Goal: Submit feedback/report problem: Submit feedback/report problem

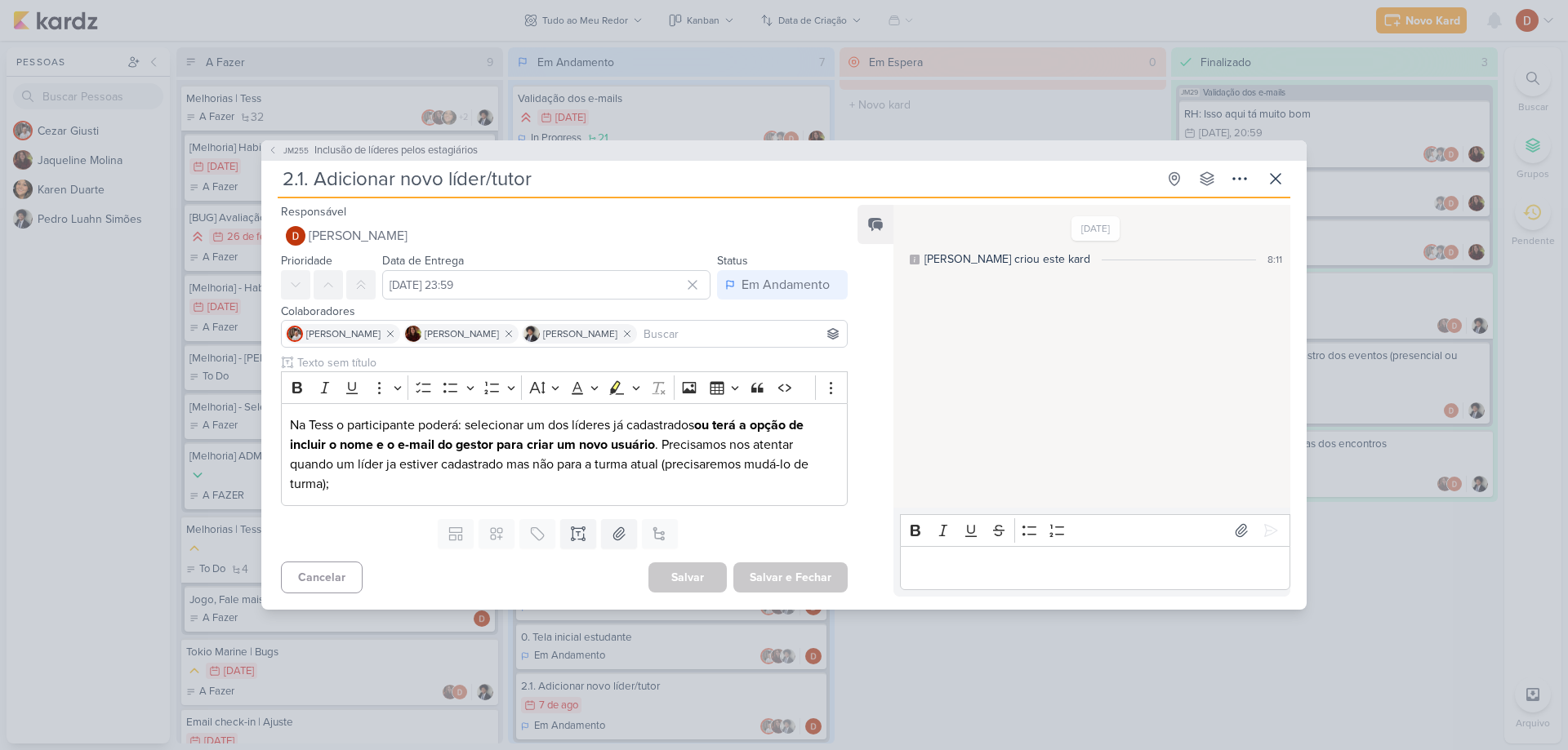
scroll to position [82, 0]
click at [1272, 178] on icon at bounding box center [1275, 179] width 20 height 20
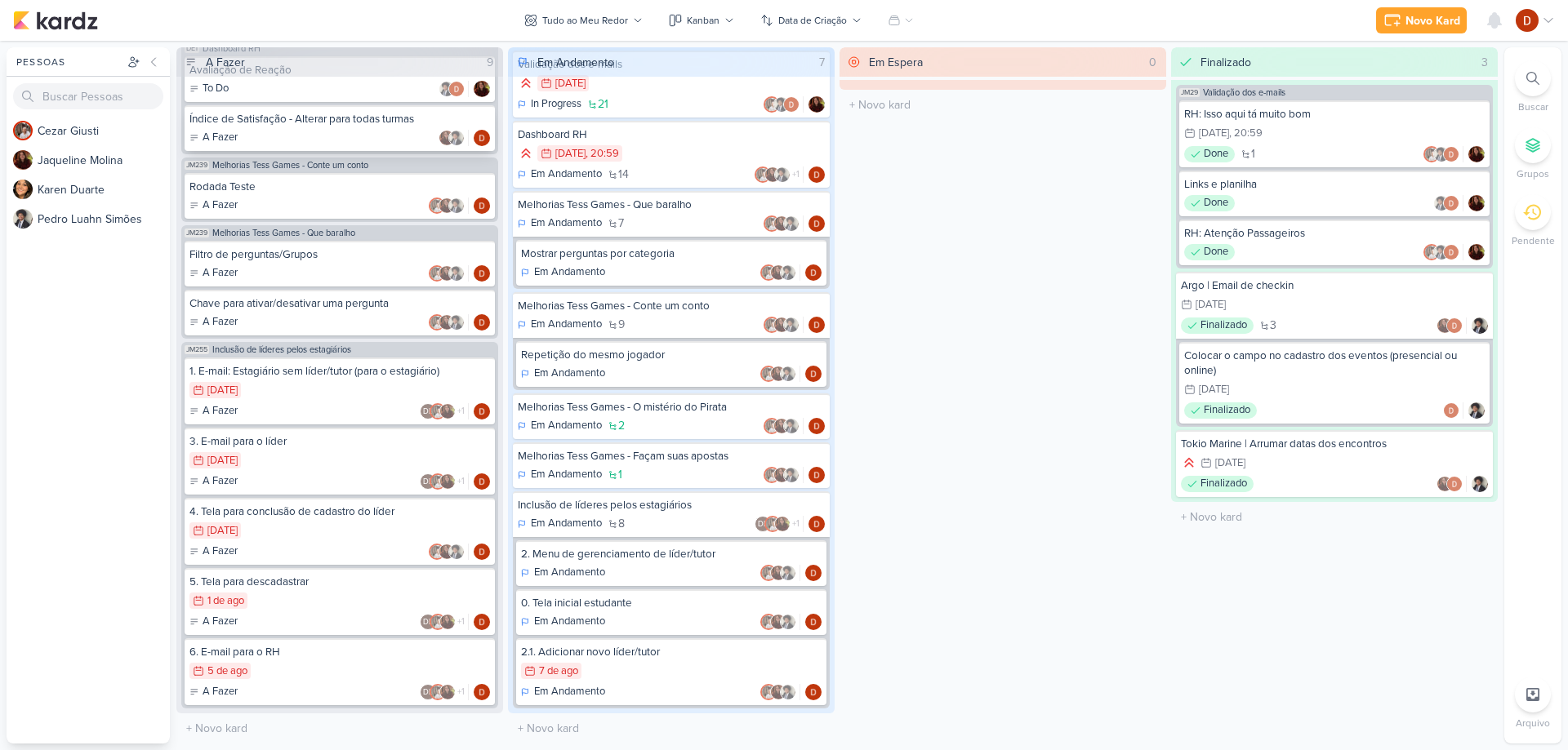
scroll to position [823, 0]
click at [615, 603] on div "0. Tela inicial estudante" at bounding box center [670, 603] width 300 height 14
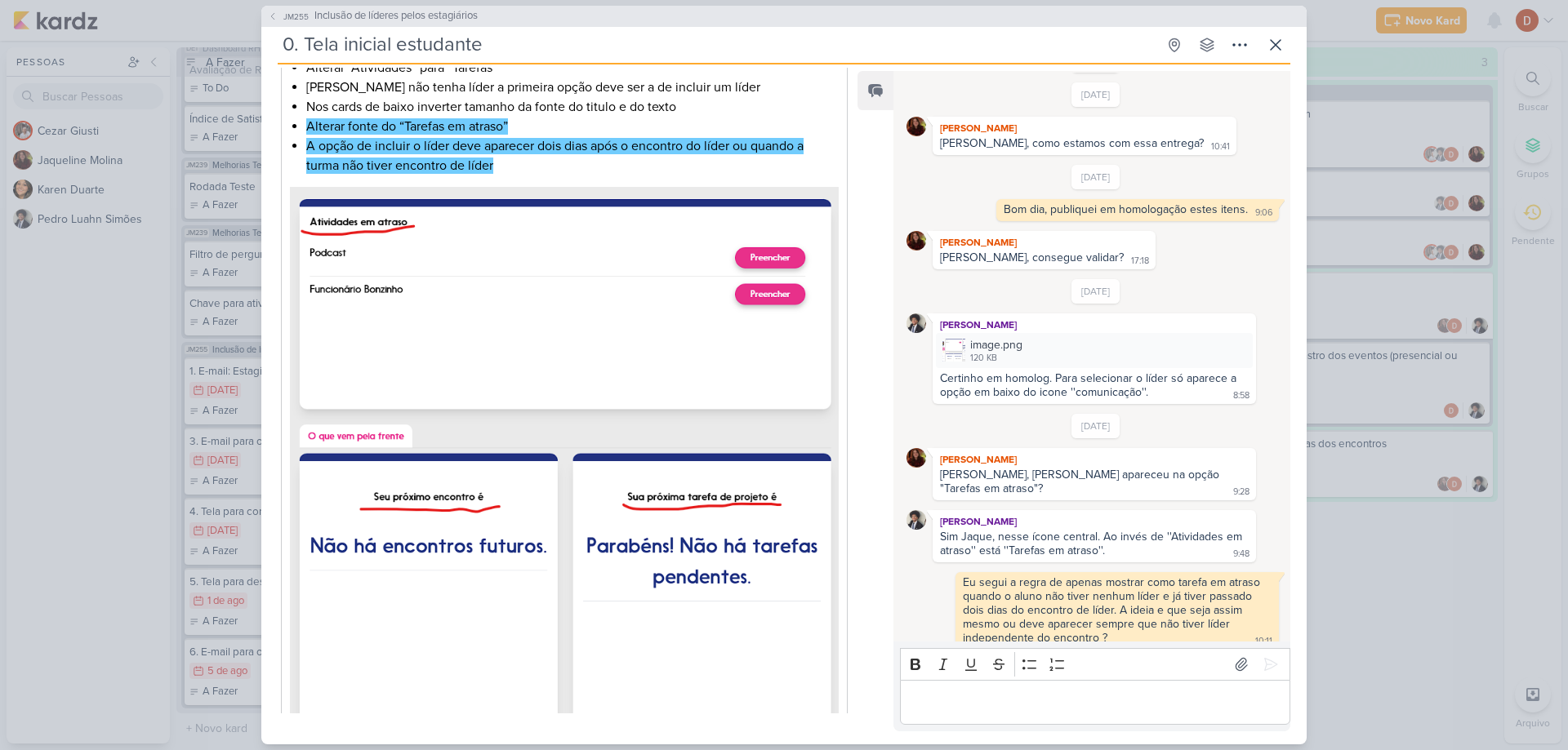
scroll to position [327, 0]
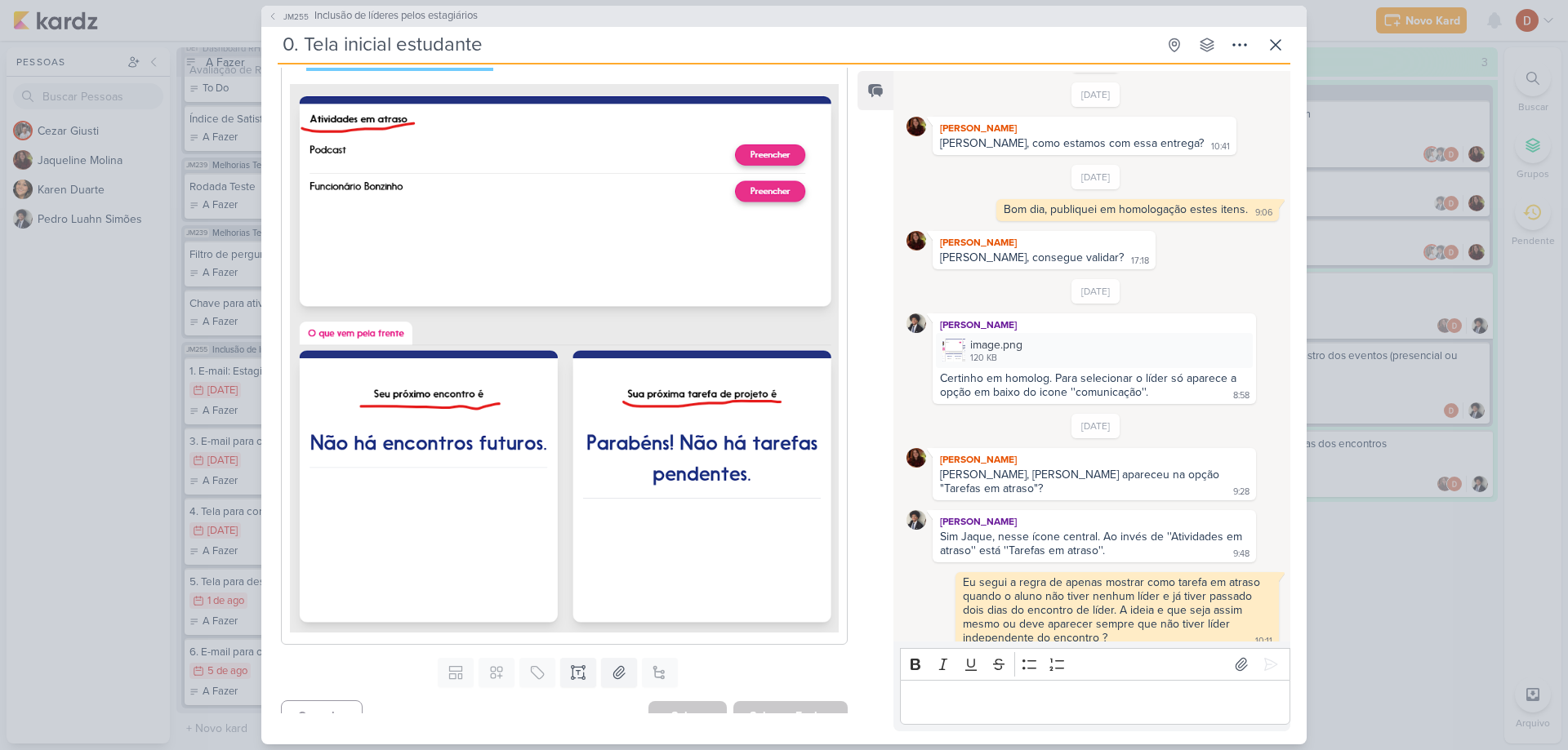
click at [999, 680] on div "Editor editing area: main" at bounding box center [1095, 702] width 391 height 45
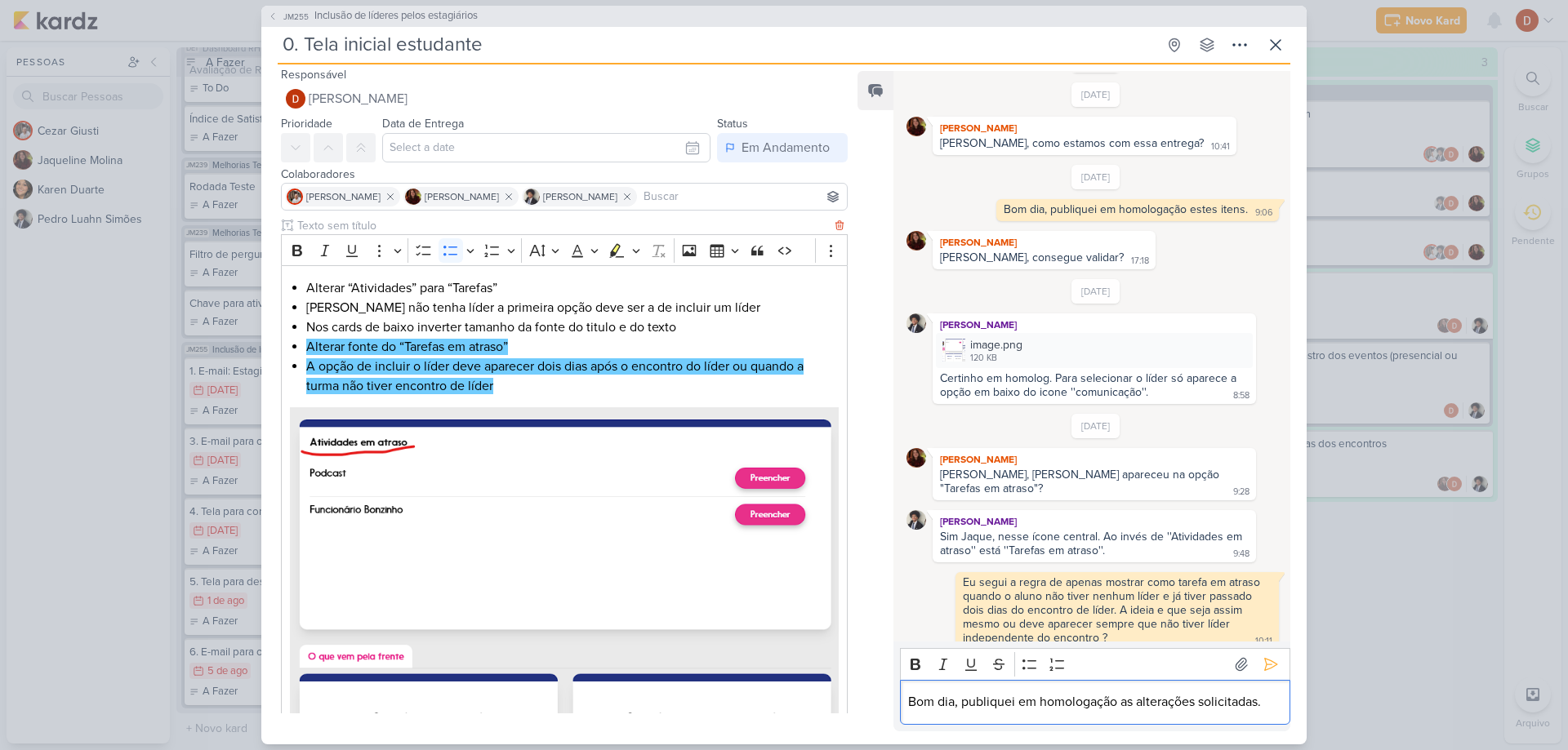
scroll to position [0, 0]
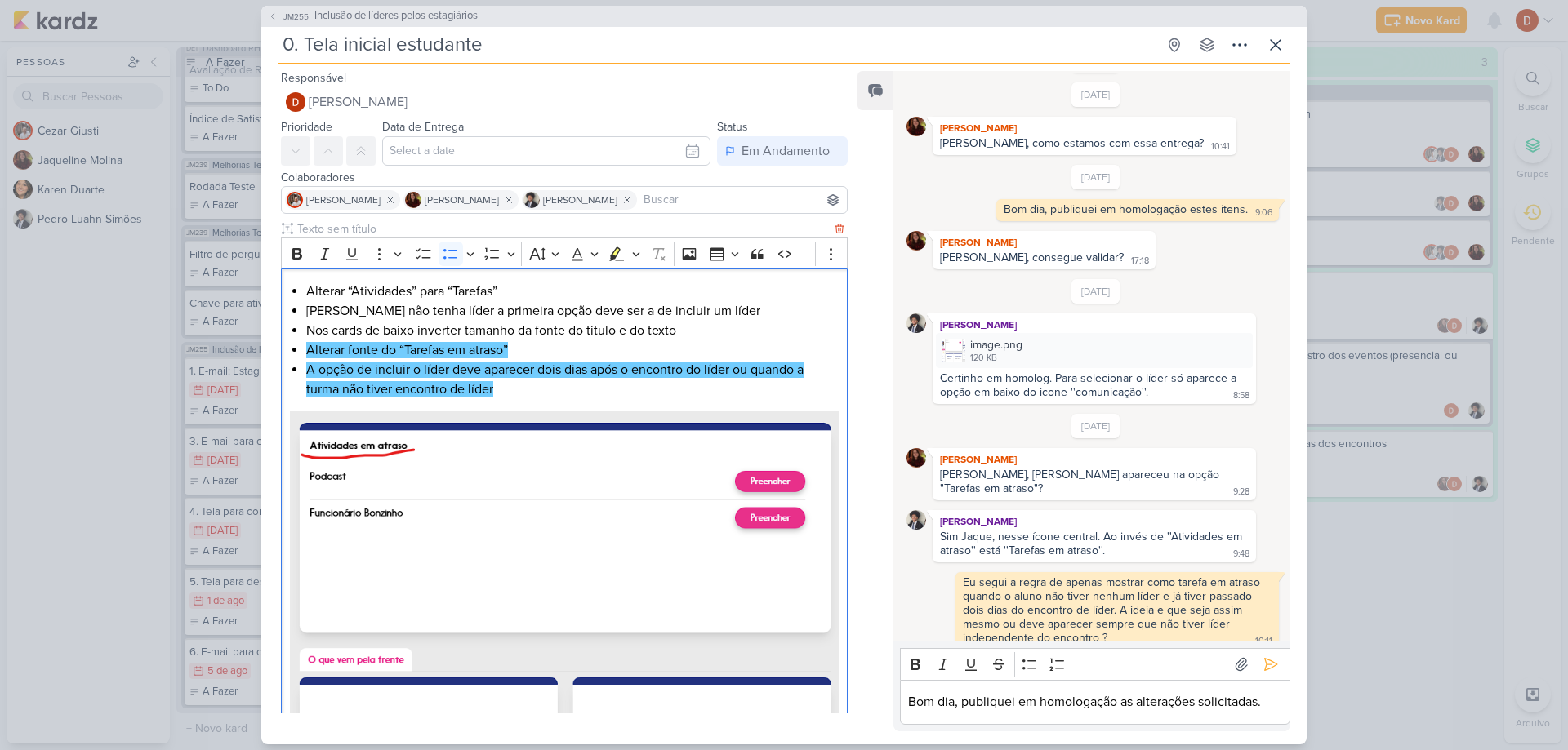
click at [306, 291] on li "Alterar “Atividades” para “Tarefas”" at bounding box center [573, 291] width 533 height 20
click at [289, 281] on div "Alterar “Atividades” para “Tarefas” [PERSON_NAME] não tenha líder a primeira op…" at bounding box center [564, 620] width 567 height 702
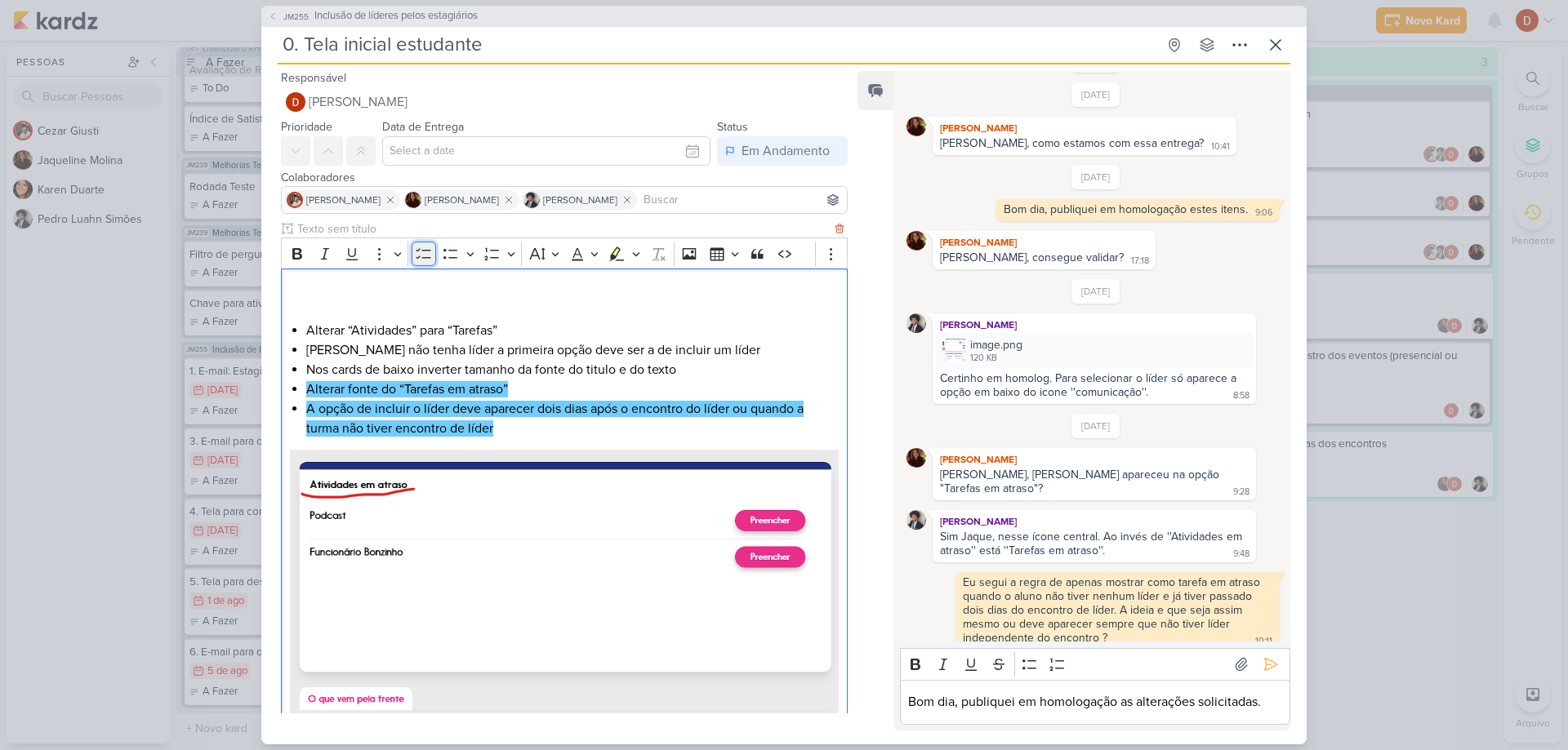
click at [427, 254] on icon "Editor toolbar" at bounding box center [424, 253] width 16 height 16
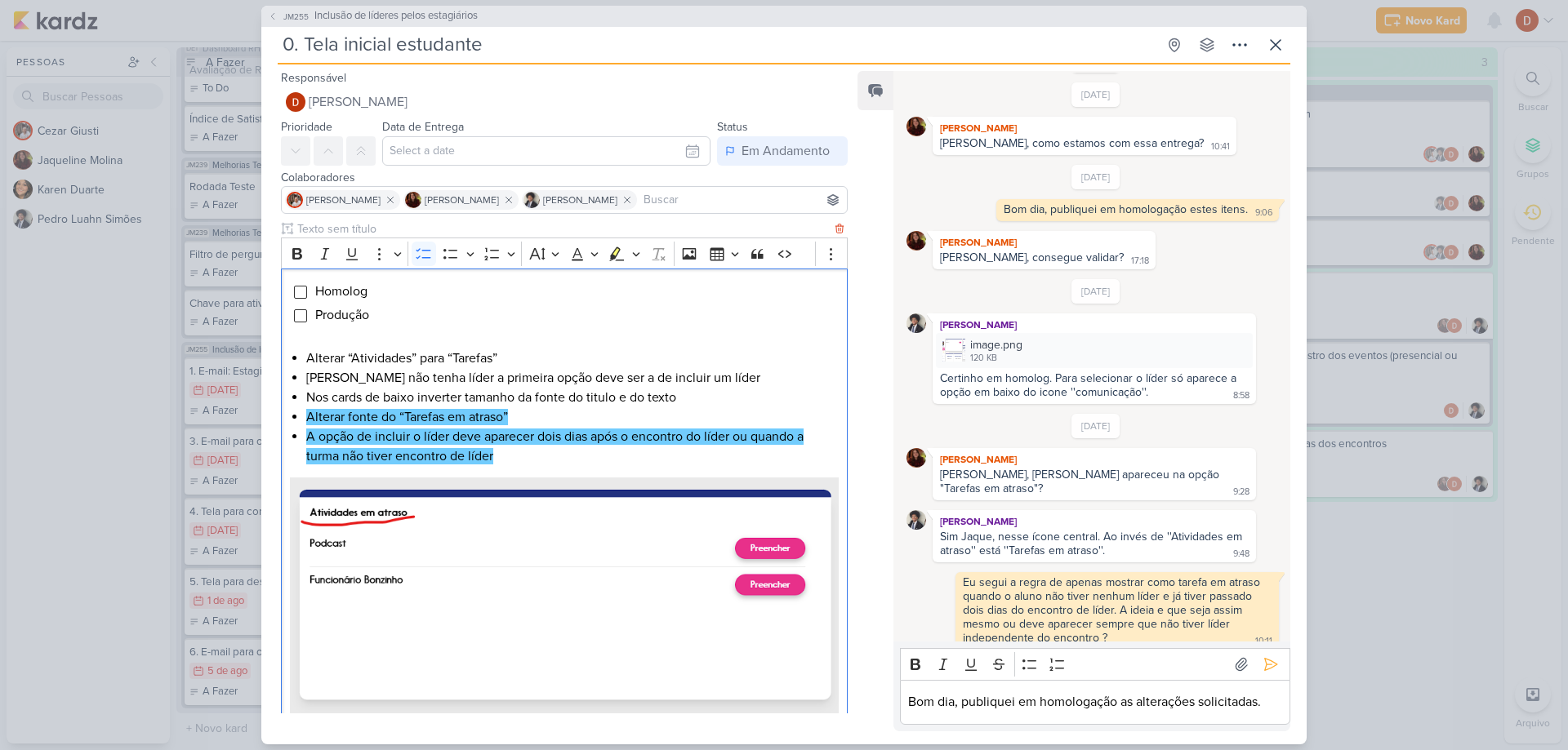
click at [411, 321] on li "Produção" at bounding box center [577, 315] width 524 height 20
click at [407, 332] on p "Editor editing area: main" at bounding box center [564, 338] width 549 height 20
click at [1268, 713] on div "Bom dia, publiquei em homologação as alterações solicitadas." at bounding box center [1095, 702] width 391 height 45
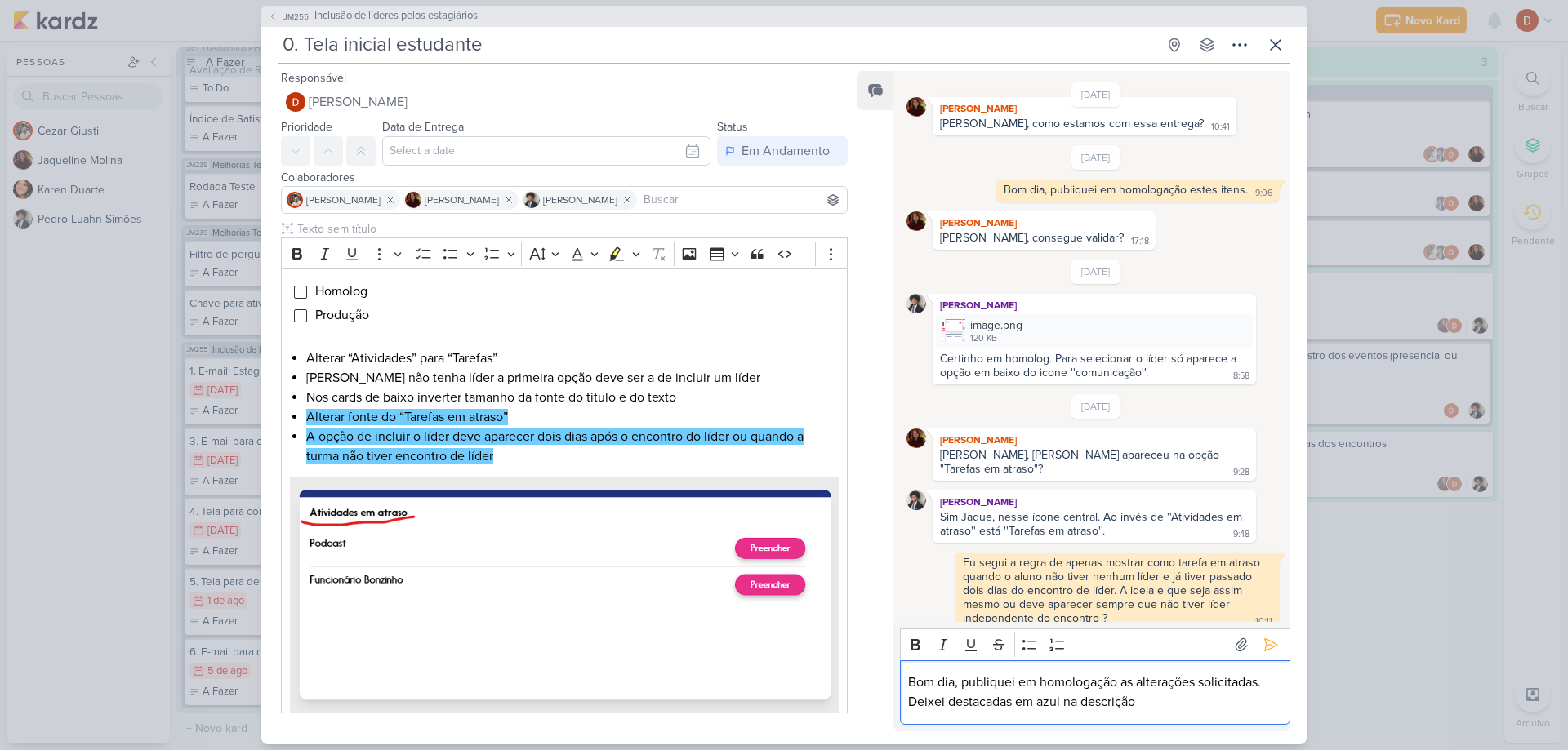
click at [1185, 710] on p "Bom dia, publiquei em homologação as alterações solicitadas. Deixei destacadas …" at bounding box center [1094, 692] width 373 height 39
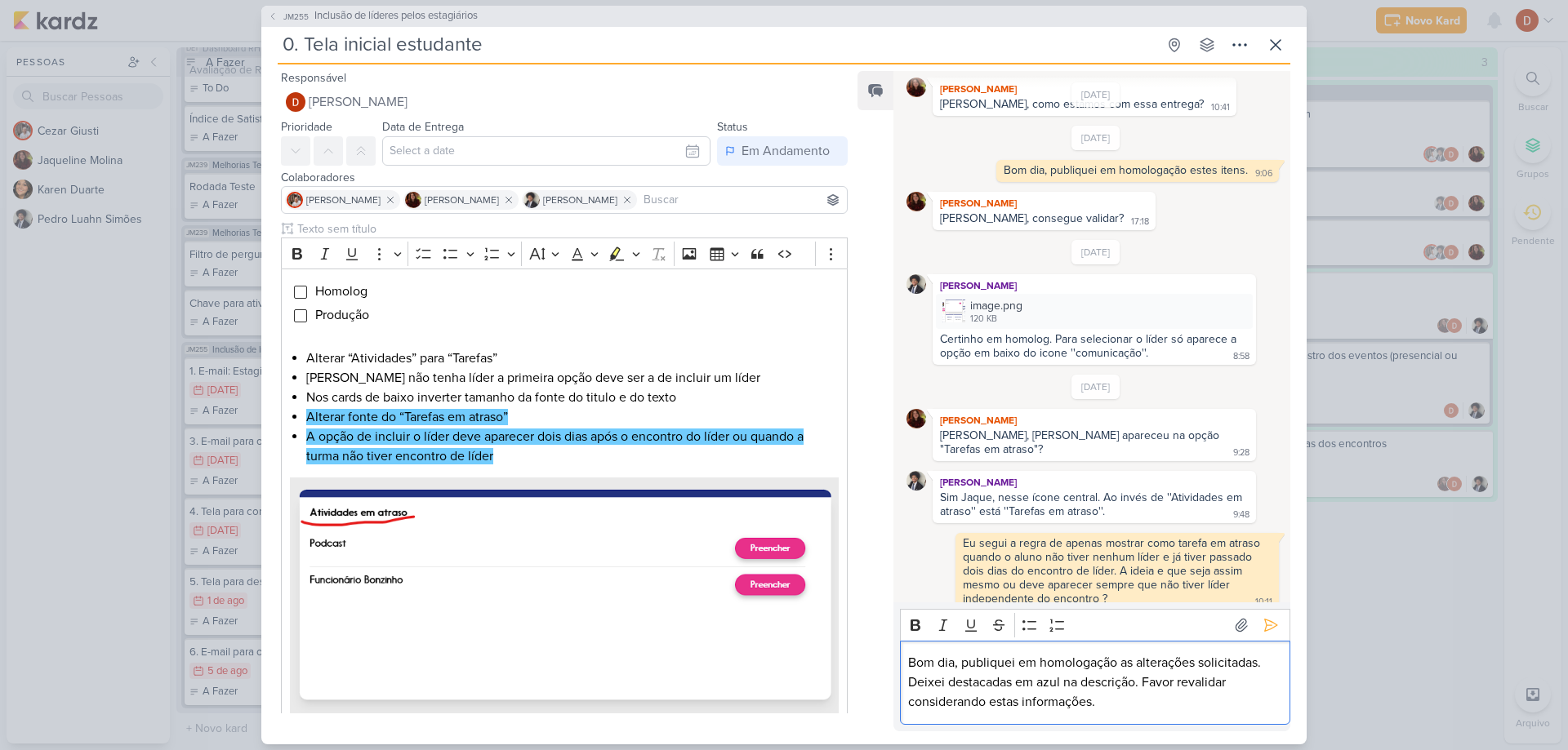
click at [1121, 702] on p "Bom dia, publiquei em homologação as alterações solicitadas. Deixei destacadas …" at bounding box center [1094, 682] width 373 height 59
click at [1257, 622] on button at bounding box center [1270, 625] width 26 height 26
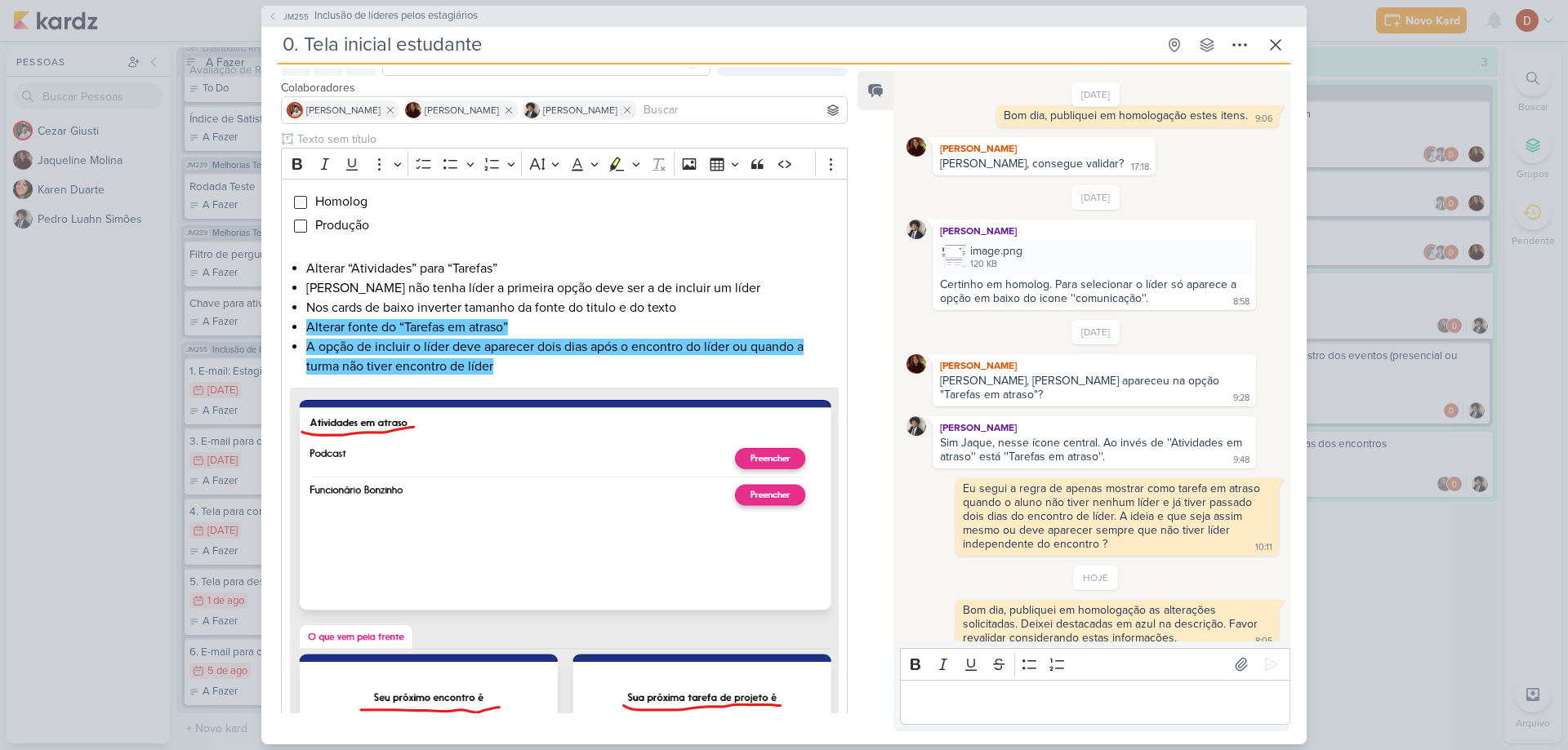
scroll to position [163, 0]
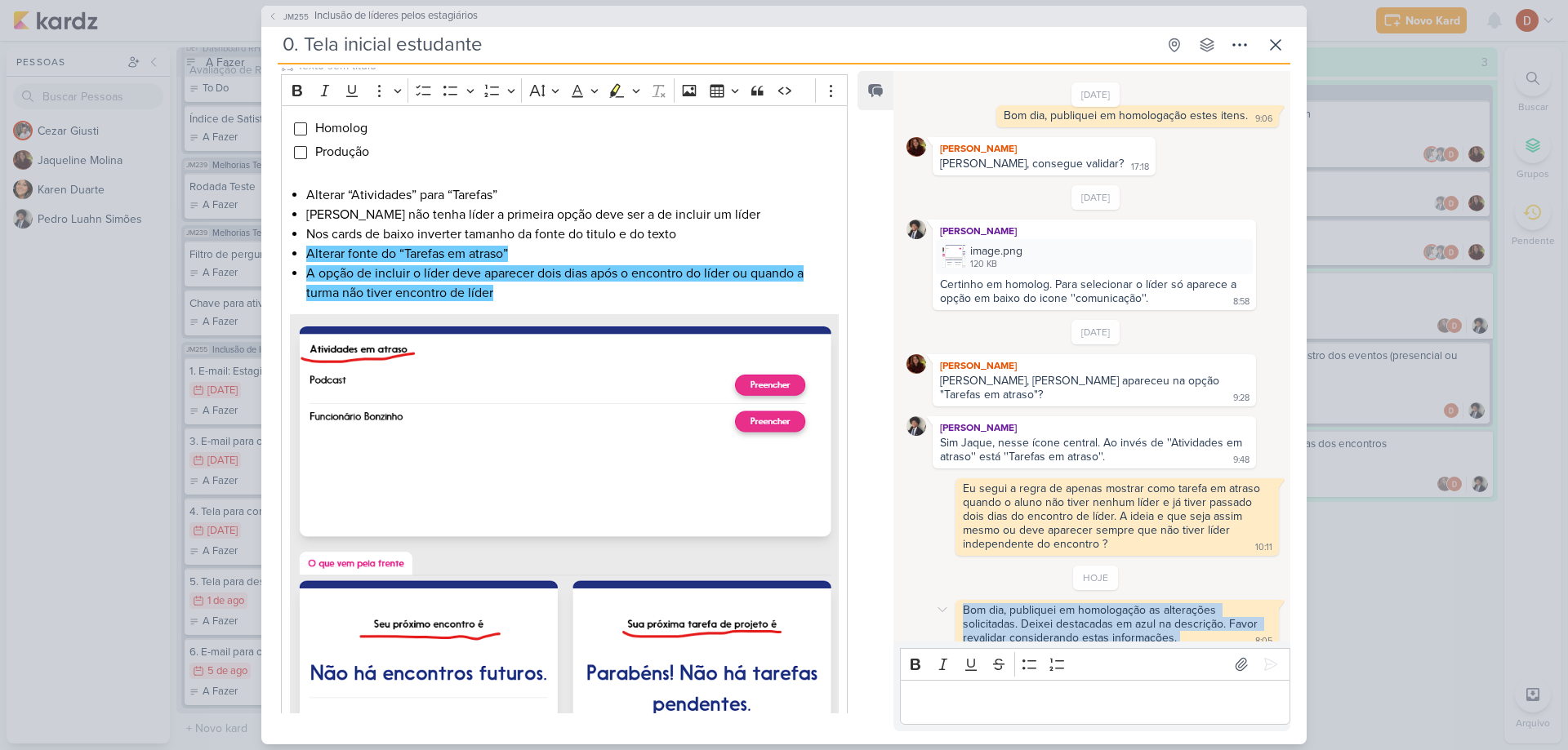
drag, startPoint x: 959, startPoint y: 593, endPoint x: 1179, endPoint y: 622, distance: 221.9
click at [1179, 622] on div "Bom dia, publiquei em homologação as alterações solicitadas. Deixei destacadas …" at bounding box center [1117, 624] width 316 height 43
copy div "Bom dia, publiquei em homologação as alterações solicitadas. Deixei destacadas …"
click at [1274, 50] on icon at bounding box center [1275, 44] width 20 height 20
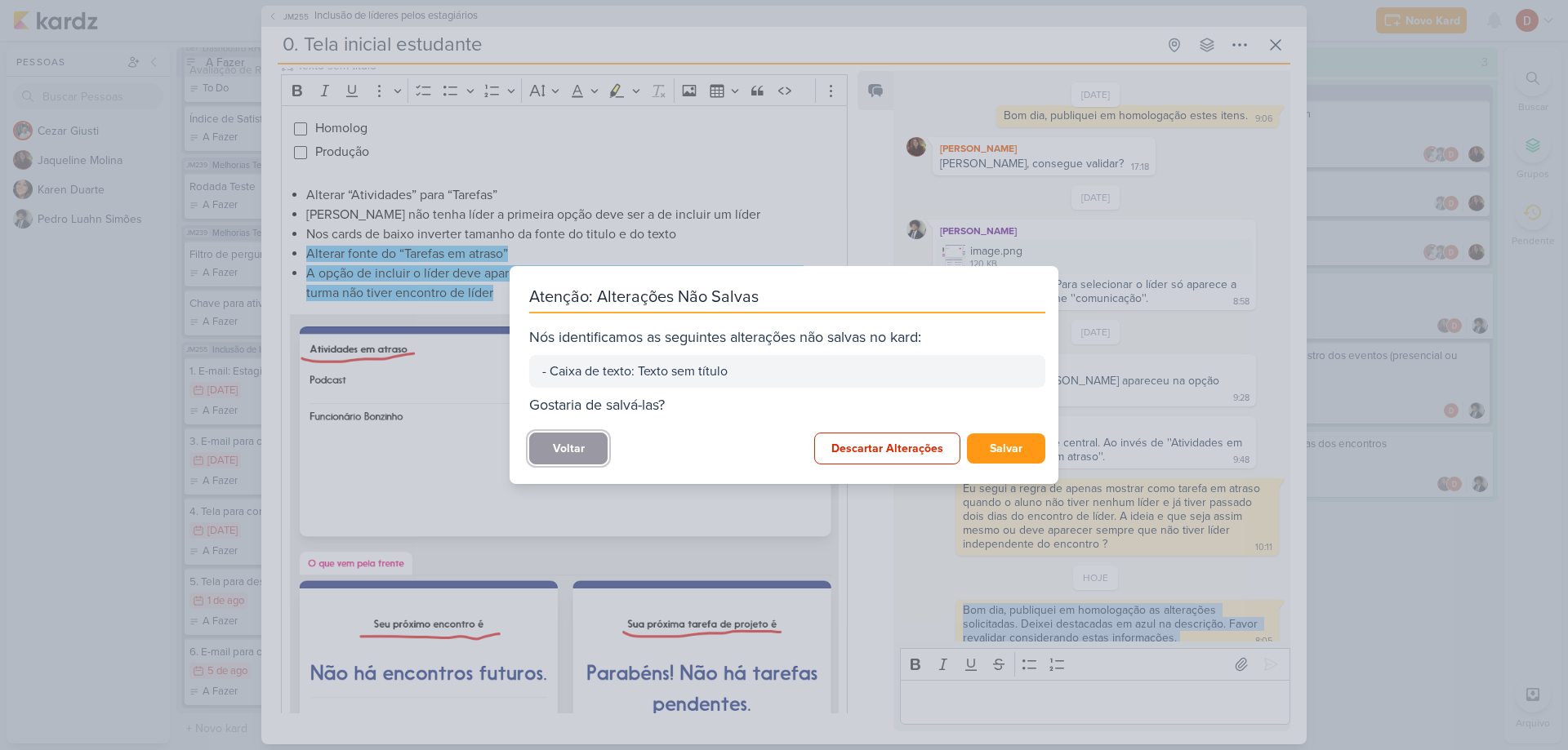
click at [579, 447] on button "Voltar" at bounding box center [568, 448] width 78 height 31
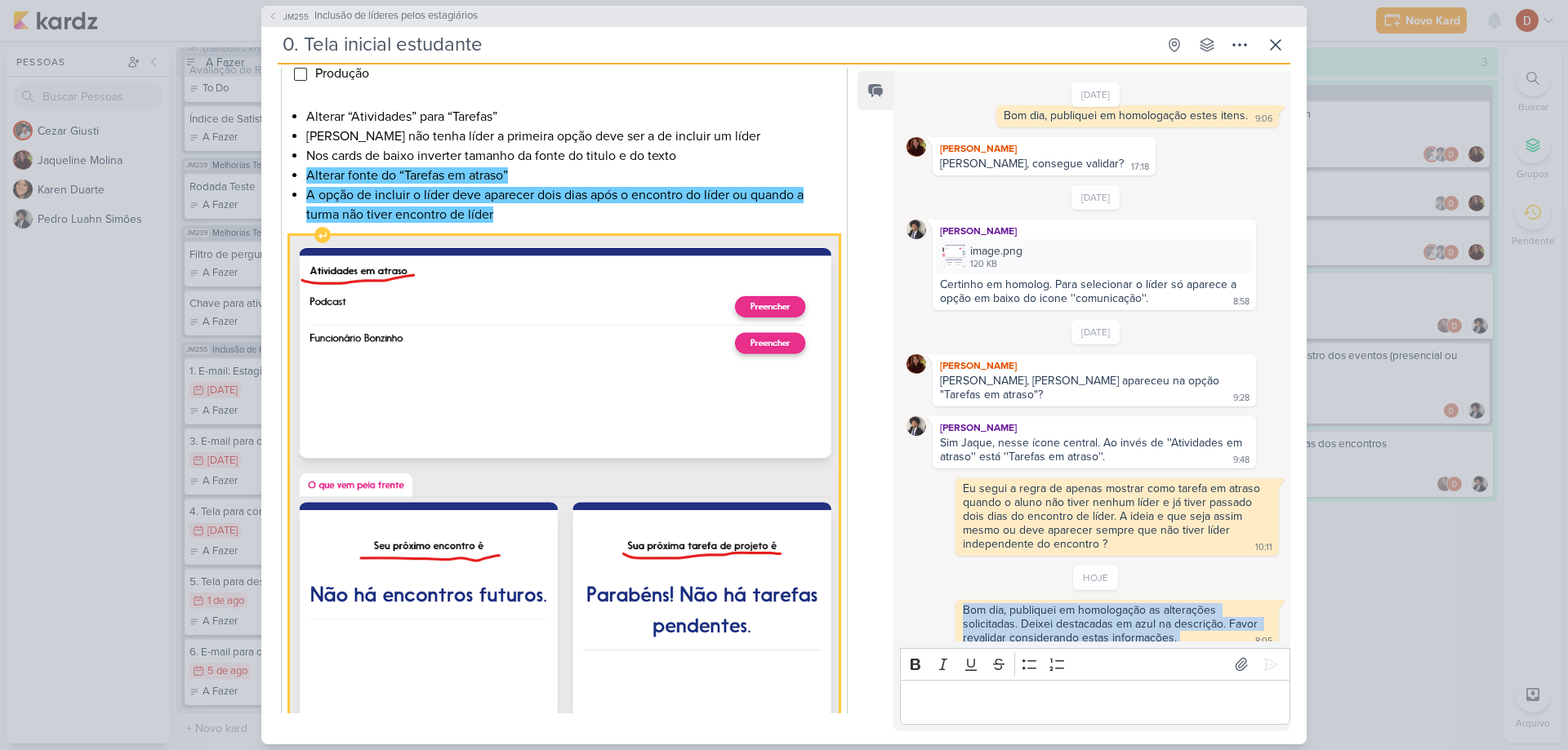
scroll to position [409, 0]
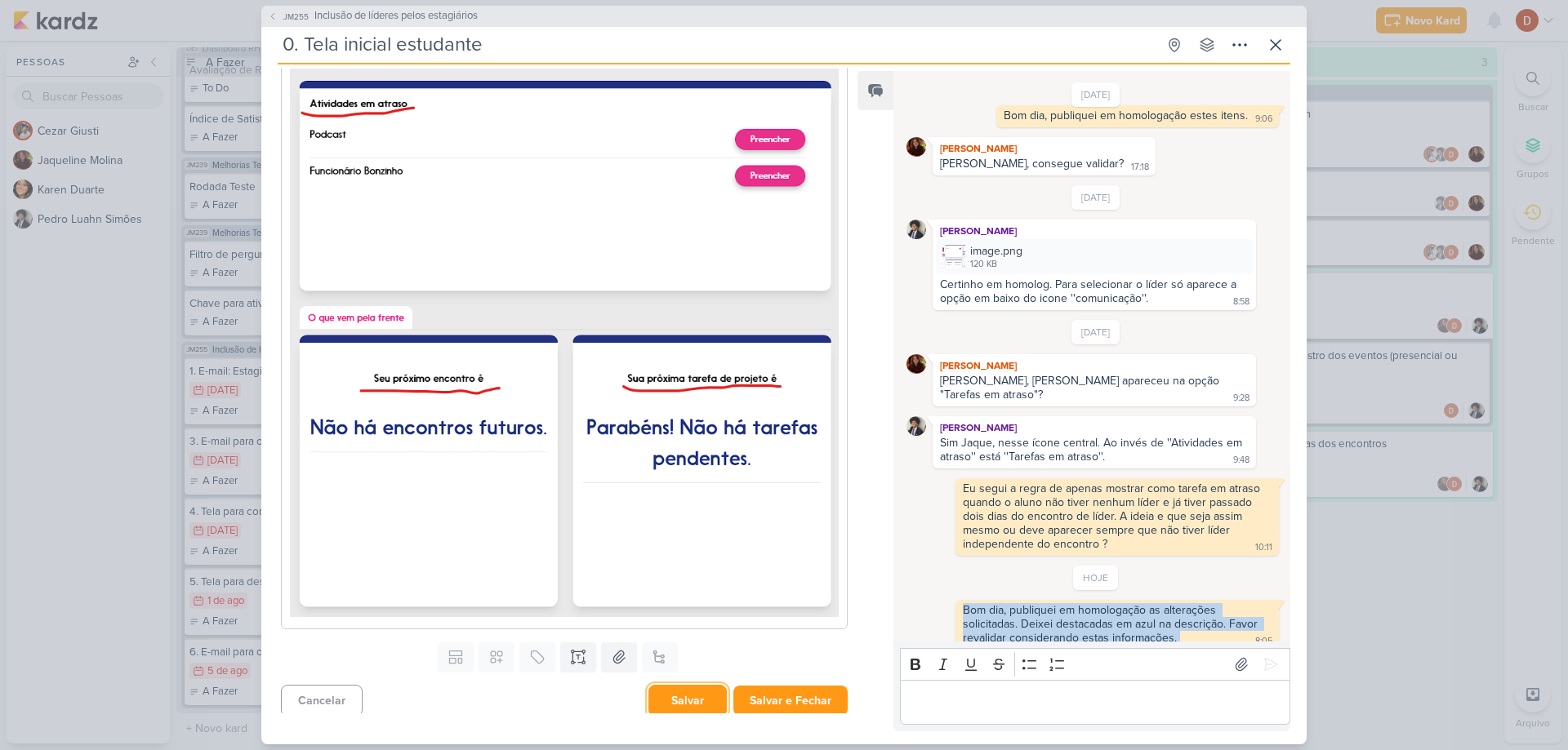
click at [684, 705] on button "Salvar" at bounding box center [687, 700] width 78 height 31
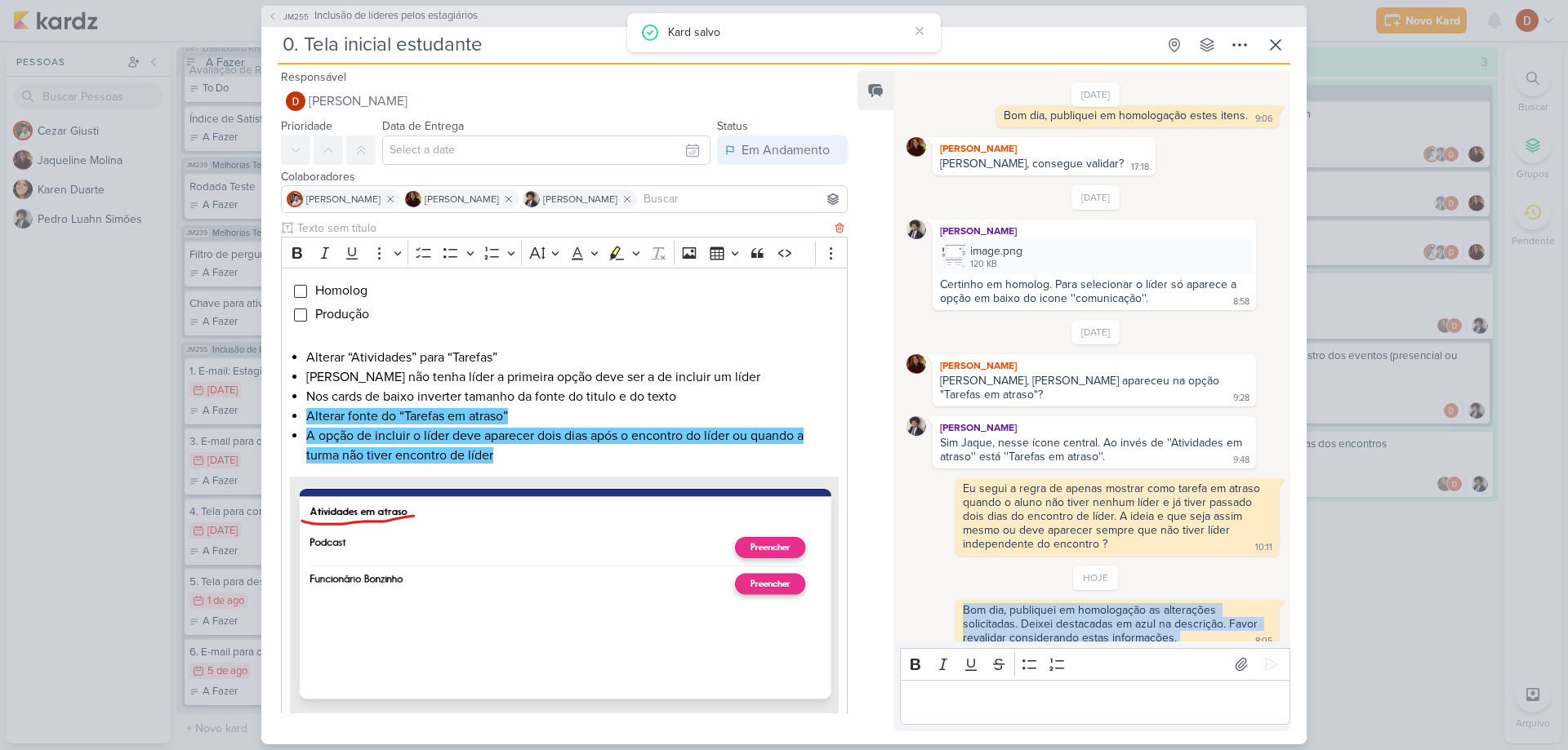
scroll to position [0, 0]
click at [1270, 42] on icon at bounding box center [1275, 44] width 20 height 20
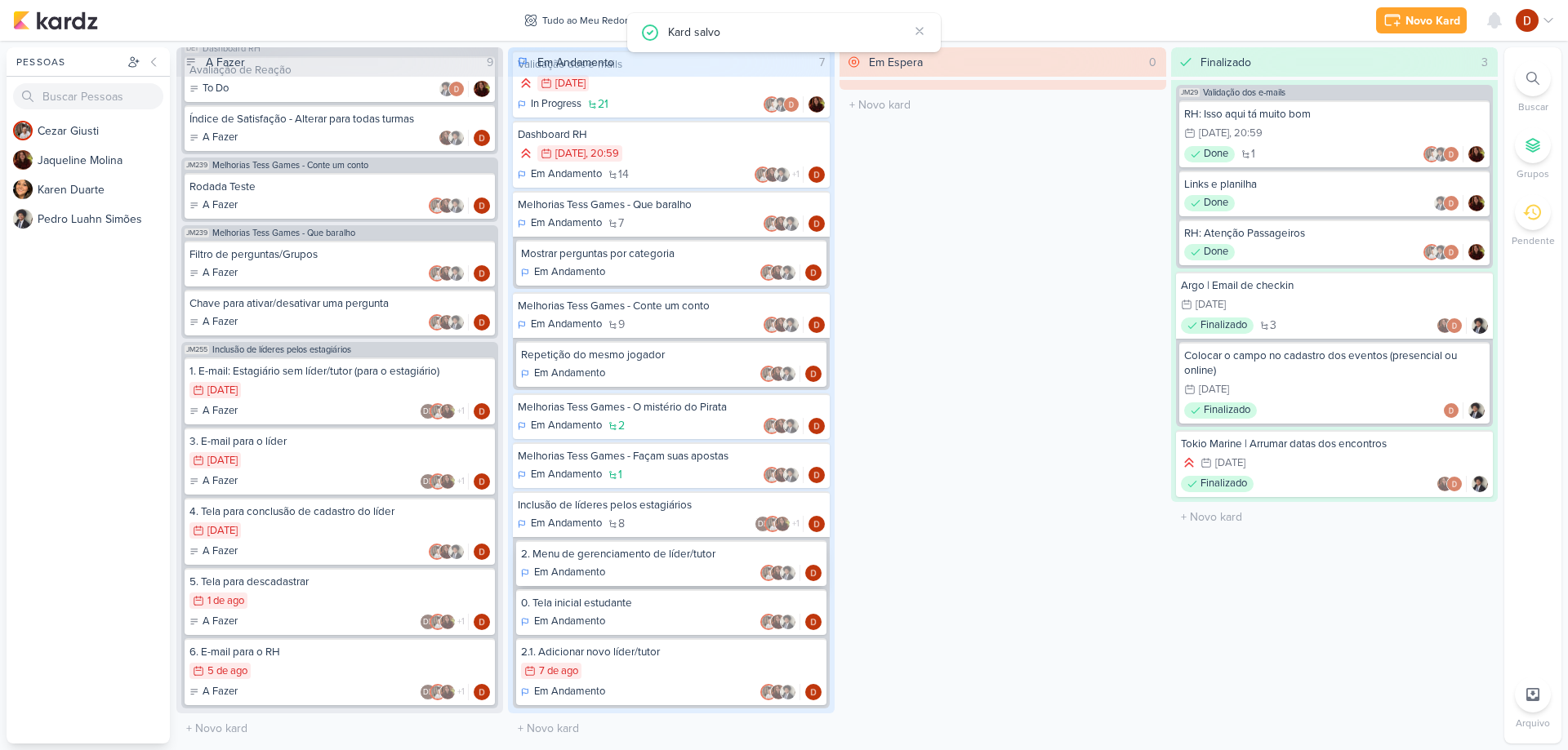
click at [660, 564] on div "2. Menu de gerenciamento de líder/tutor Em Andamento" at bounding box center [671, 563] width 311 height 46
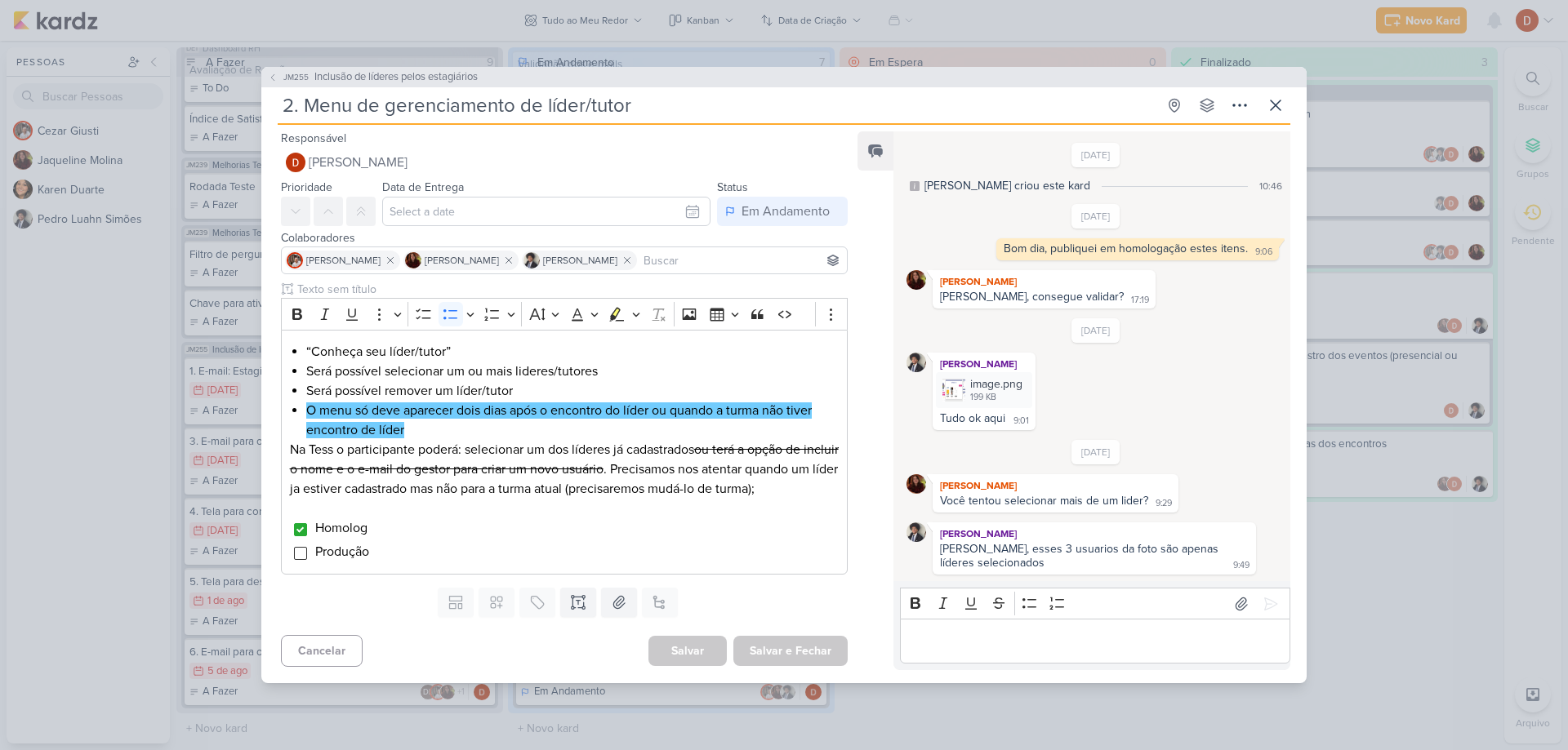
click at [988, 633] on p "Editor editing area: main" at bounding box center [1094, 641] width 373 height 20
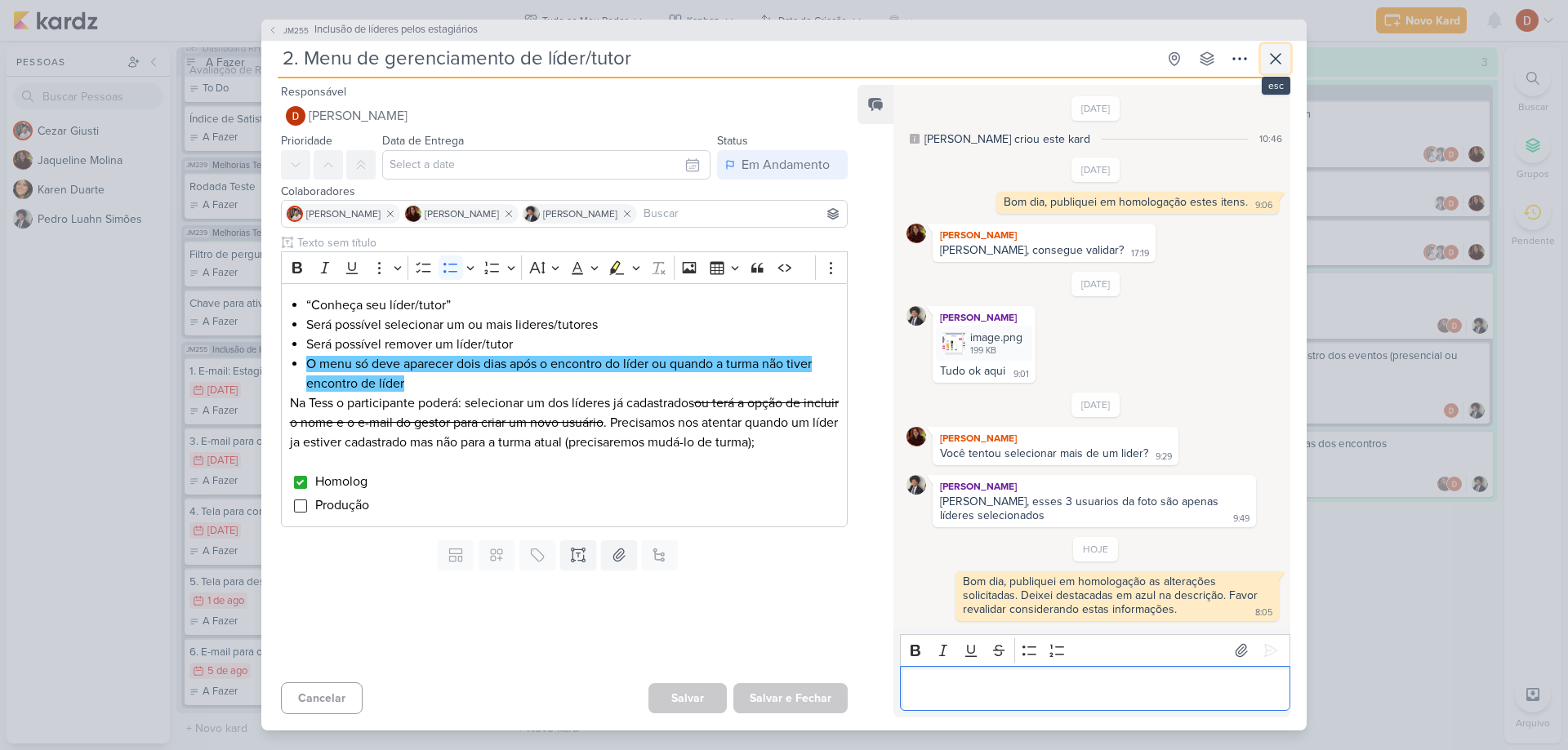
click at [1270, 69] on button at bounding box center [1275, 59] width 30 height 30
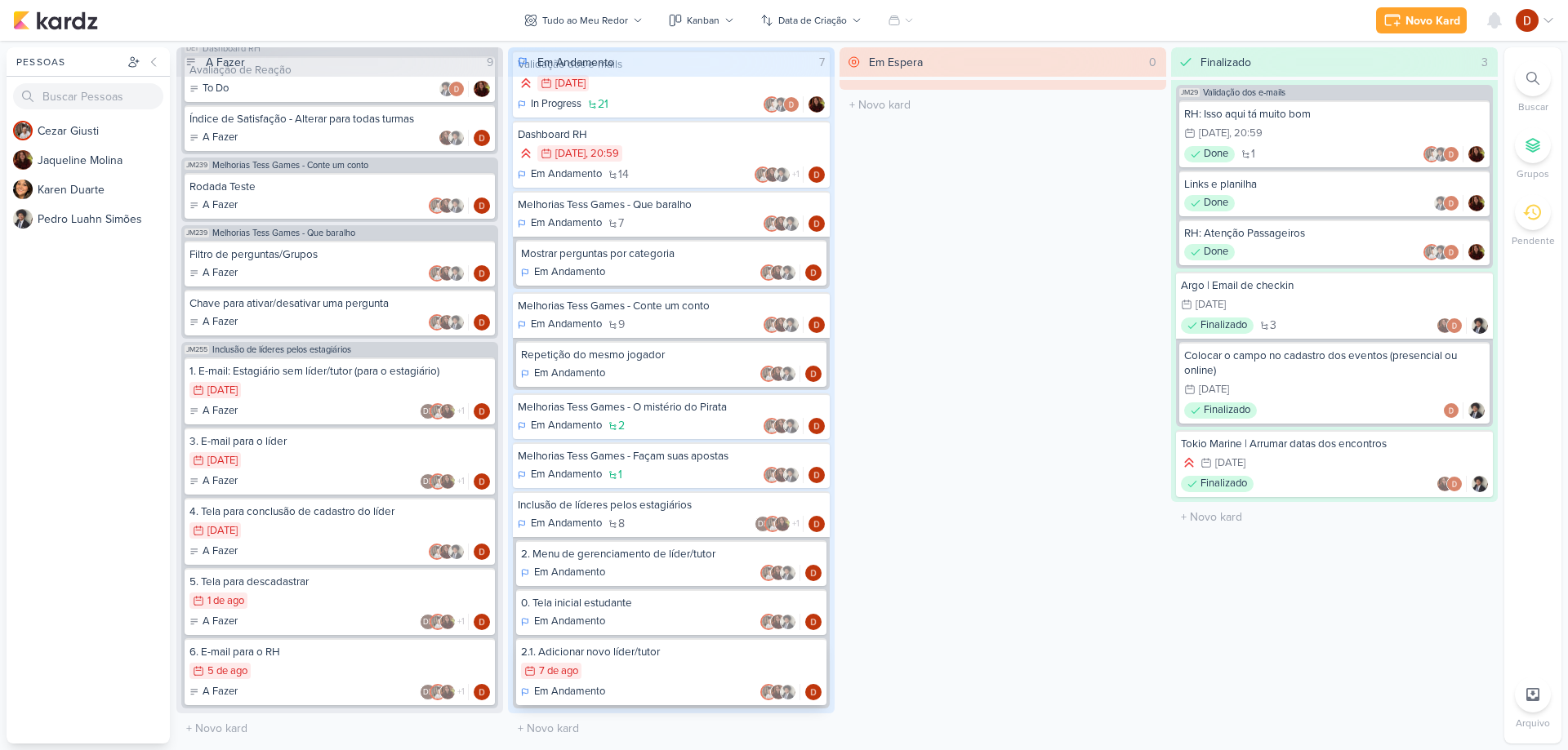
click at [613, 686] on div "Em Andamento" at bounding box center [670, 691] width 300 height 16
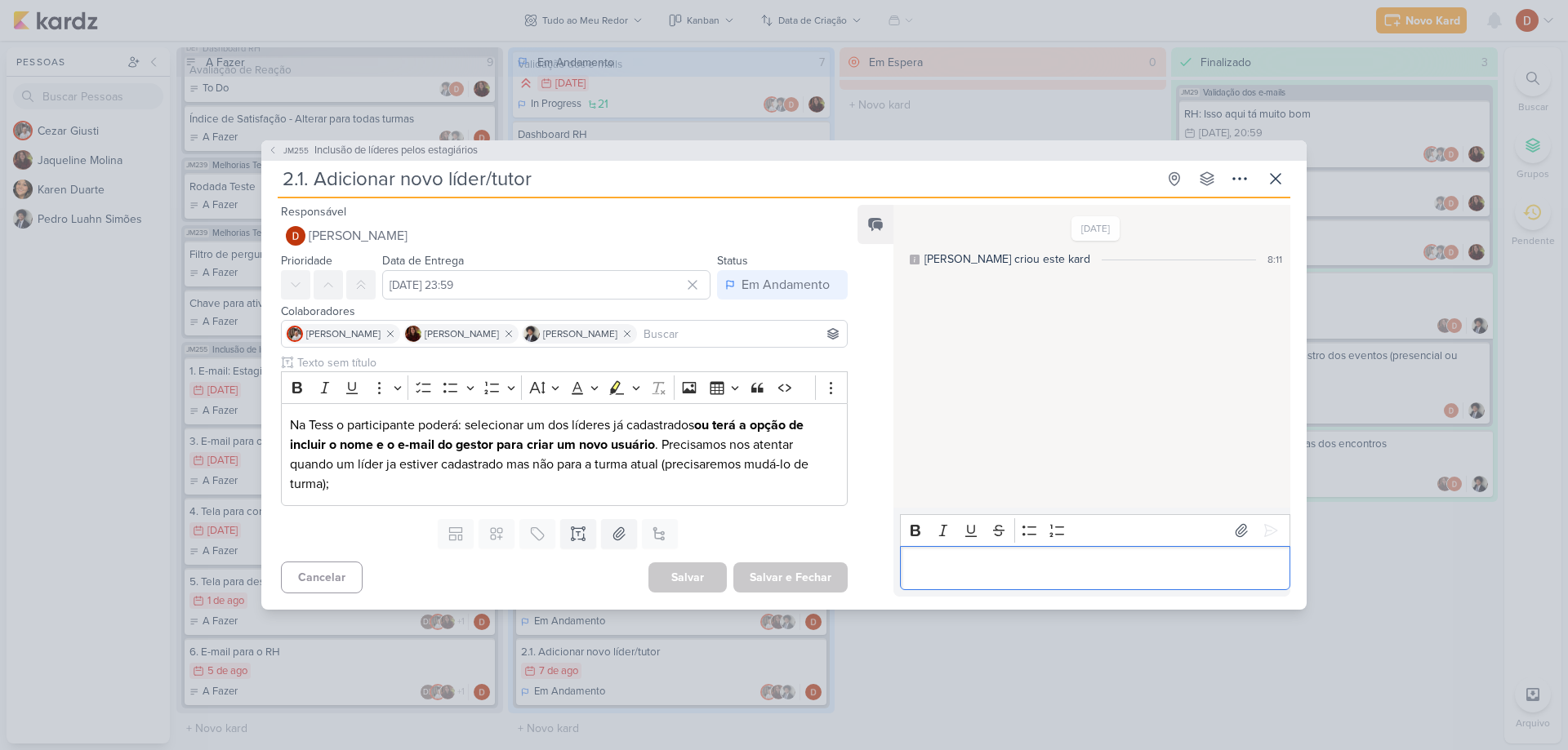
click at [973, 564] on p "Editor editing area: main" at bounding box center [1094, 568] width 373 height 20
click at [1274, 504] on button at bounding box center [1270, 511] width 26 height 26
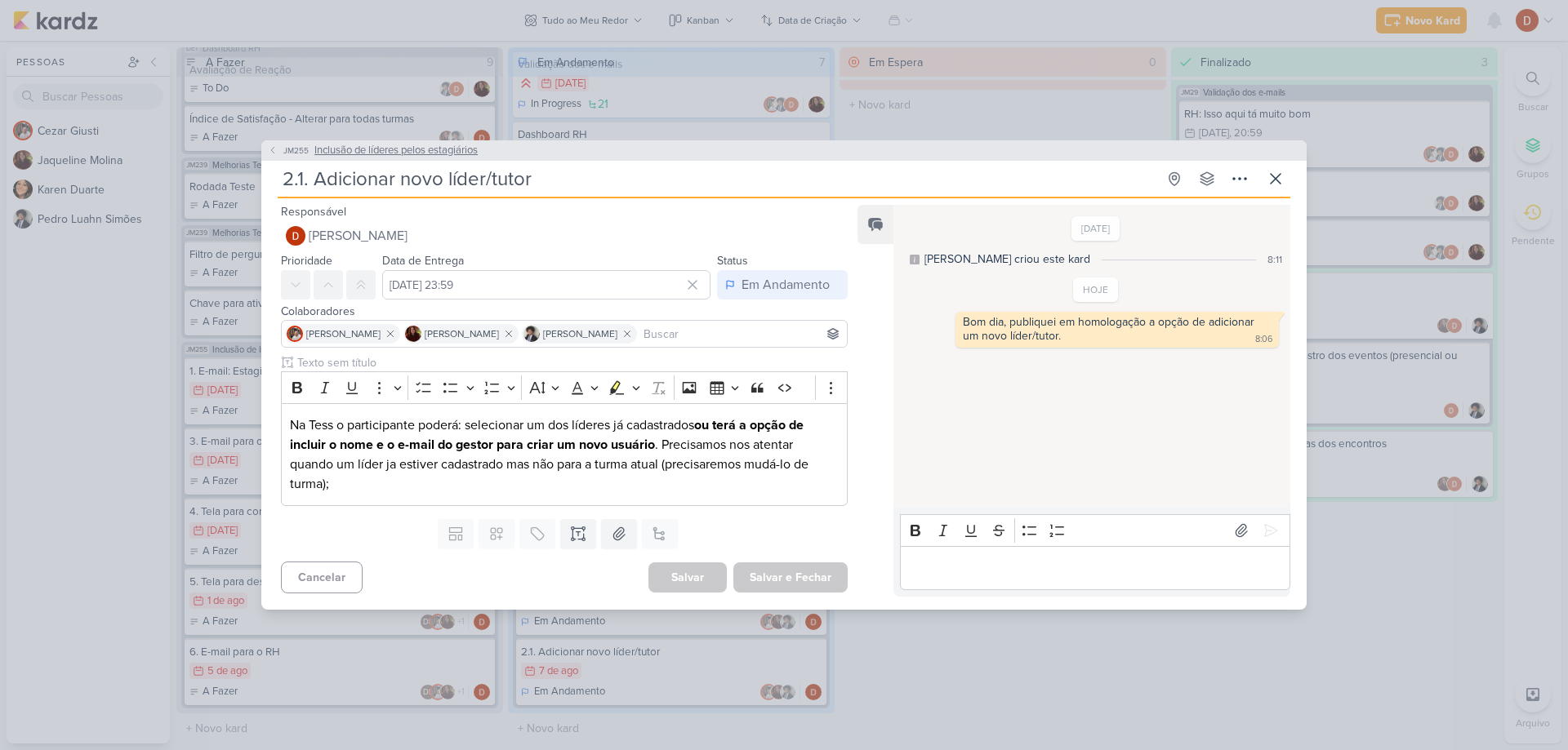
click at [277, 156] on button "JM255 Inclusão de líderes pelos estagiários" at bounding box center [373, 151] width 210 height 16
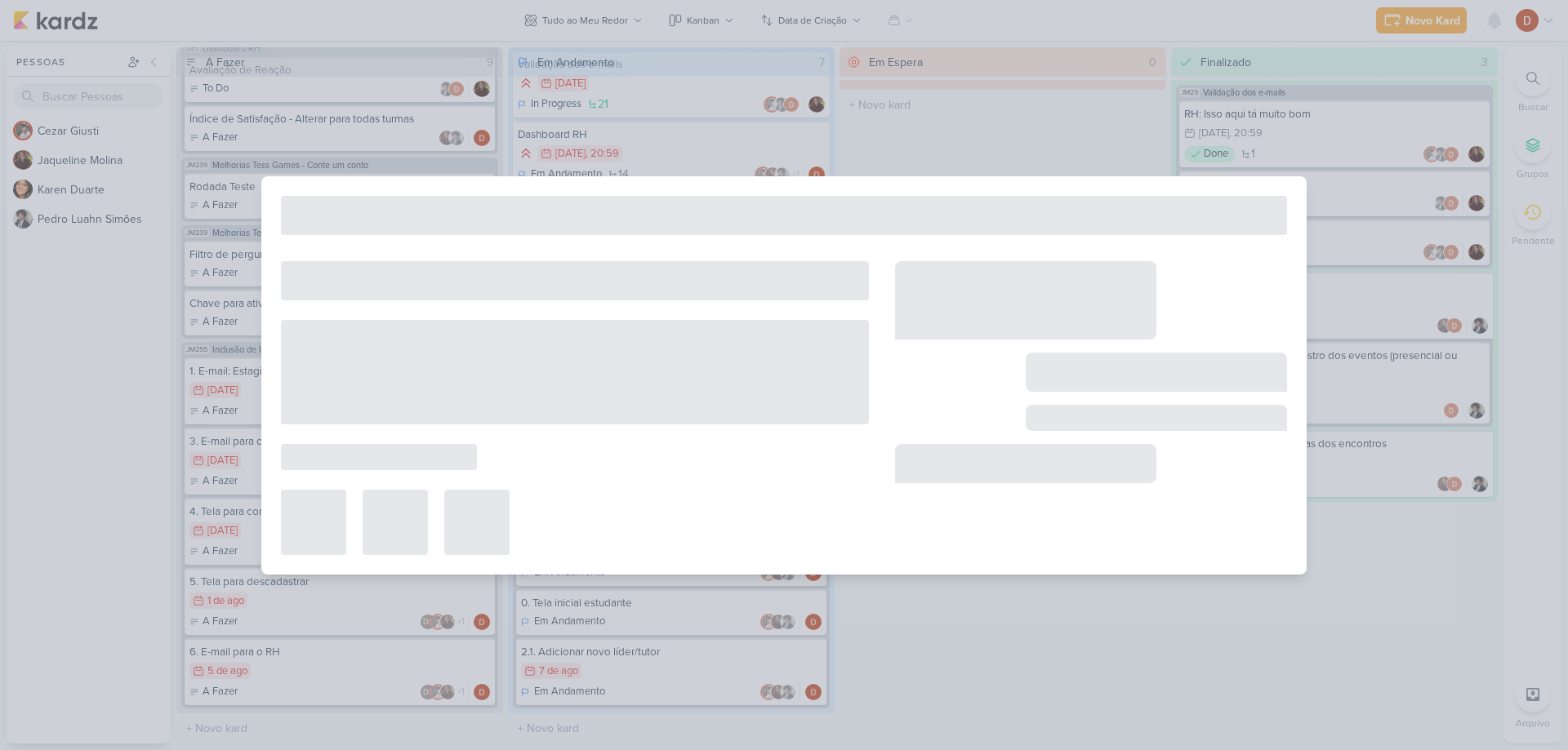
type input "Inclusão de líderes pelos estagiários"
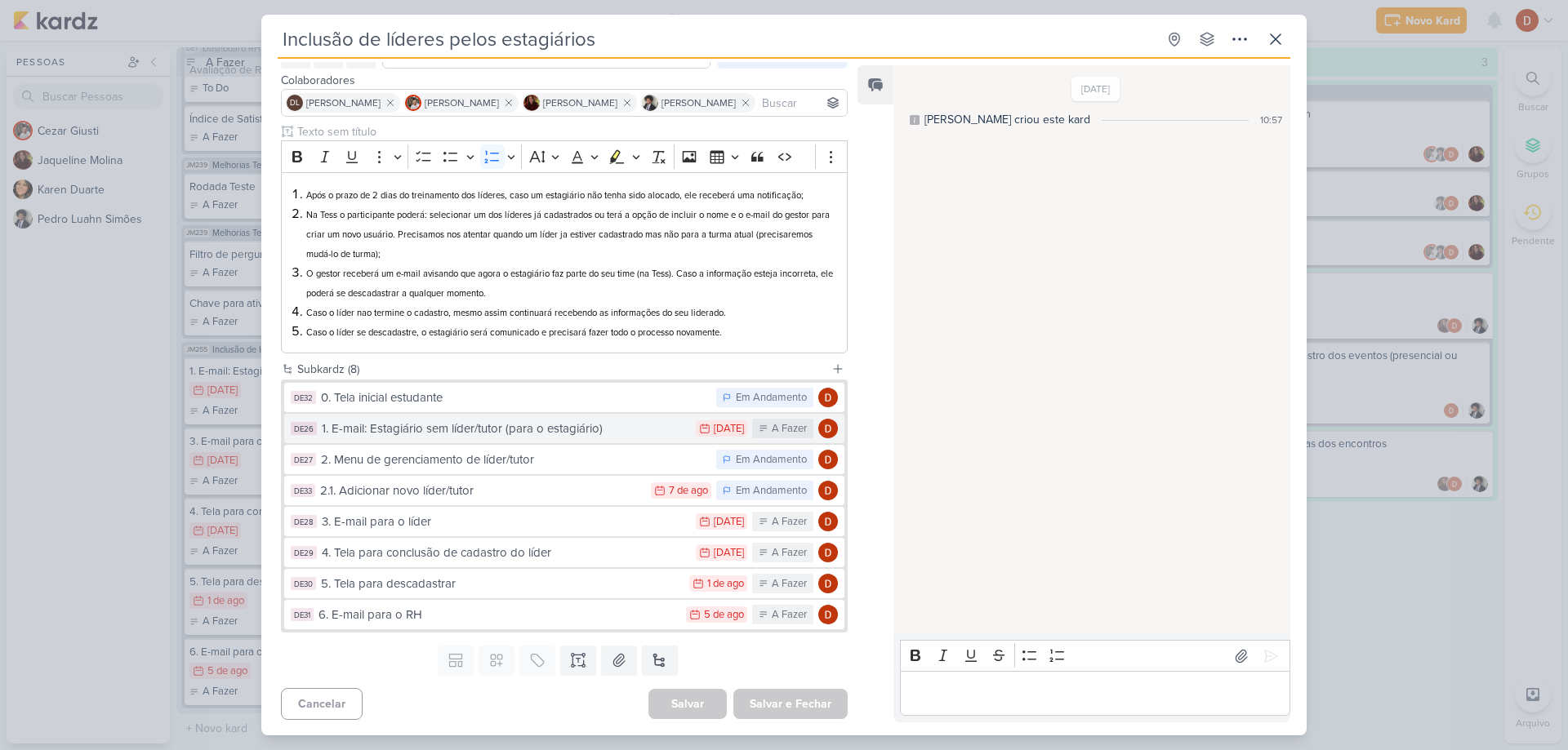
scroll to position [92, 0]
click at [461, 389] on div "0. Tela inicial estudante" at bounding box center [514, 397] width 387 height 19
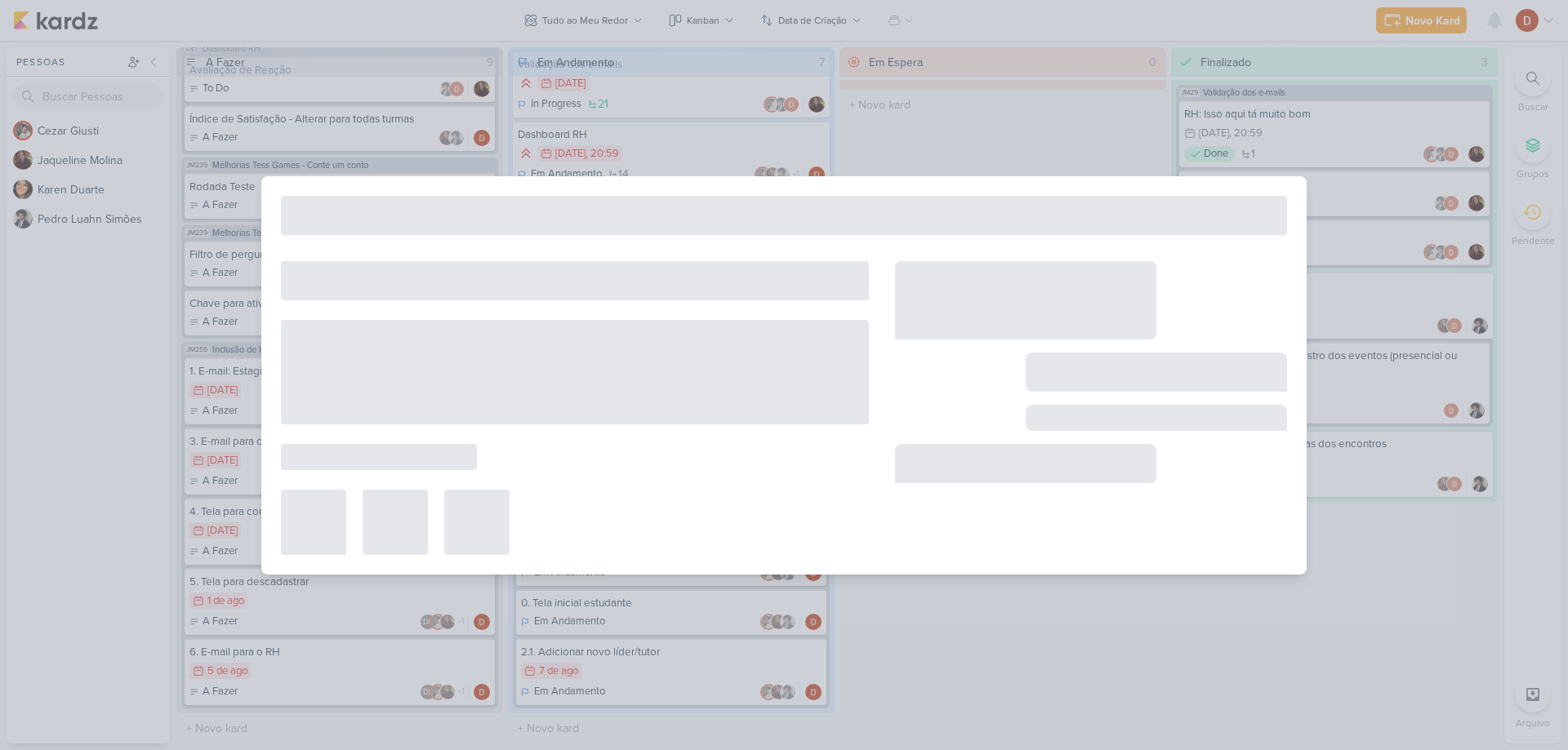
type input "0. Tela inicial estudante"
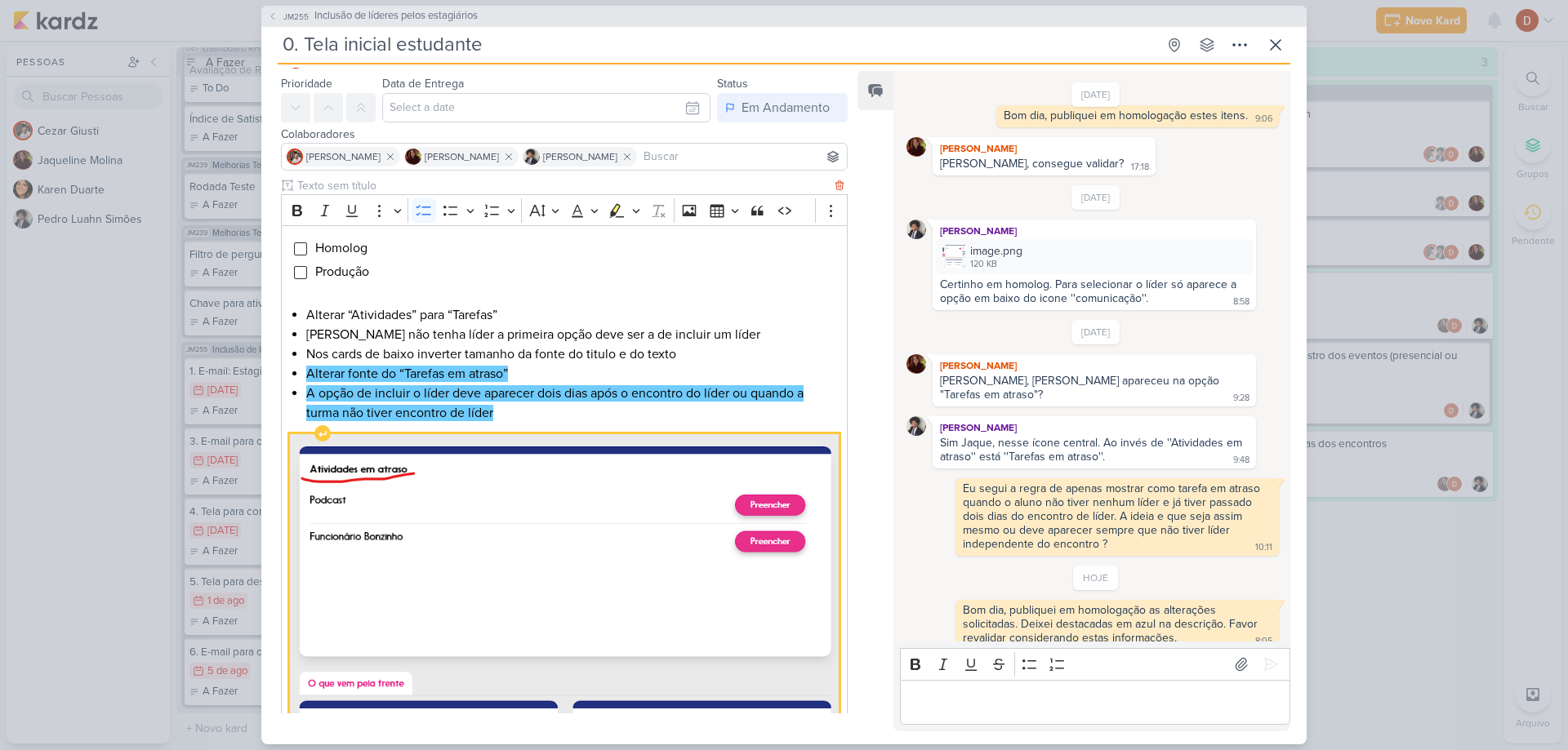
scroll to position [0, 0]
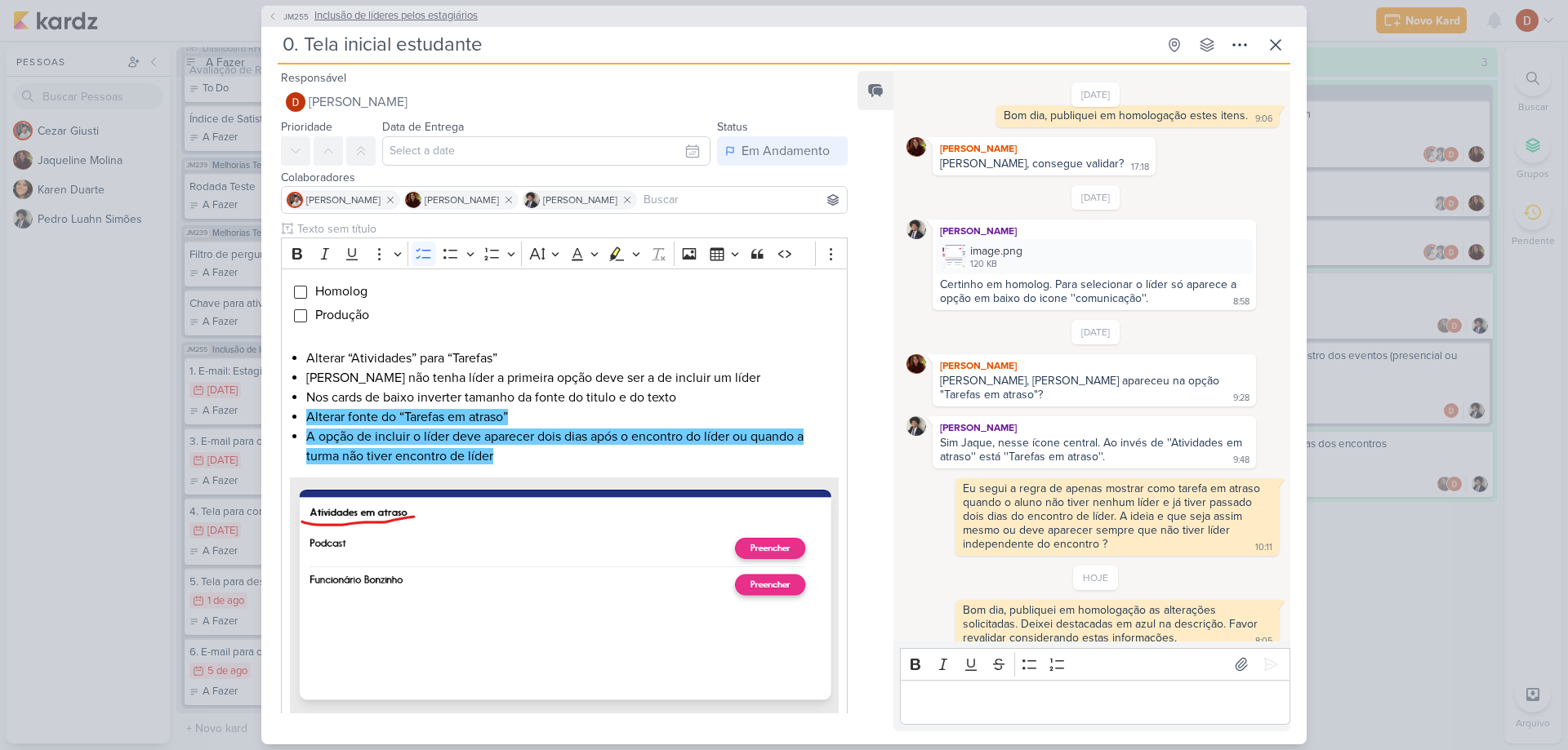
click at [286, 14] on span "JM255" at bounding box center [296, 16] width 31 height 12
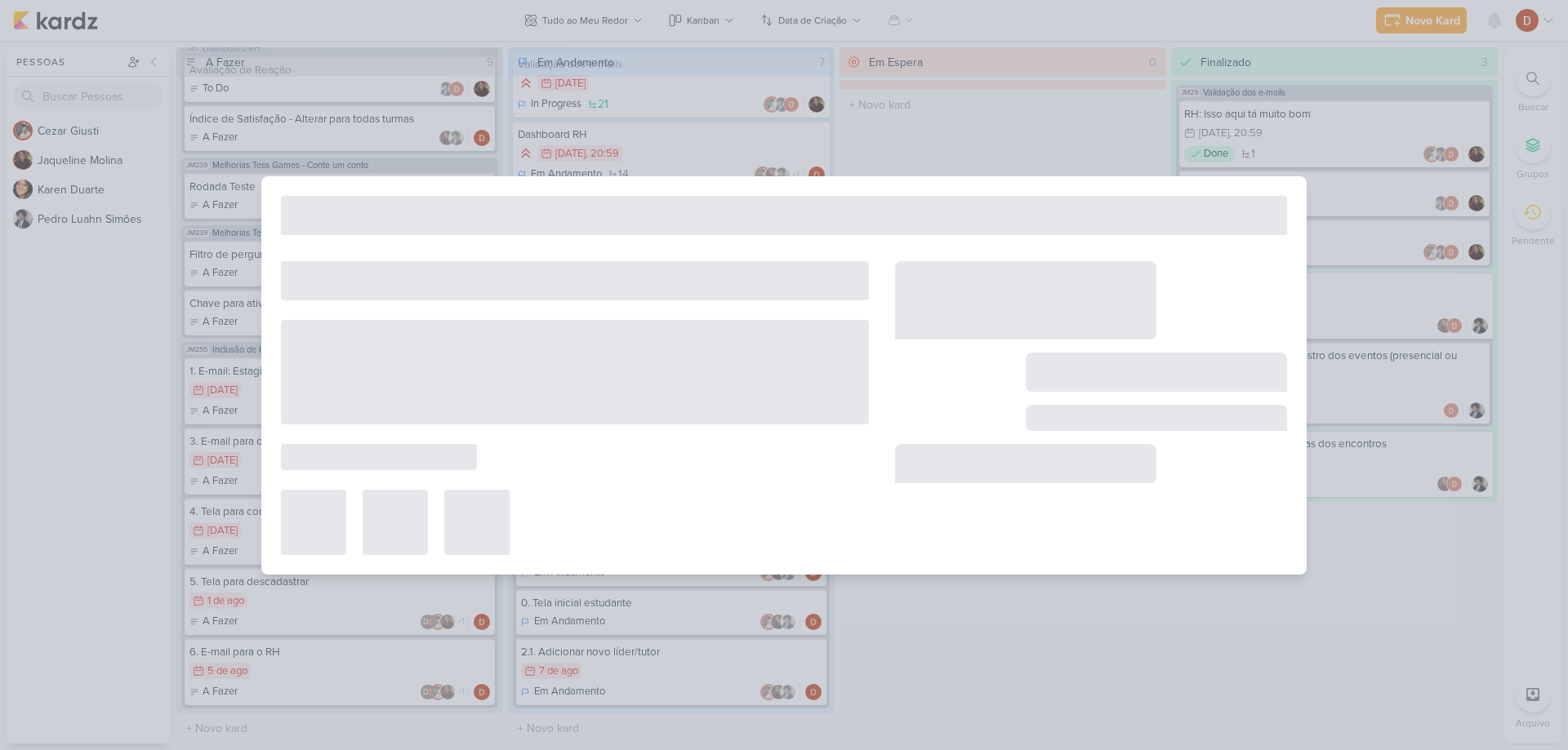
type input "Inclusão de líderes pelos estagiários"
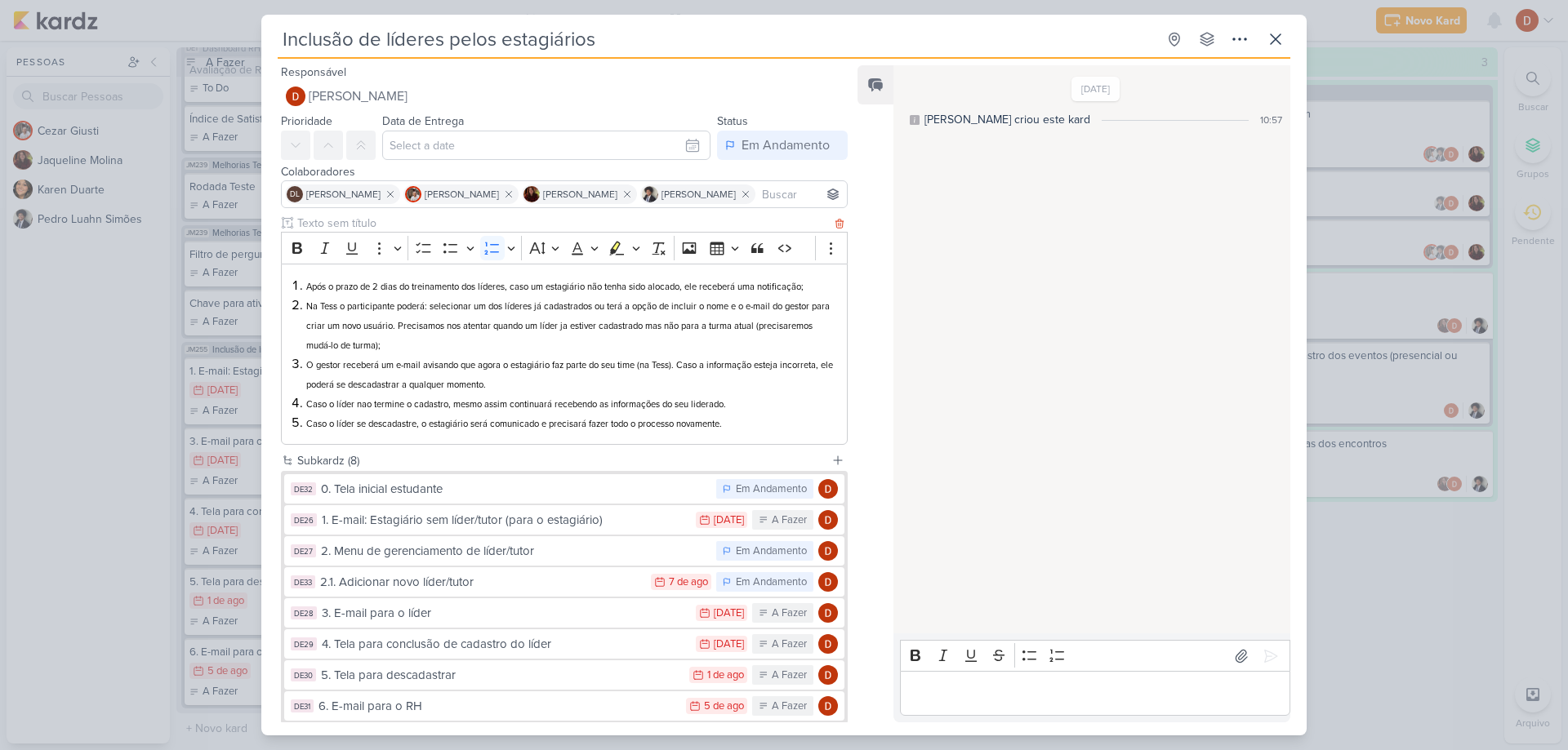
scroll to position [92, 0]
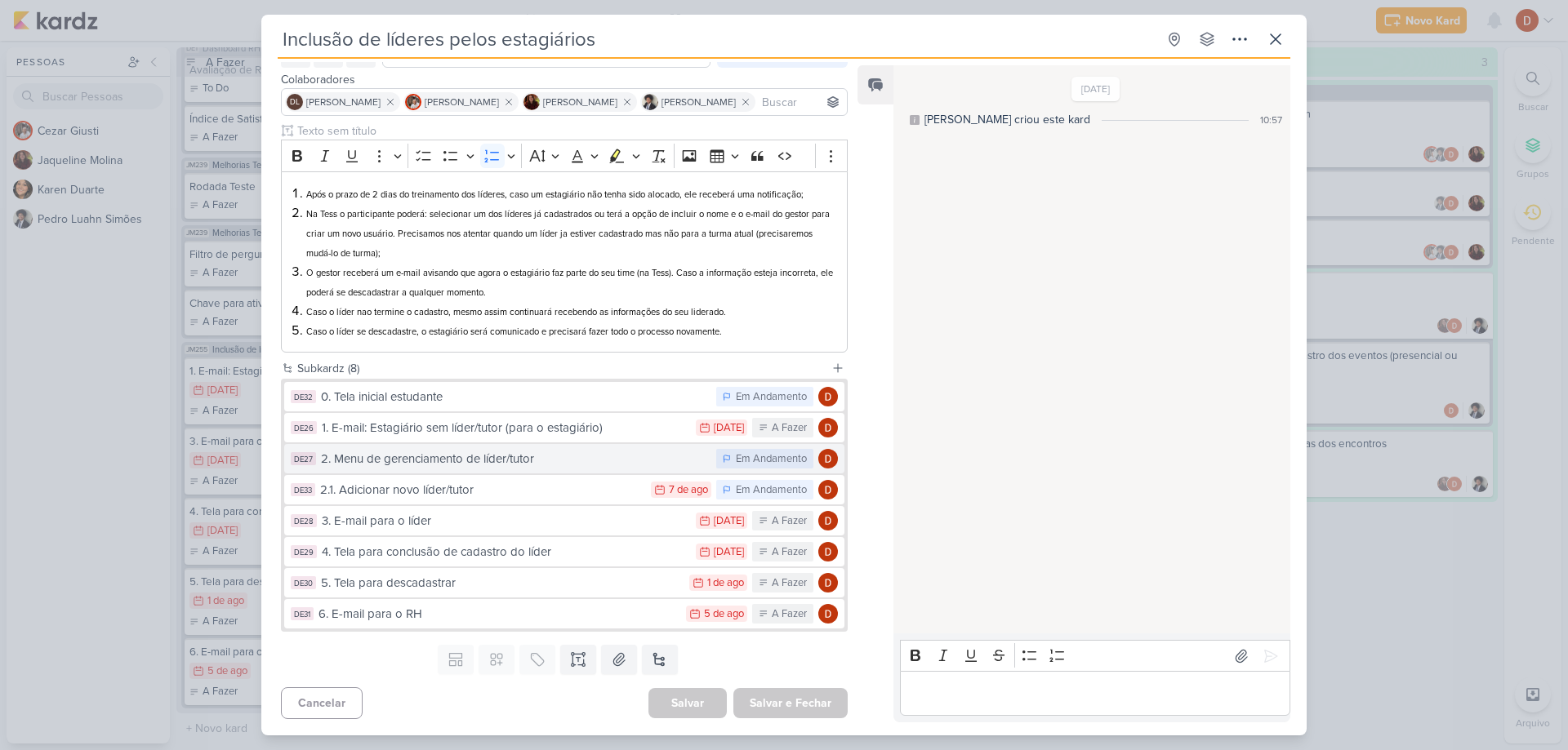
click at [413, 459] on div "2. Menu de gerenciamento de líder/tutor" at bounding box center [514, 459] width 387 height 19
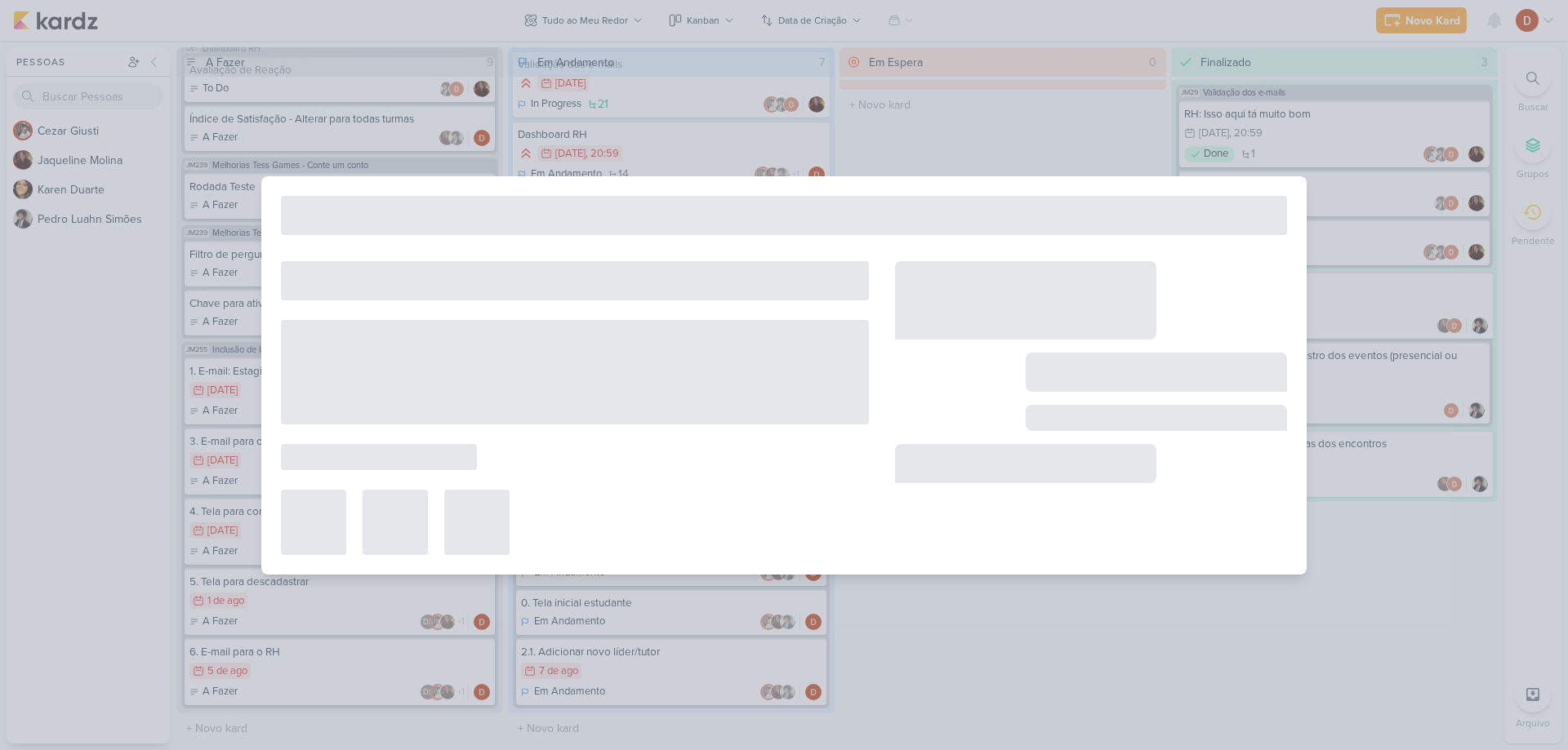
type input "2. Menu de gerenciamento de líder/tutor"
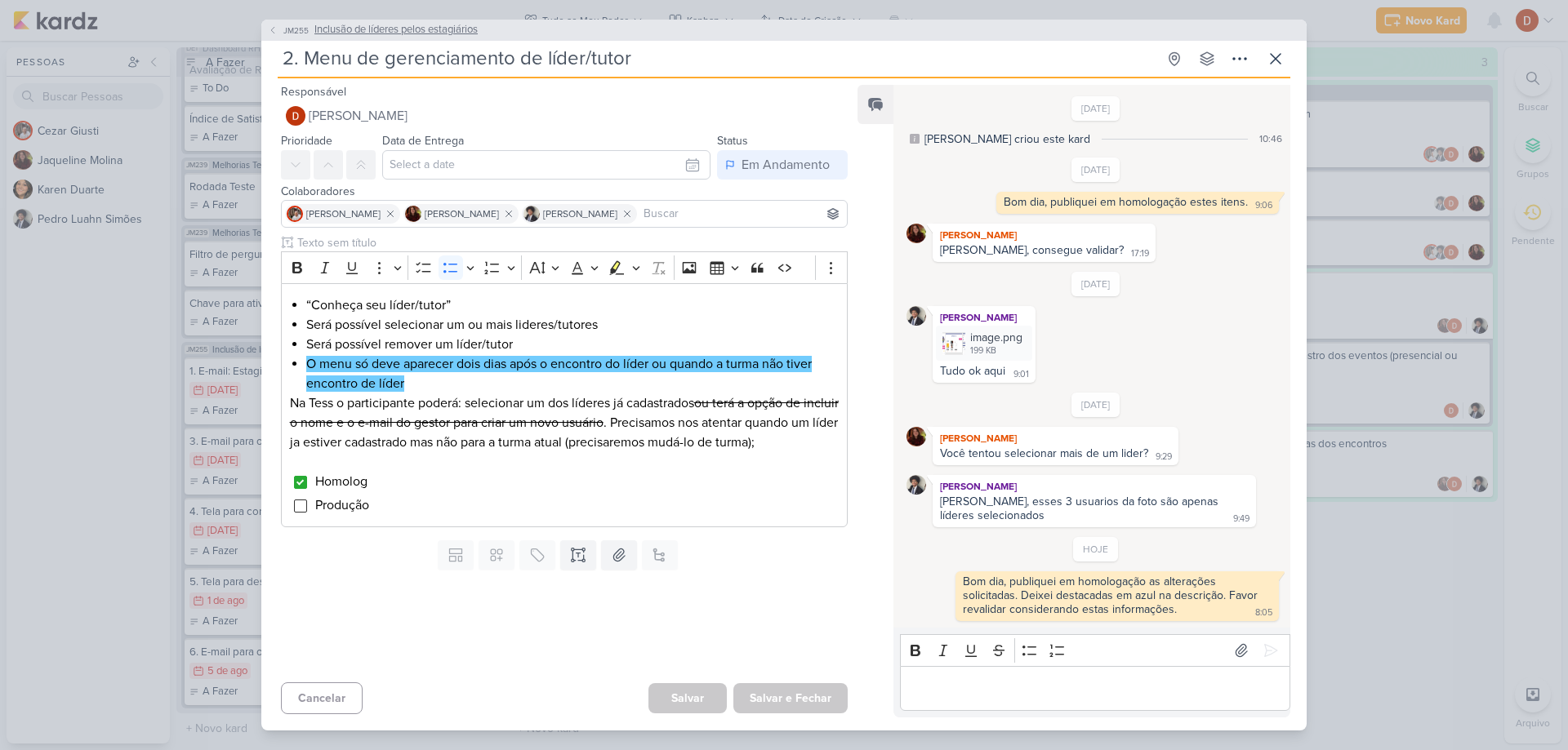
click at [272, 28] on icon at bounding box center [273, 31] width 10 height 10
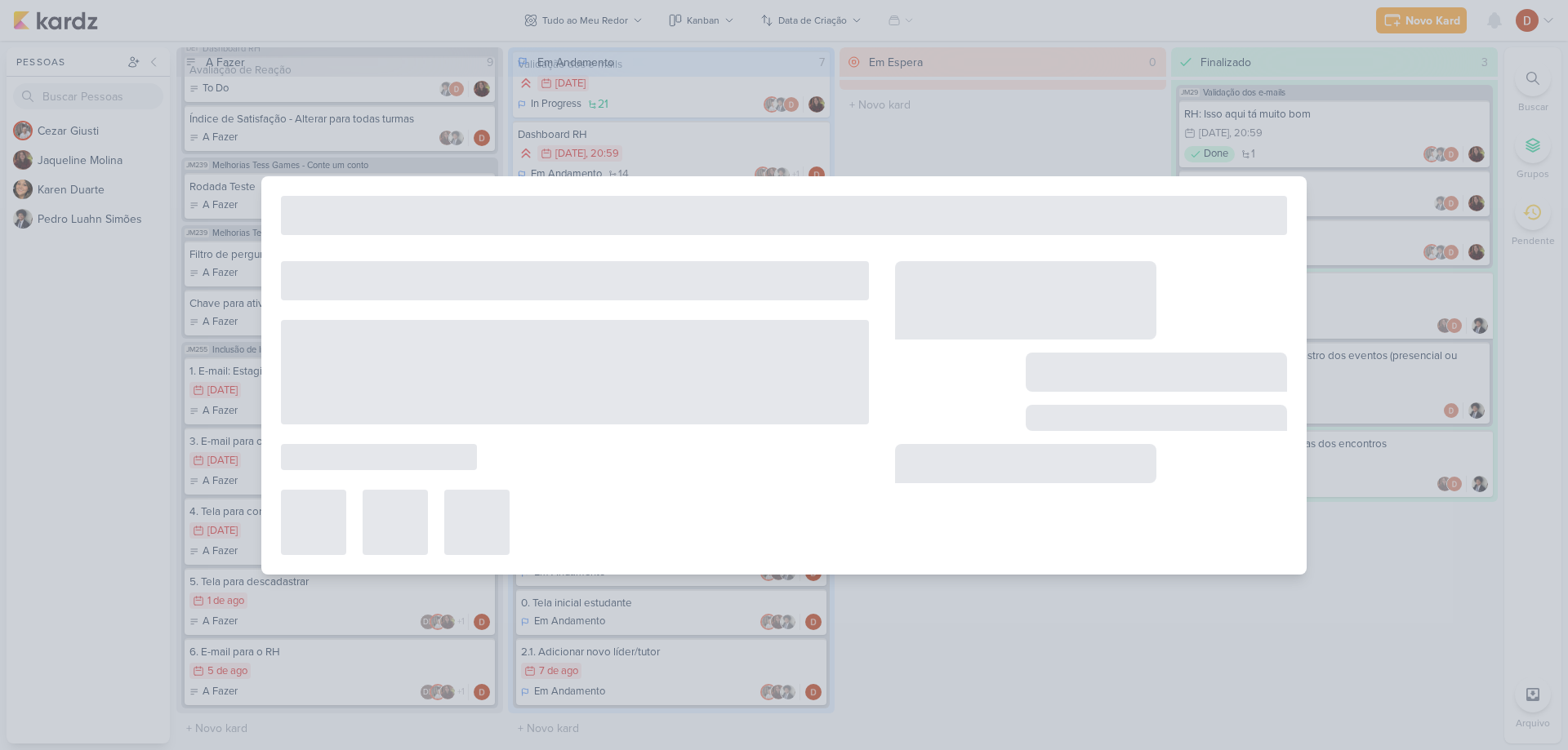
type input "Inclusão de líderes pelos estagiários"
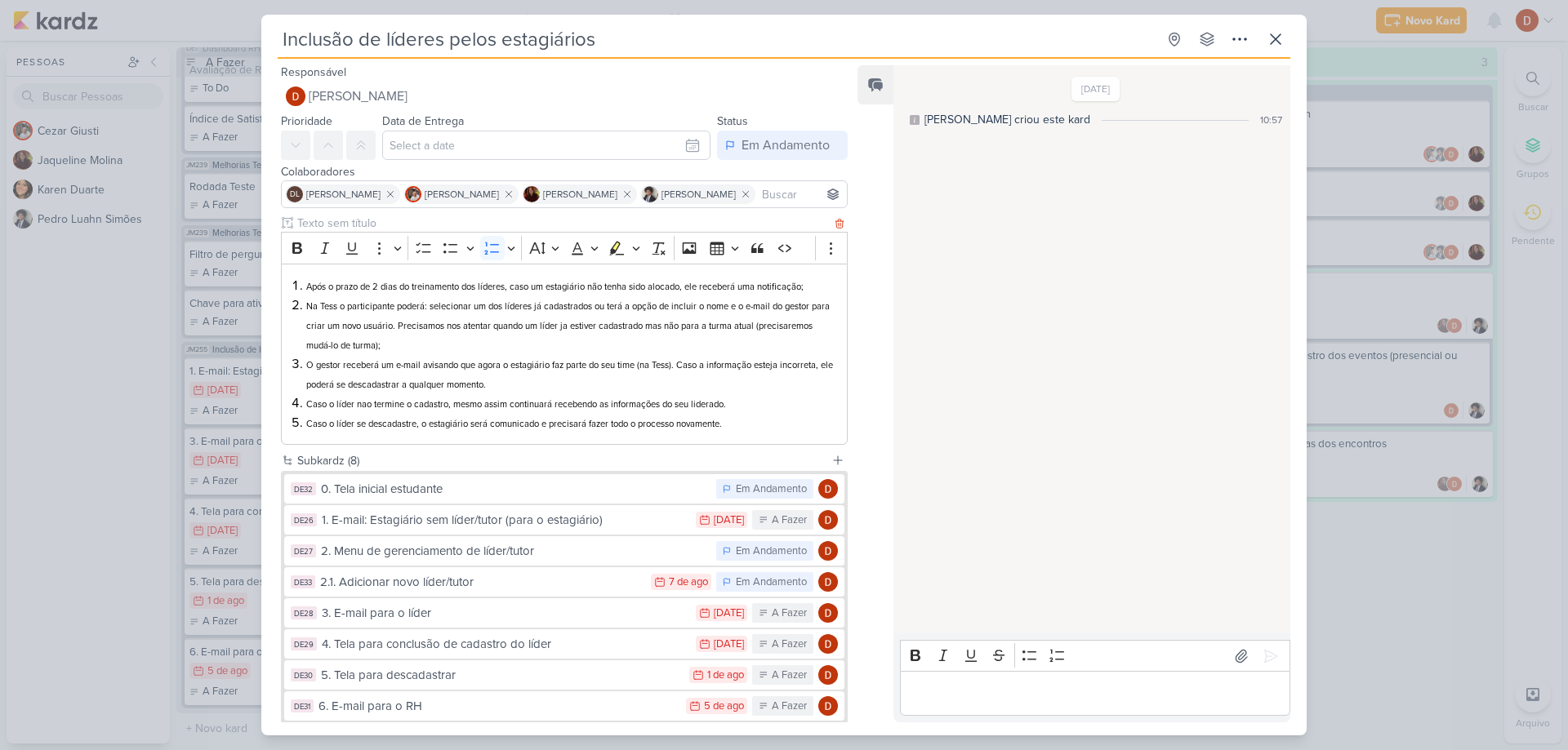
scroll to position [82, 0]
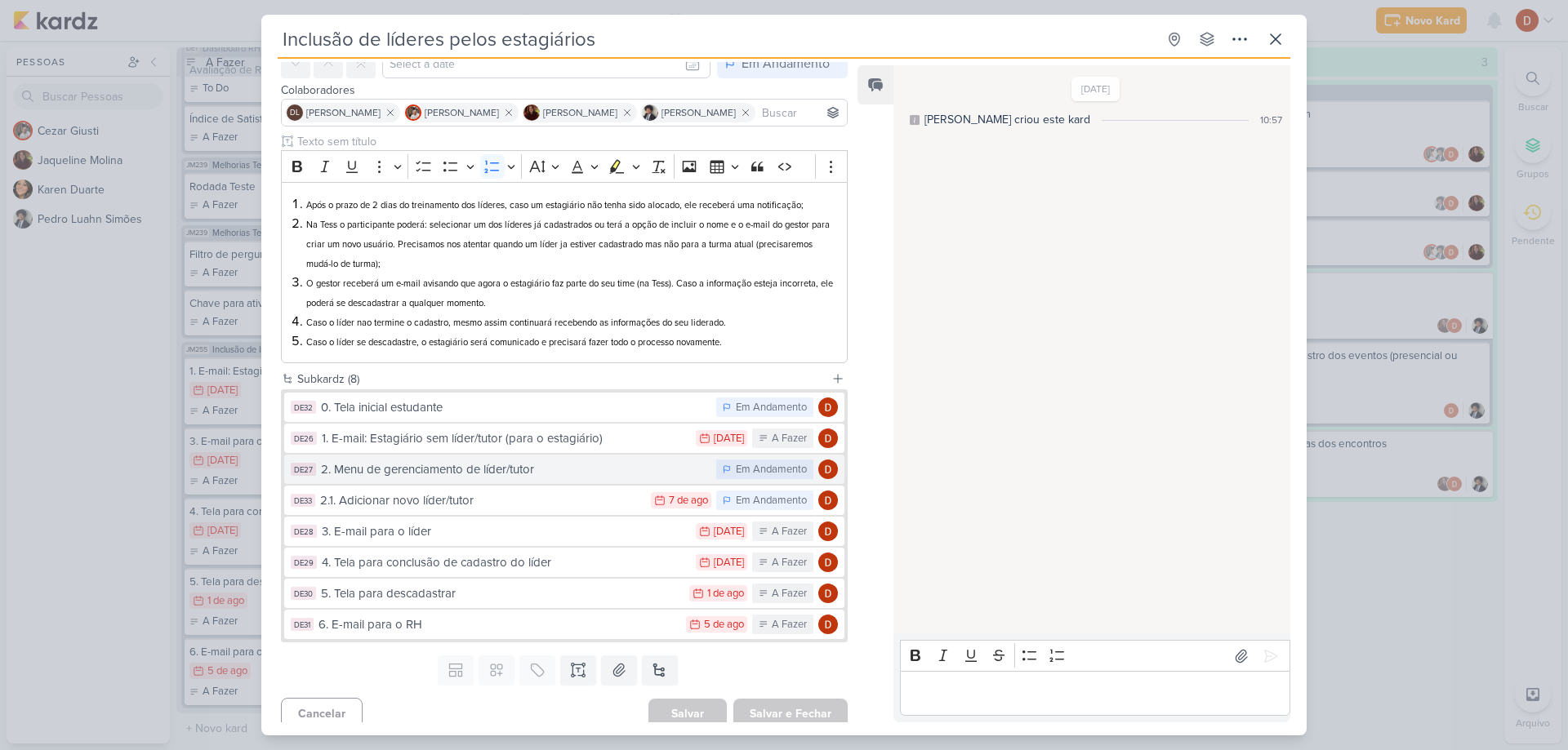
click at [399, 467] on div "2. Menu de gerenciamento de líder/tutor" at bounding box center [514, 469] width 387 height 19
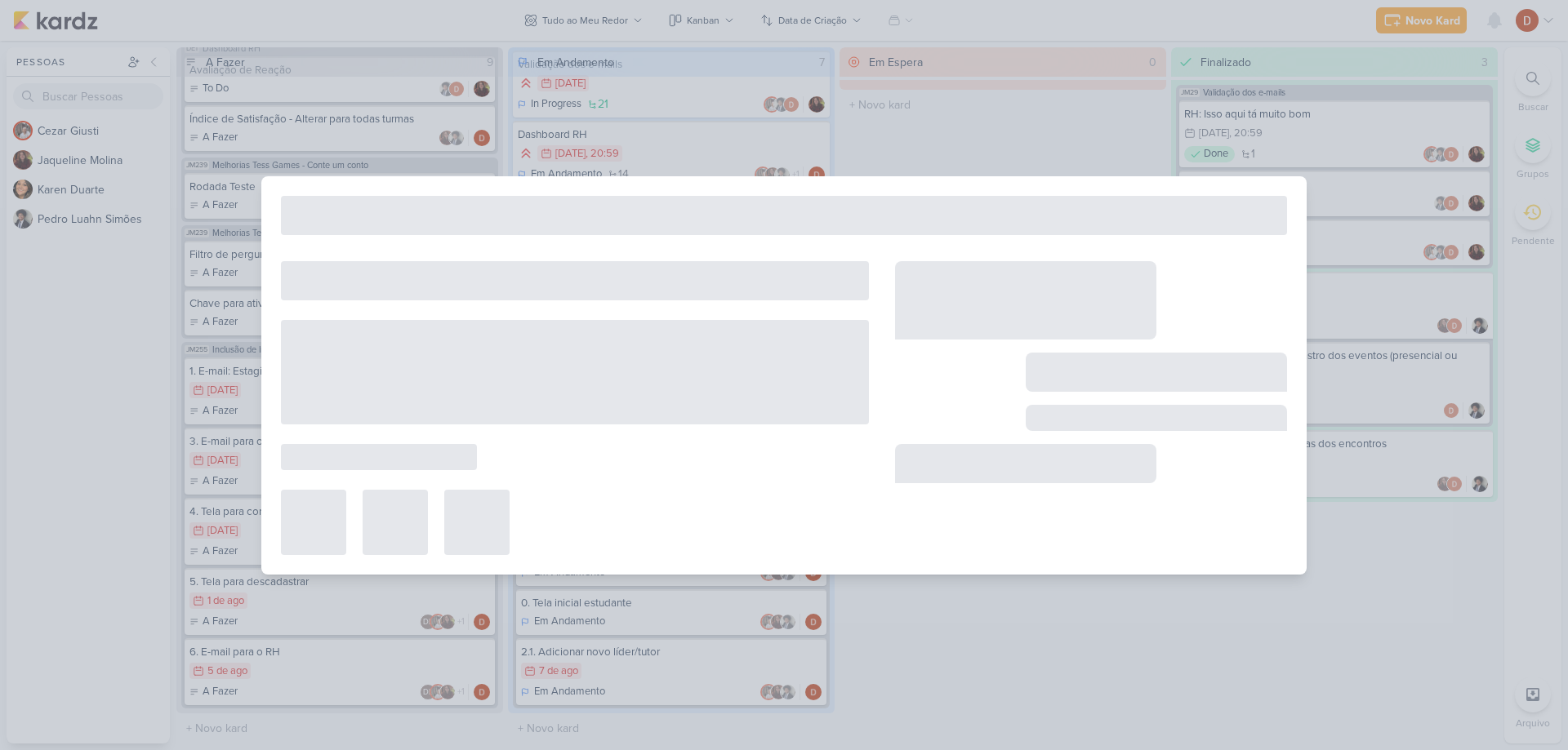
type input "2. Menu de gerenciamento de líder/tutor"
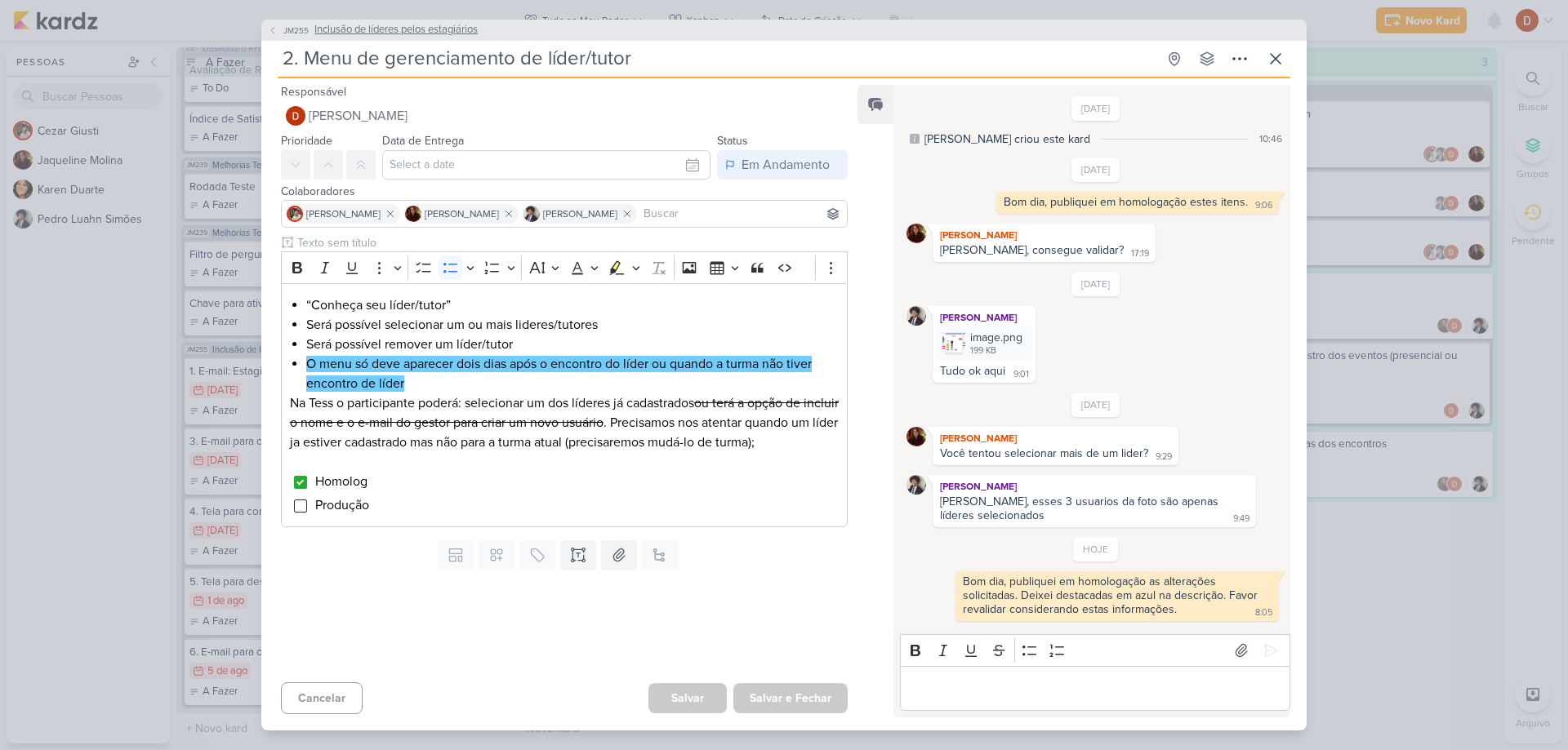
click at [286, 26] on span "JM255" at bounding box center [296, 31] width 31 height 12
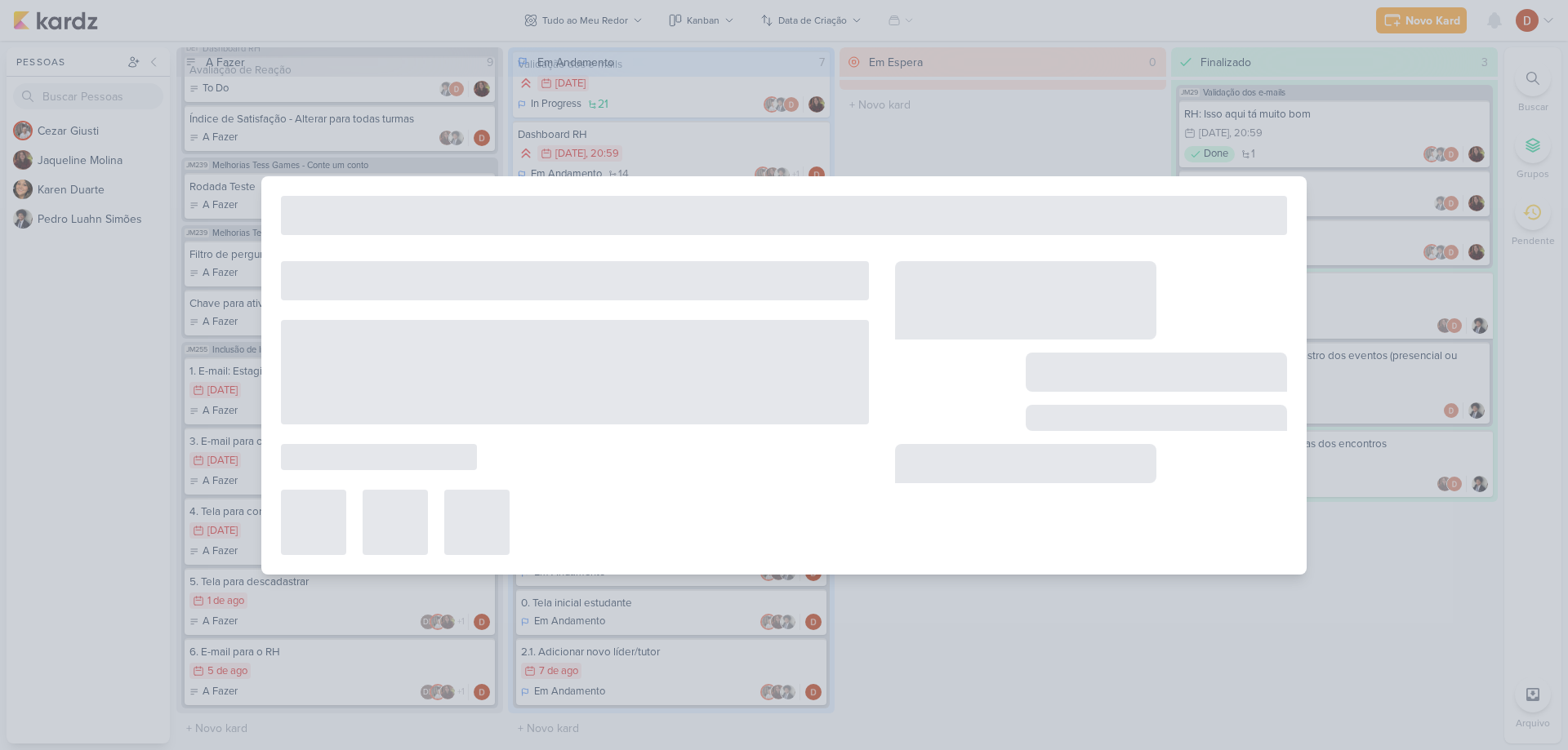
type input "Inclusão de líderes pelos estagiários"
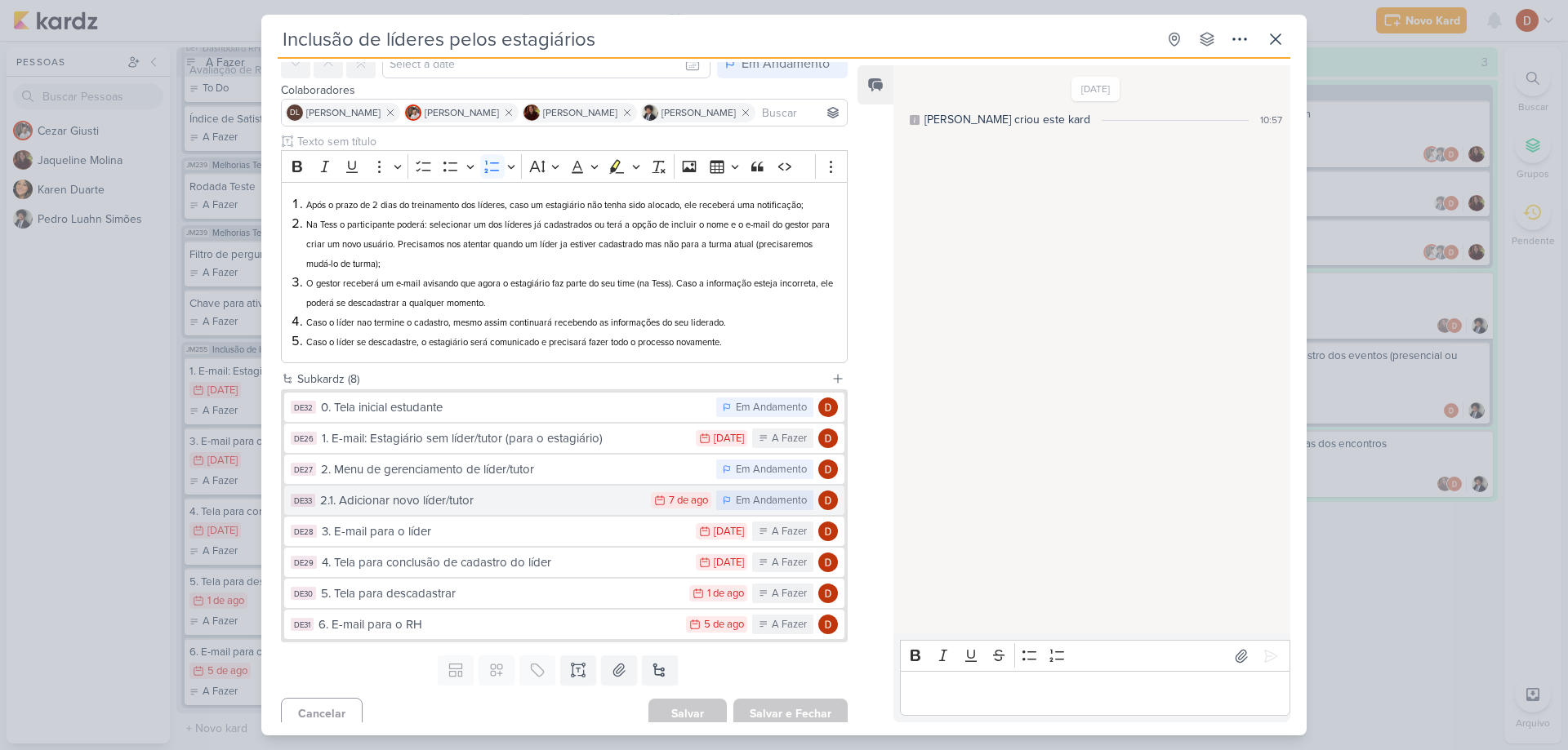
click at [405, 497] on div "2.1. Adicionar novo líder/tutor" at bounding box center [481, 501] width 322 height 19
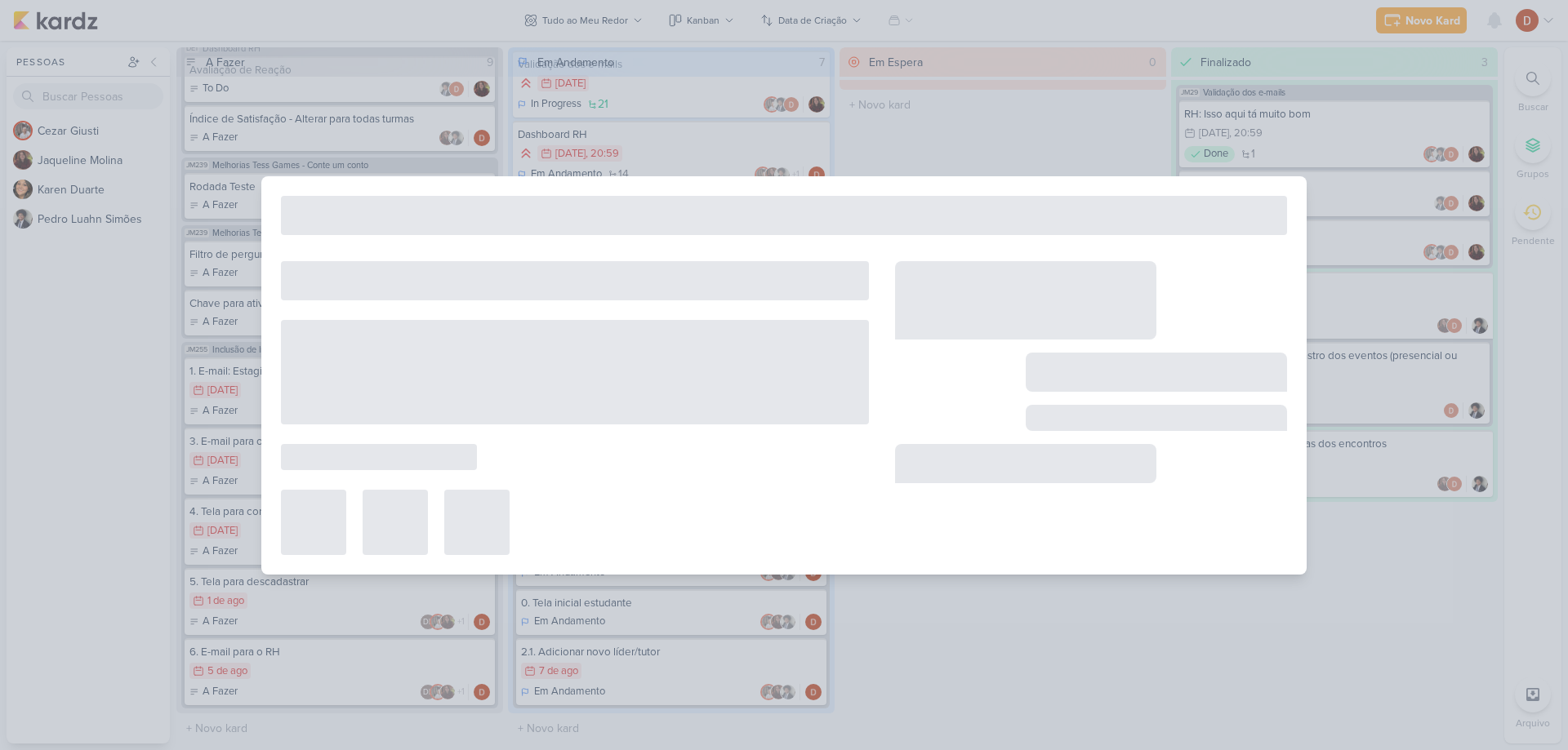
type input "2.1. Adicionar novo líder/tutor"
type input "[DATE] 23:59"
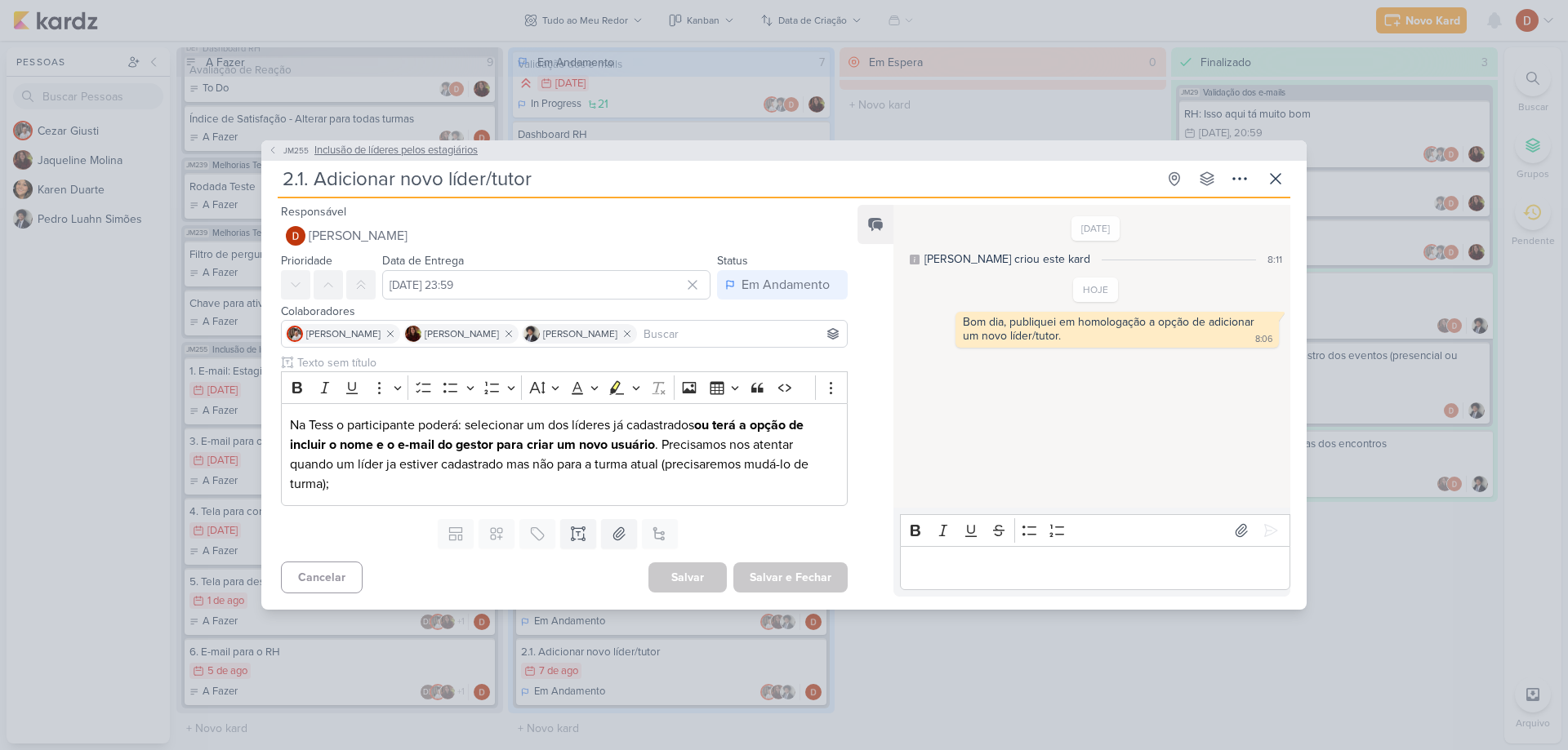
click at [277, 149] on button "JM255 Inclusão de líderes pelos estagiários" at bounding box center [373, 151] width 210 height 16
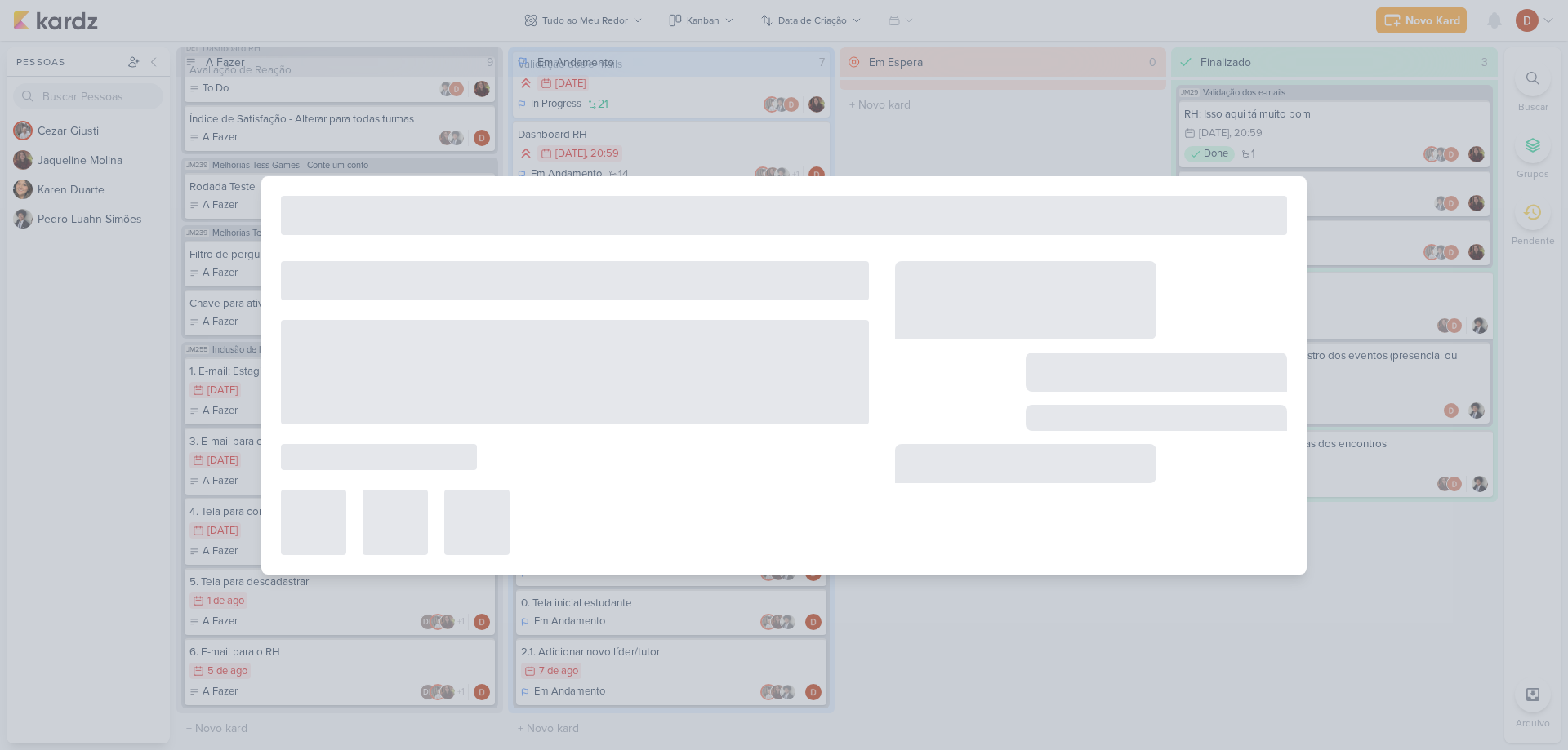
type input "Inclusão de líderes pelos estagiários"
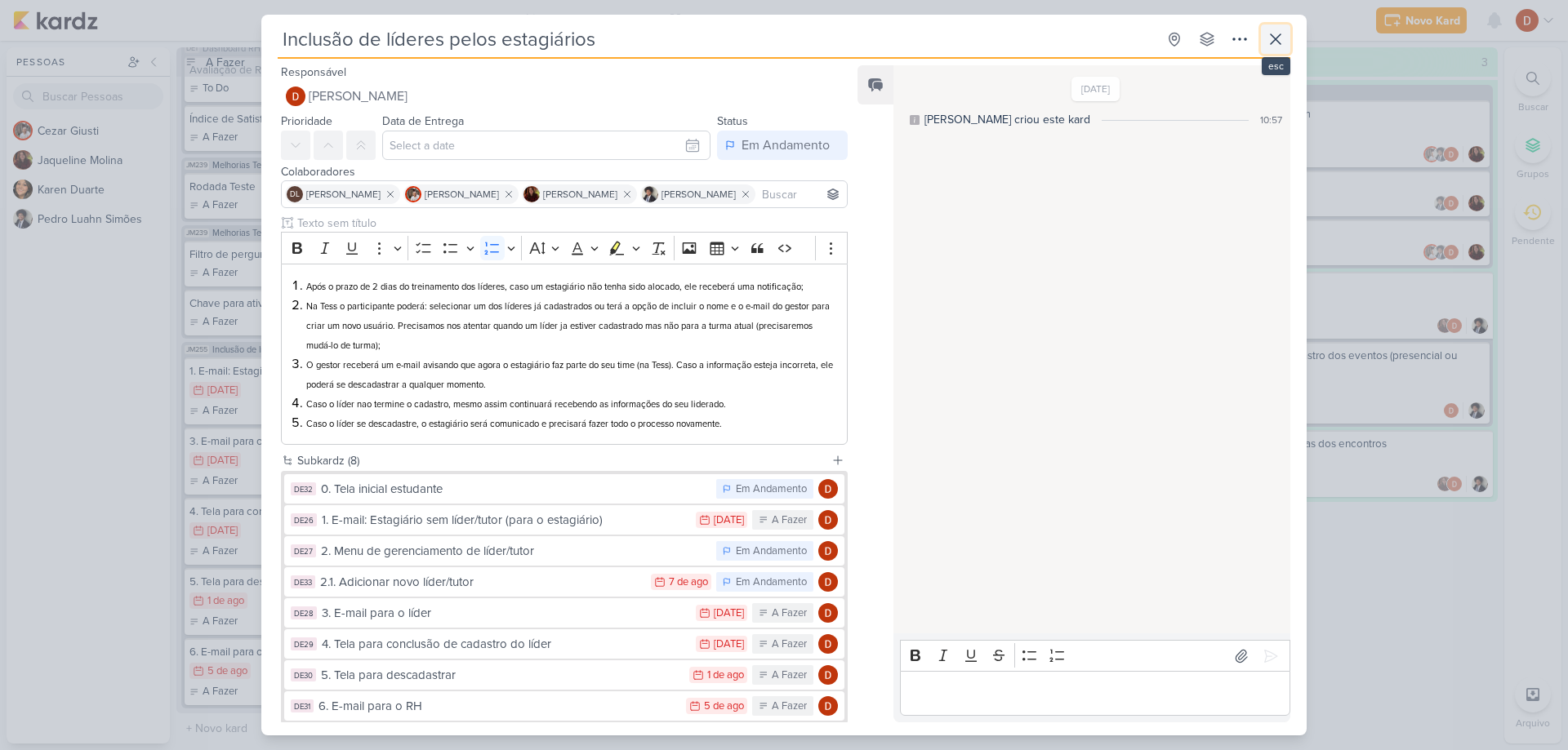
click at [1274, 32] on icon at bounding box center [1275, 39] width 20 height 20
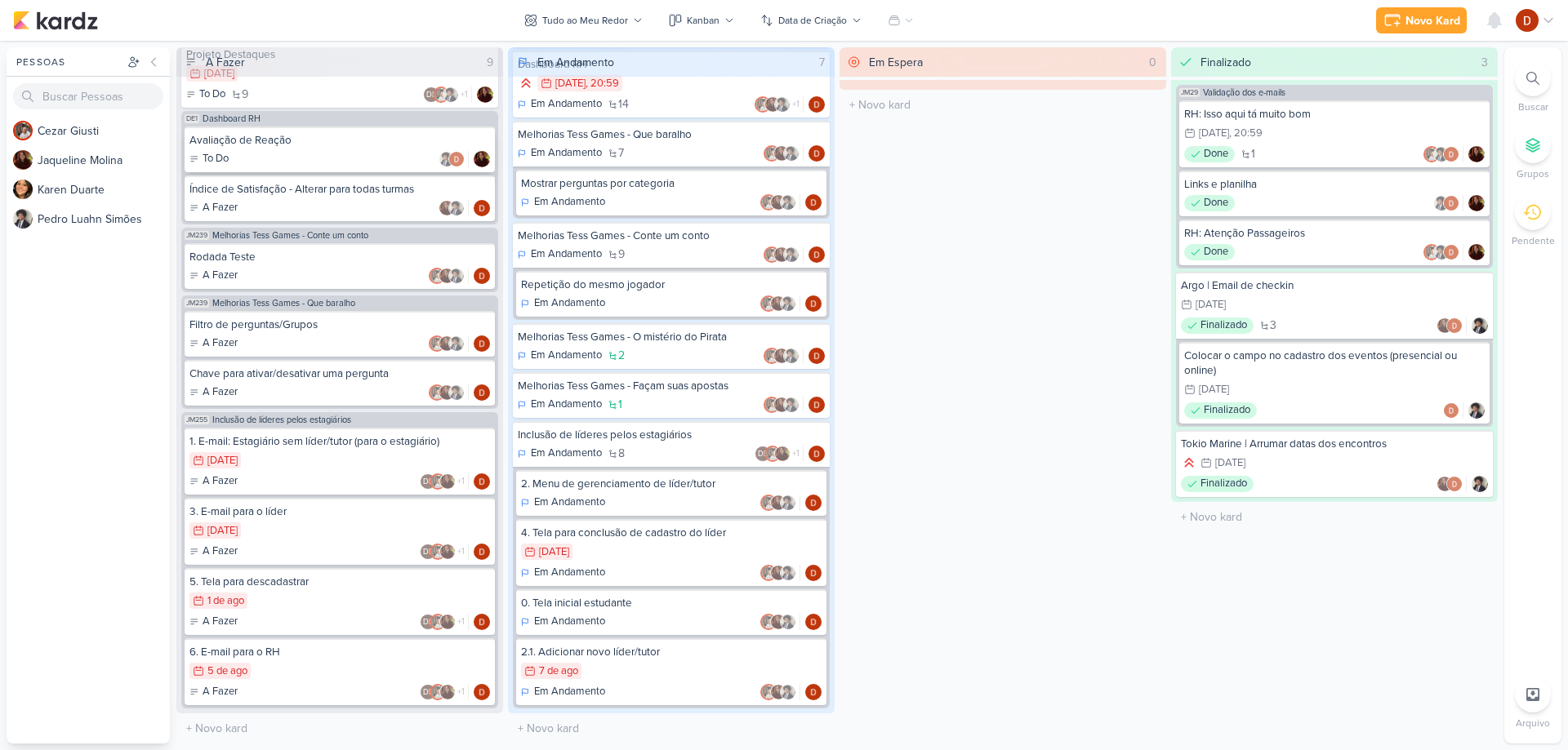
scroll to position [753, 0]
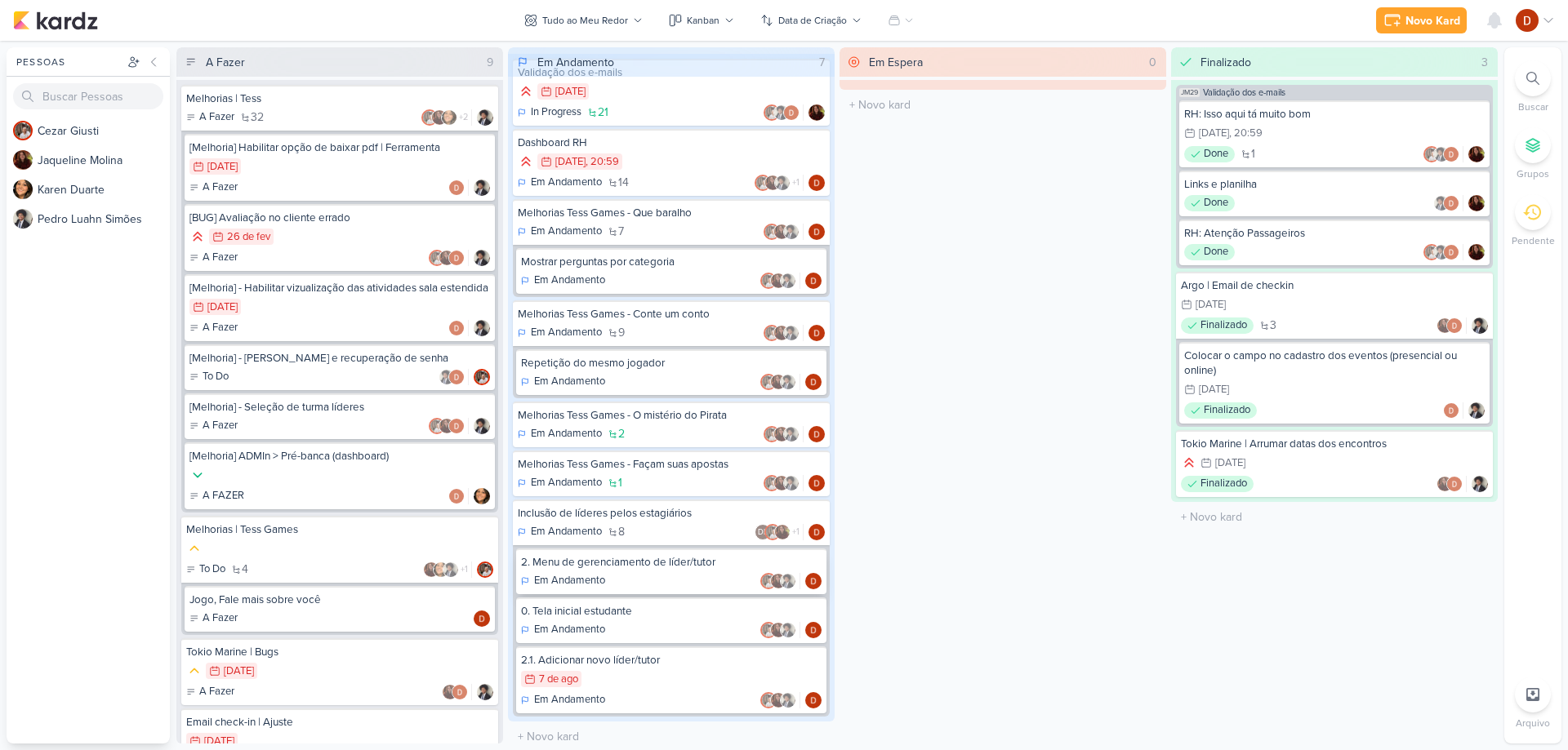
scroll to position [34, 0]
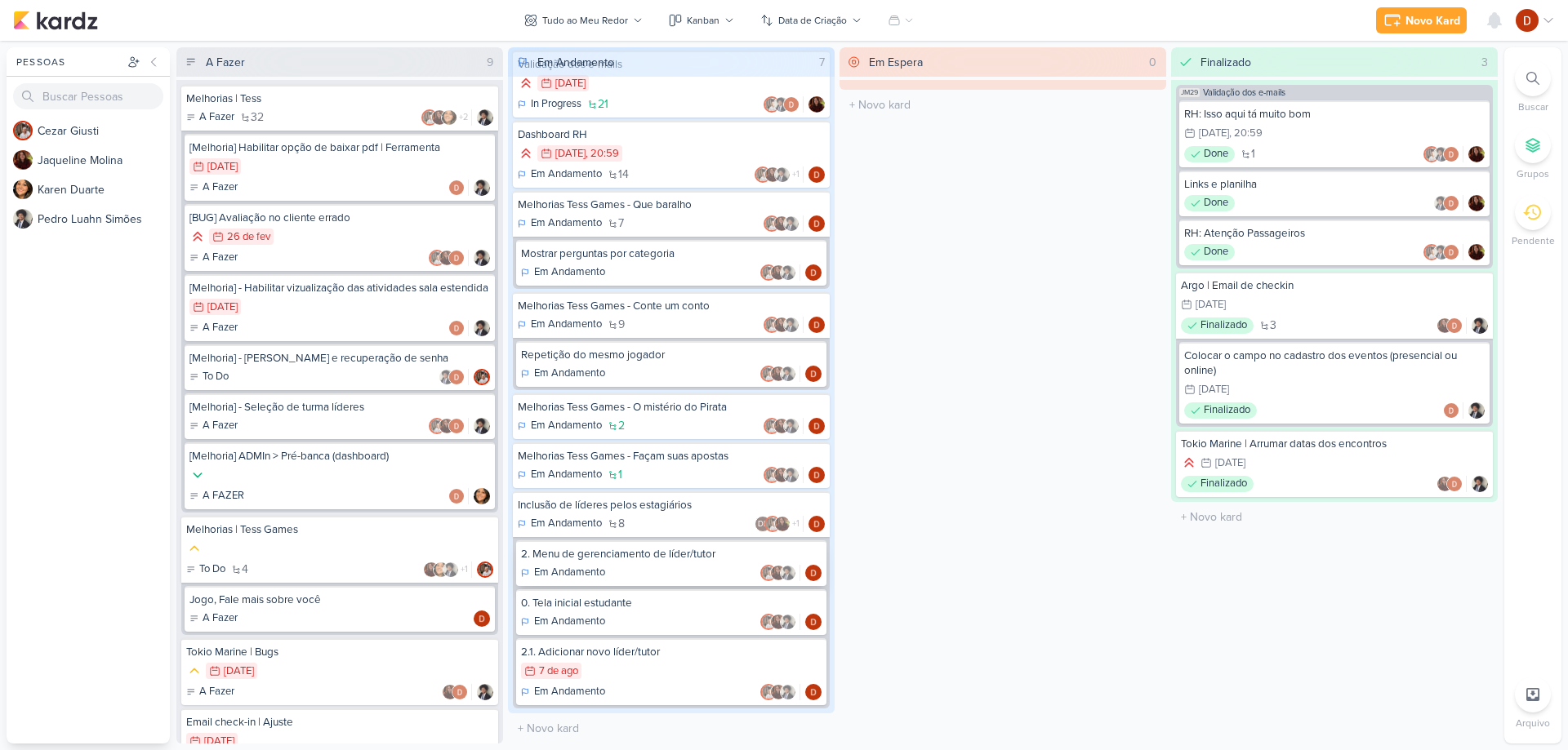
click at [601, 571] on p "Em Andamento" at bounding box center [570, 572] width 71 height 16
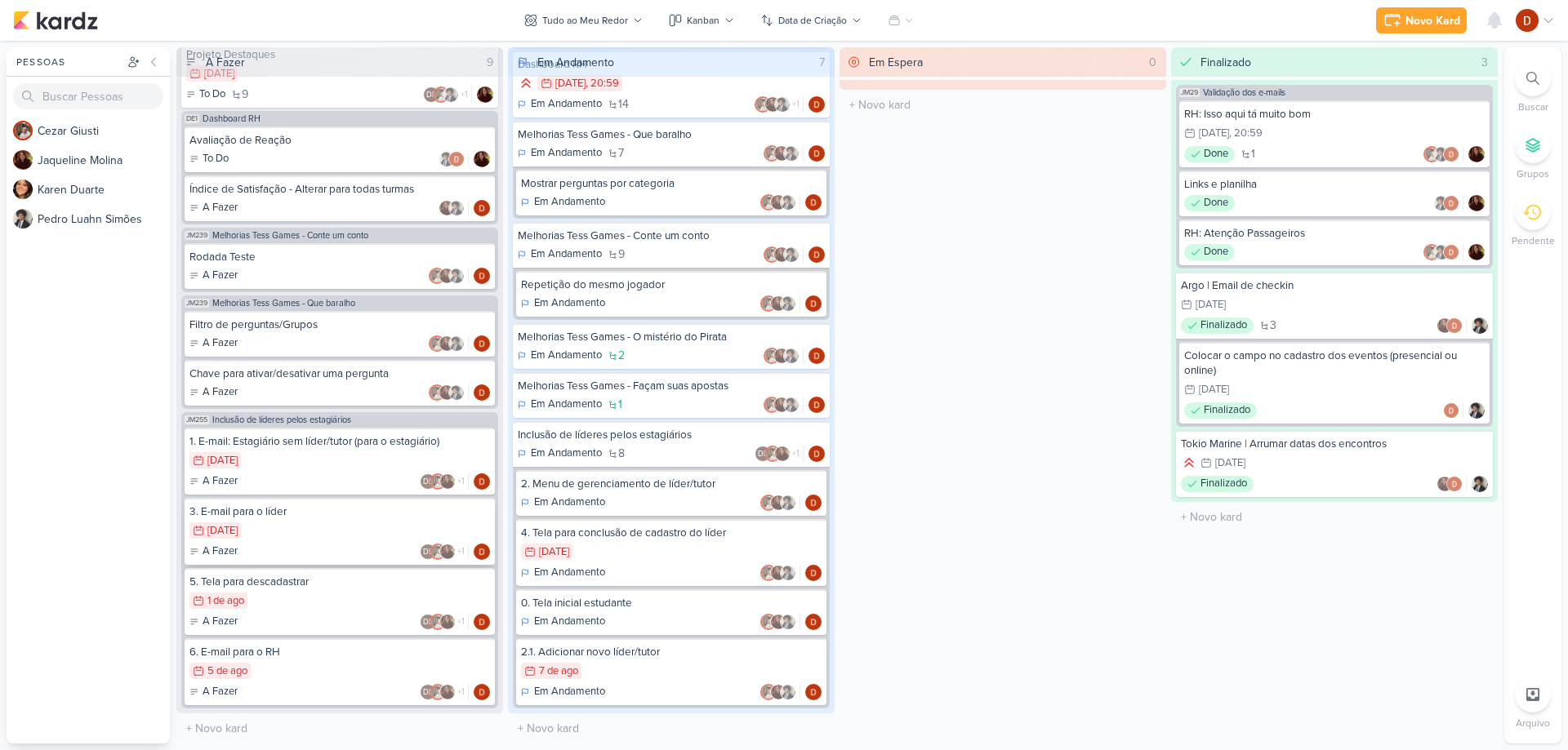
scroll to position [753, 0]
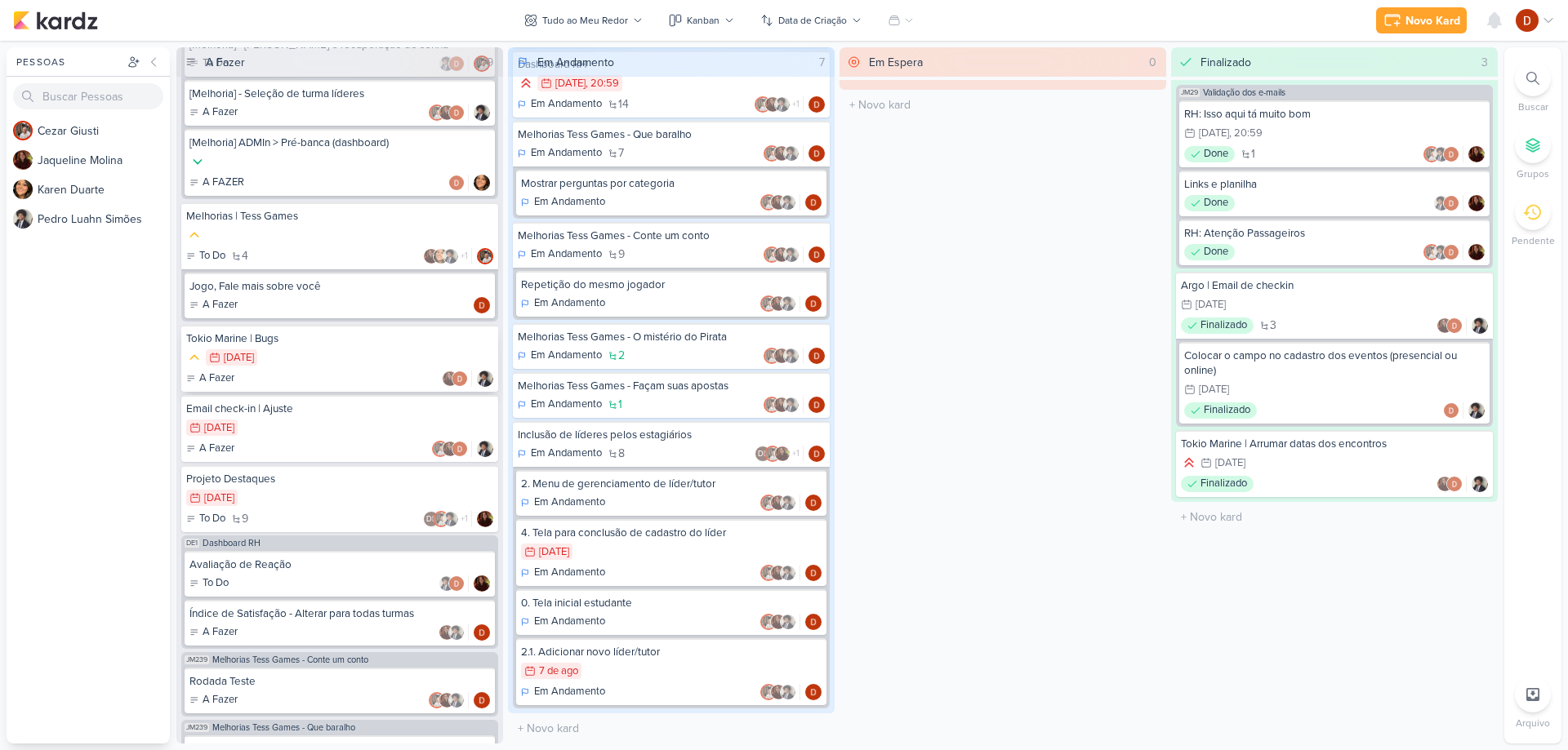
scroll to position [327, 0]
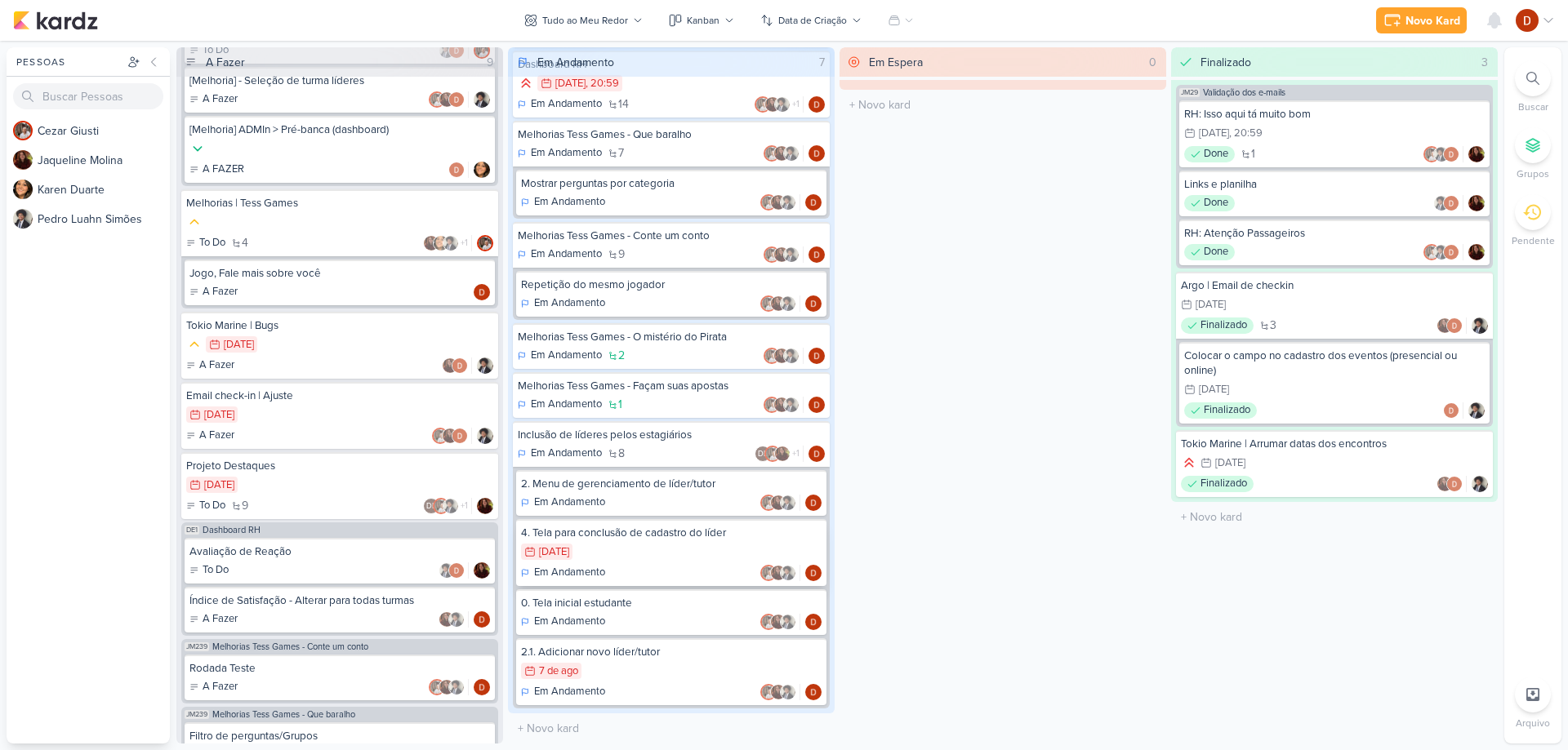
click at [642, 545] on div "9/8 9 de ago" at bounding box center [670, 552] width 300 height 18
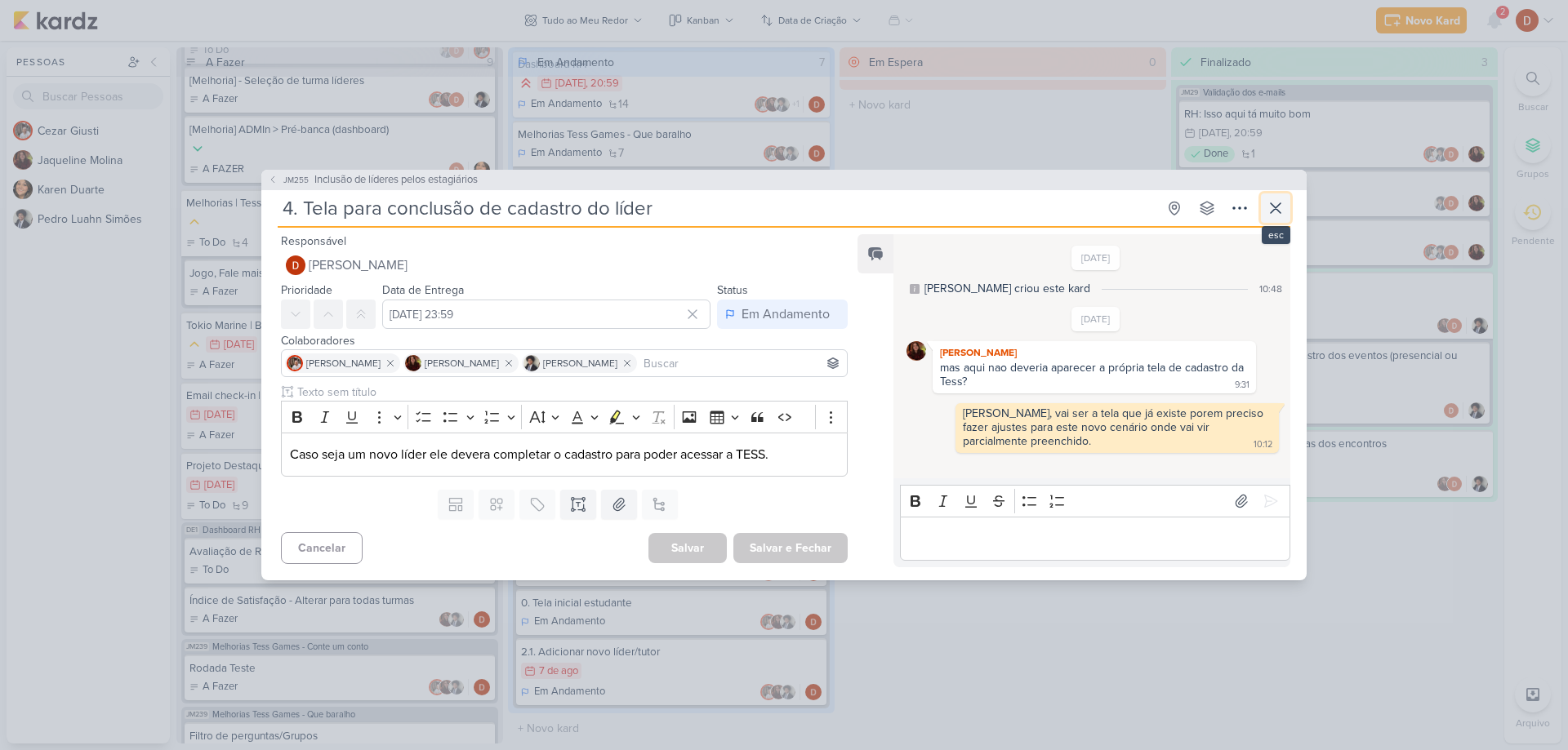
click at [1273, 212] on icon at bounding box center [1276, 208] width 10 height 10
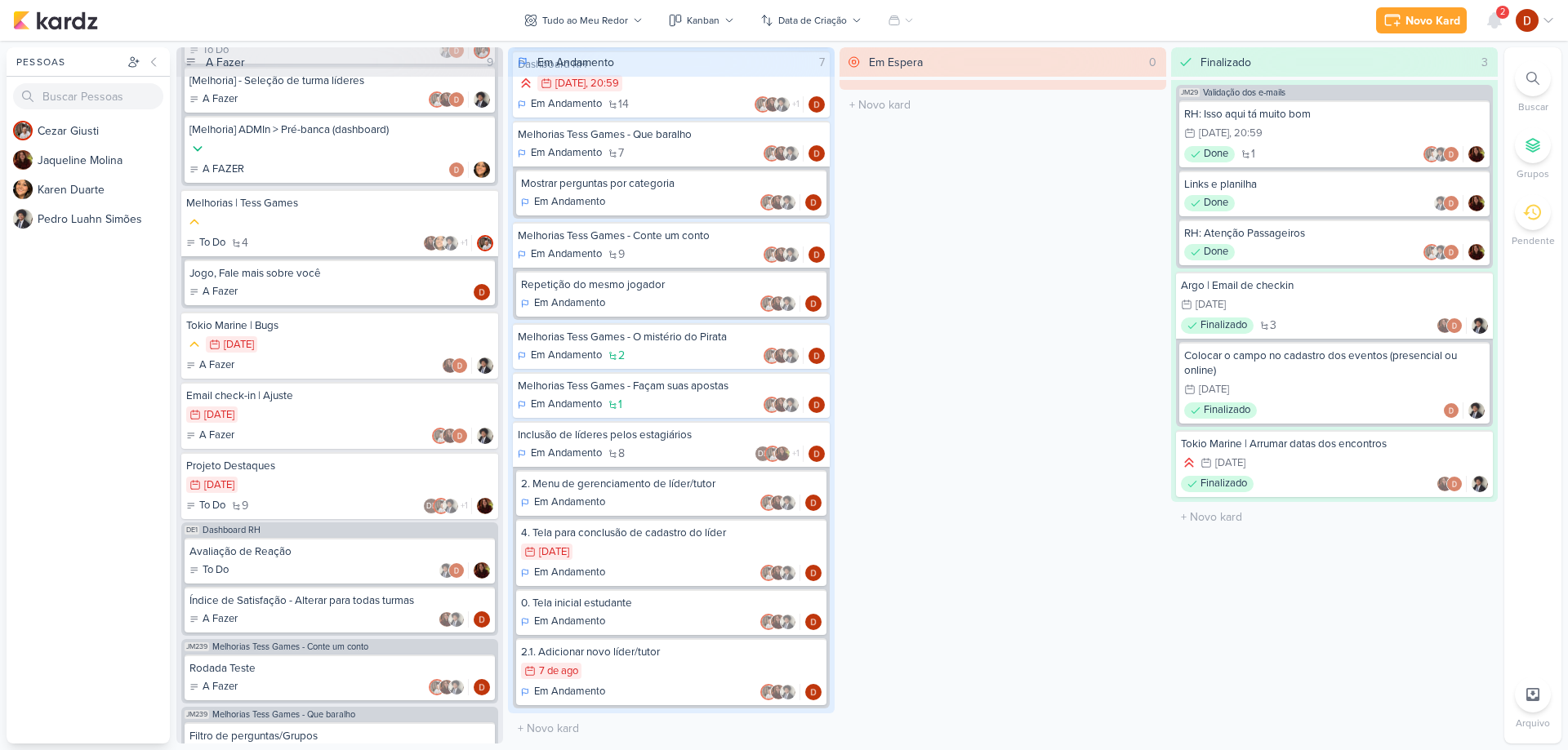
click at [1476, 15] on div "Novo Kard Ctrl + k 2 Centro de Notificações somente não lidas marcar todas como…" at bounding box center [1465, 20] width 179 height 30
click at [1494, 18] on icon at bounding box center [1494, 20] width 13 height 14
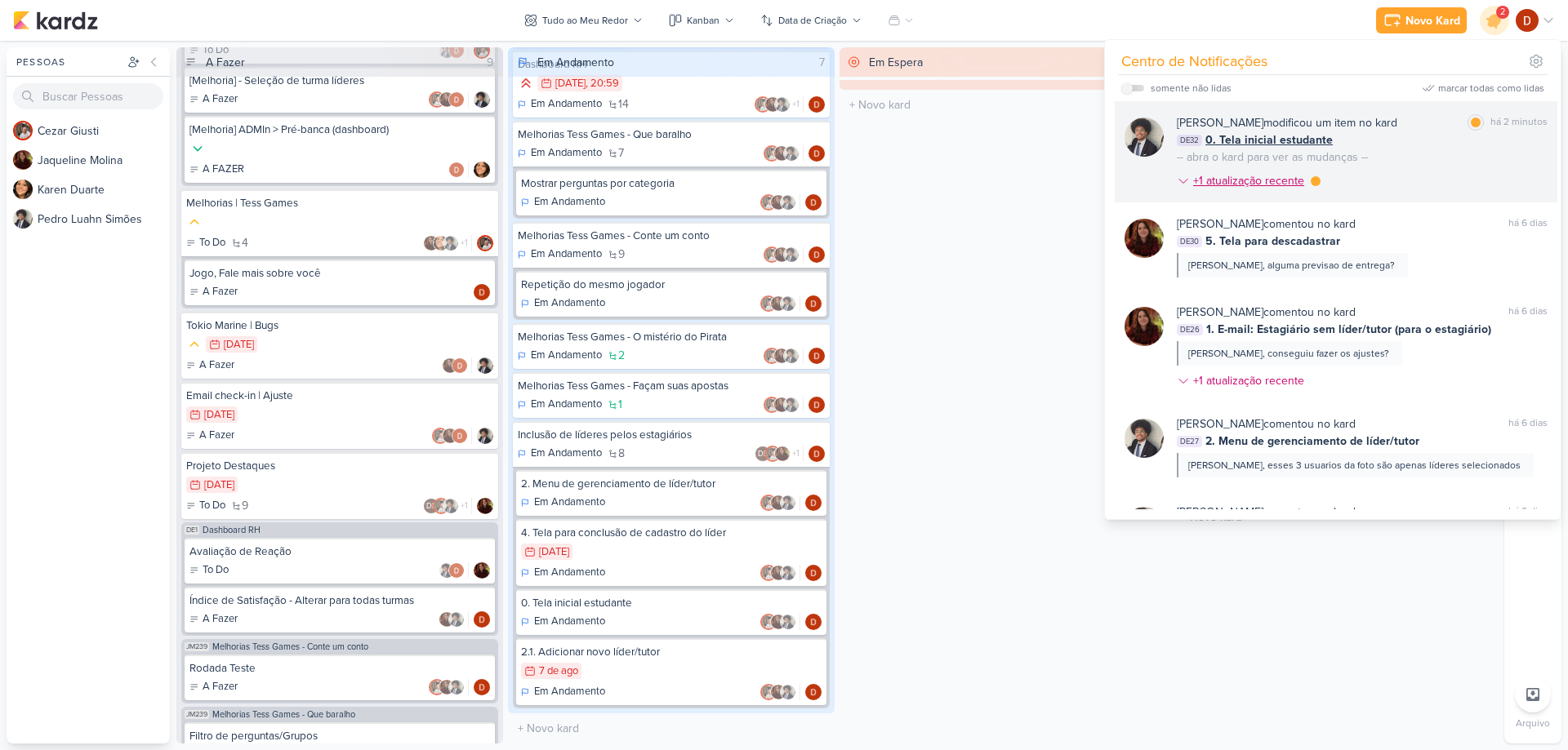
click at [1287, 176] on div "+1 atualização recente" at bounding box center [1250, 181] width 114 height 17
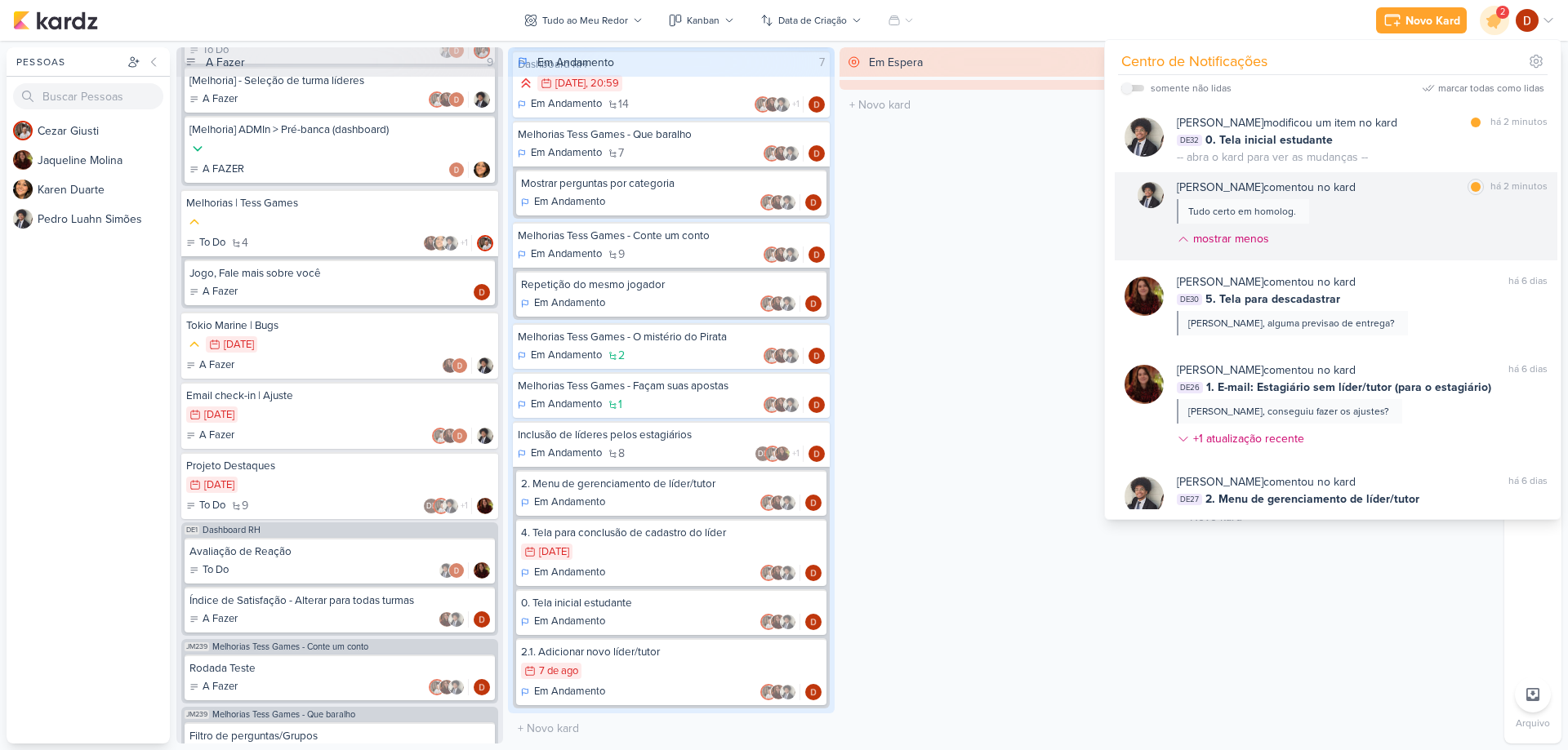
click at [1284, 223] on div "Tudo certo em homolog." at bounding box center [1243, 211] width 133 height 25
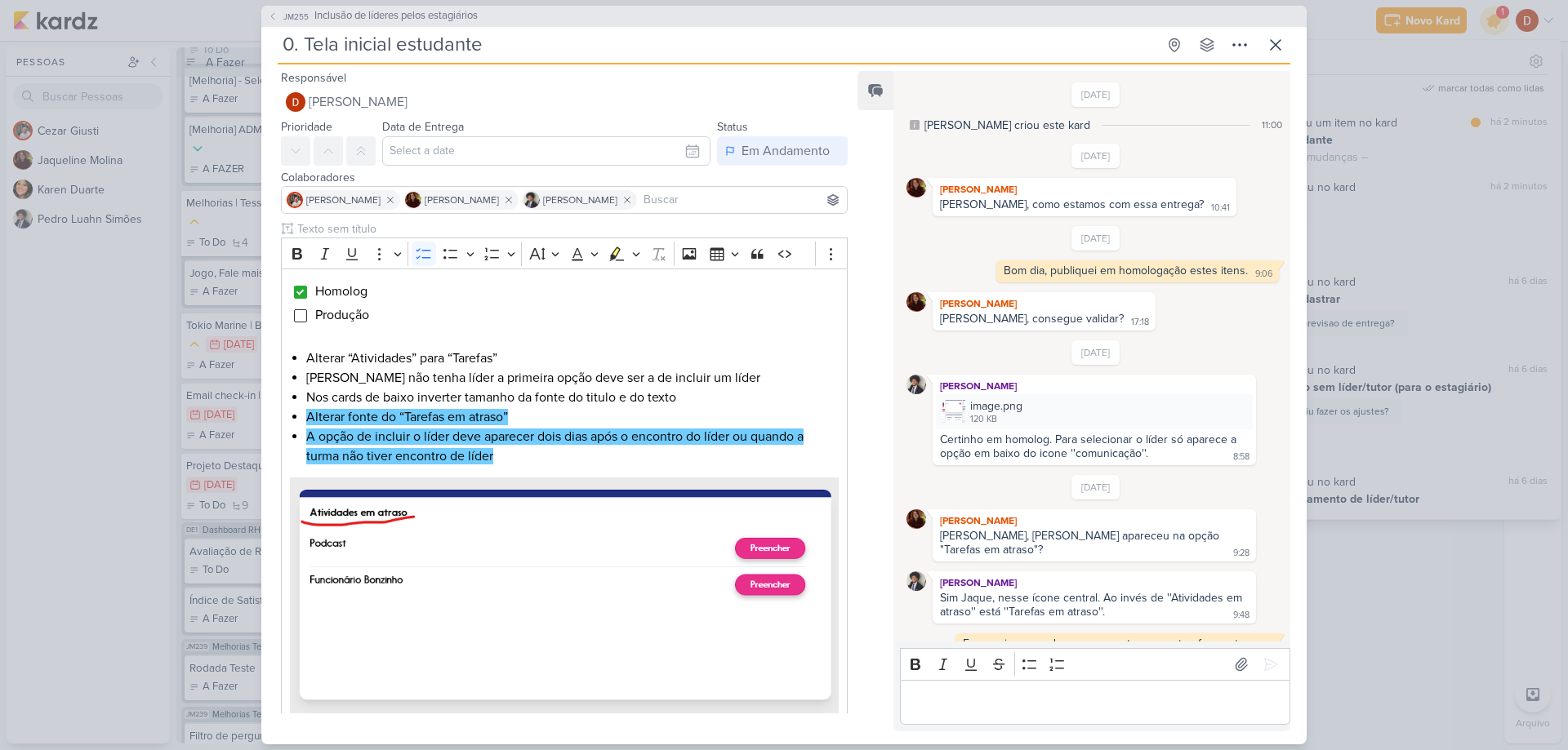
scroll to position [281, 0]
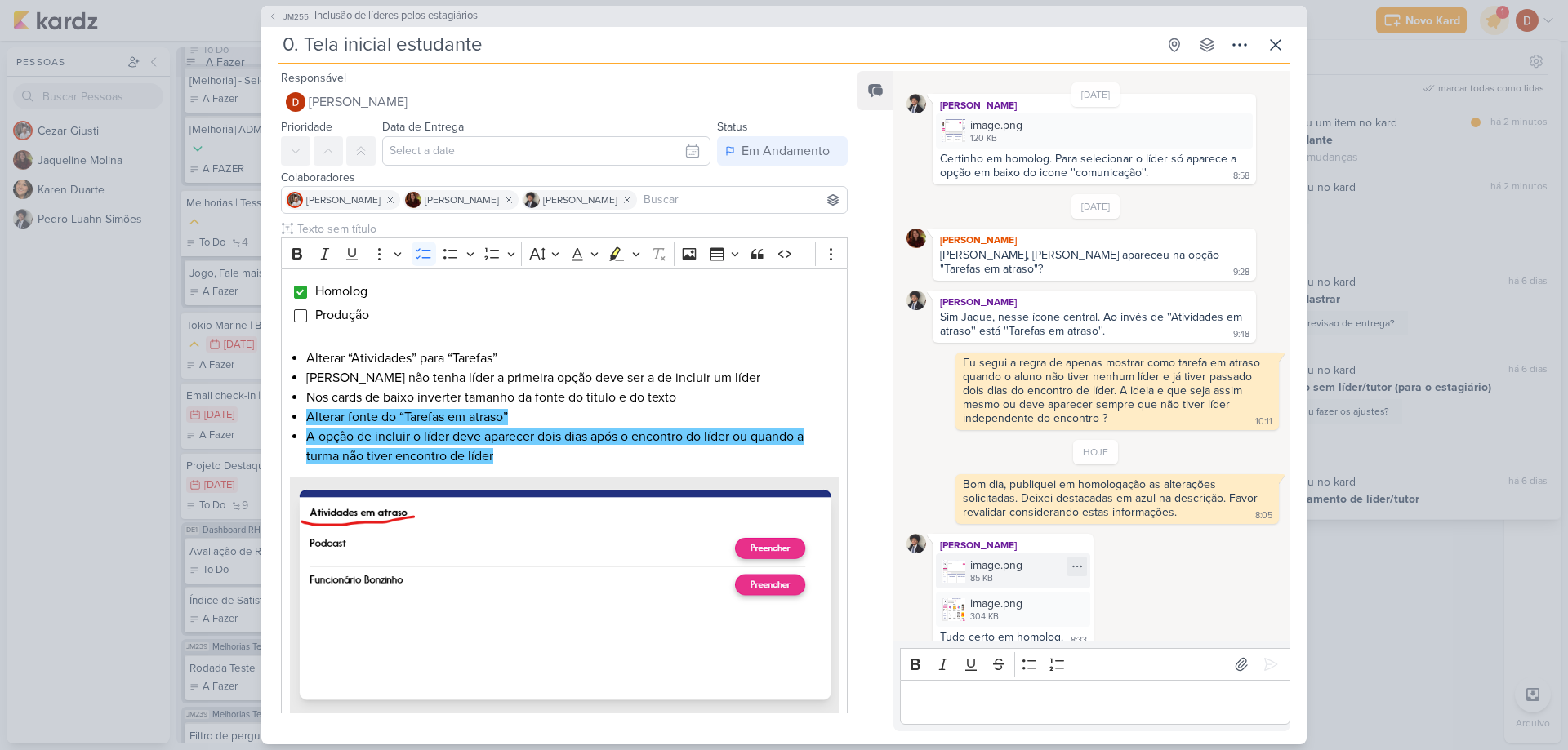
click at [984, 572] on div "85 KB" at bounding box center [995, 578] width 52 height 13
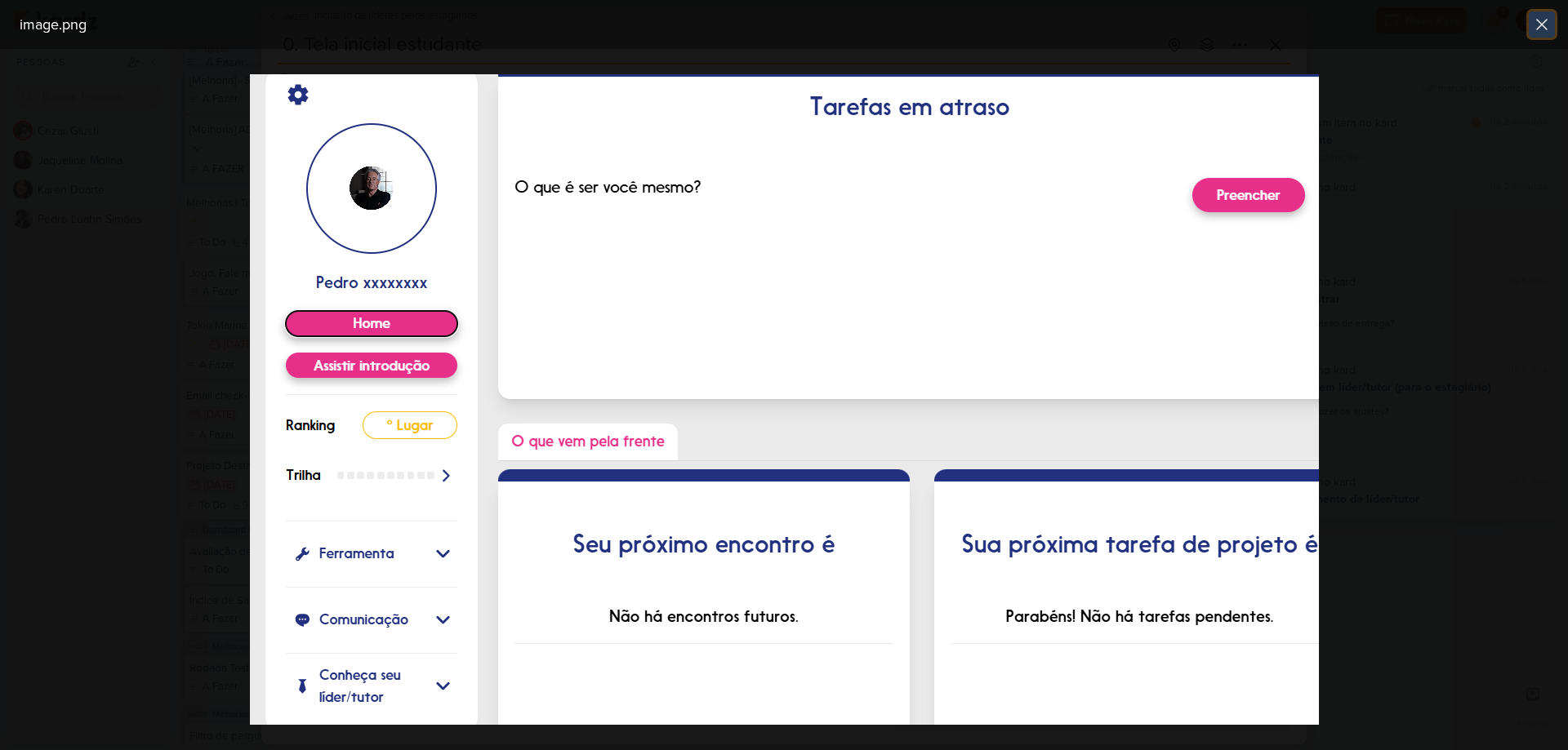
click at [1541, 28] on icon at bounding box center [1542, 24] width 20 height 20
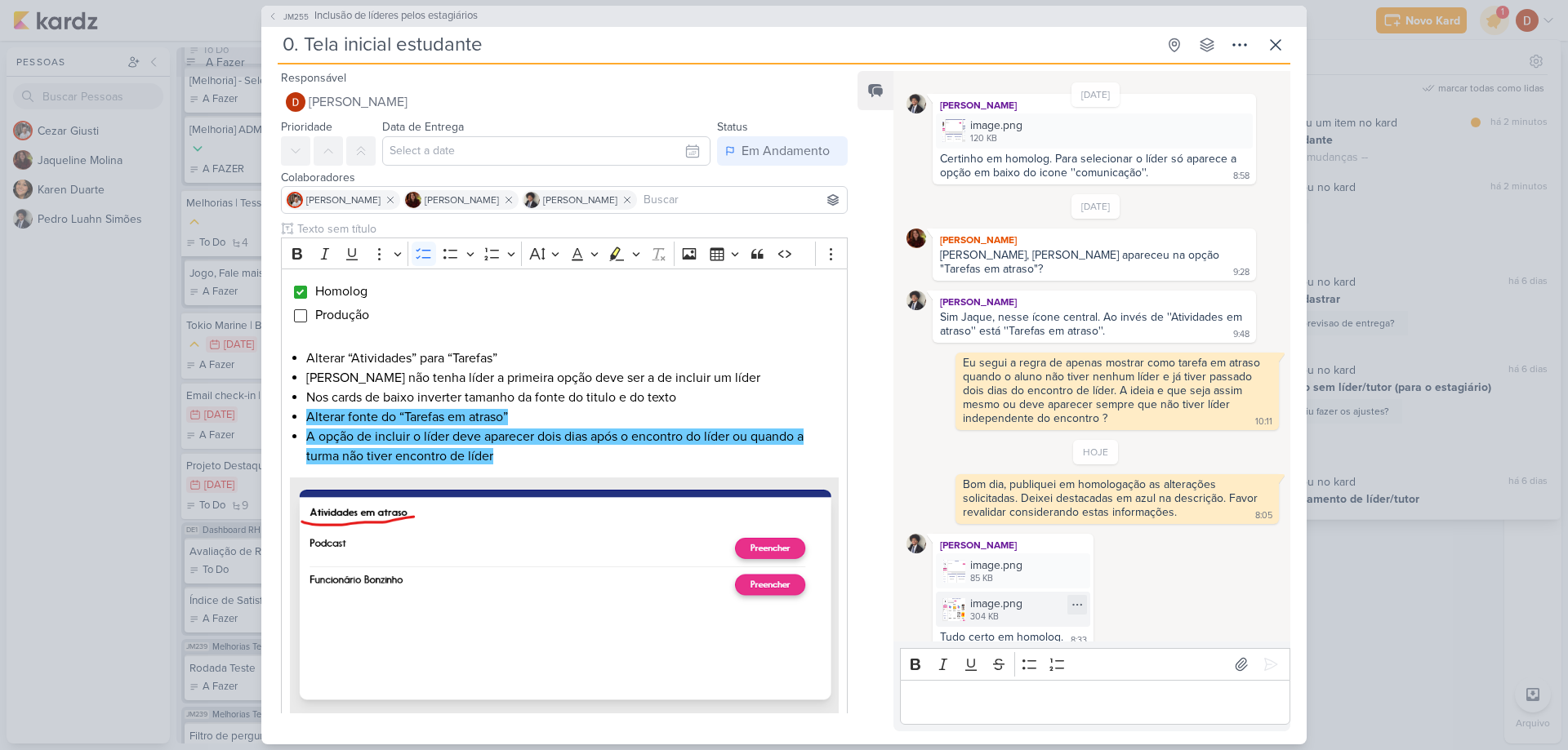
click at [972, 611] on div "304 KB" at bounding box center [995, 616] width 52 height 13
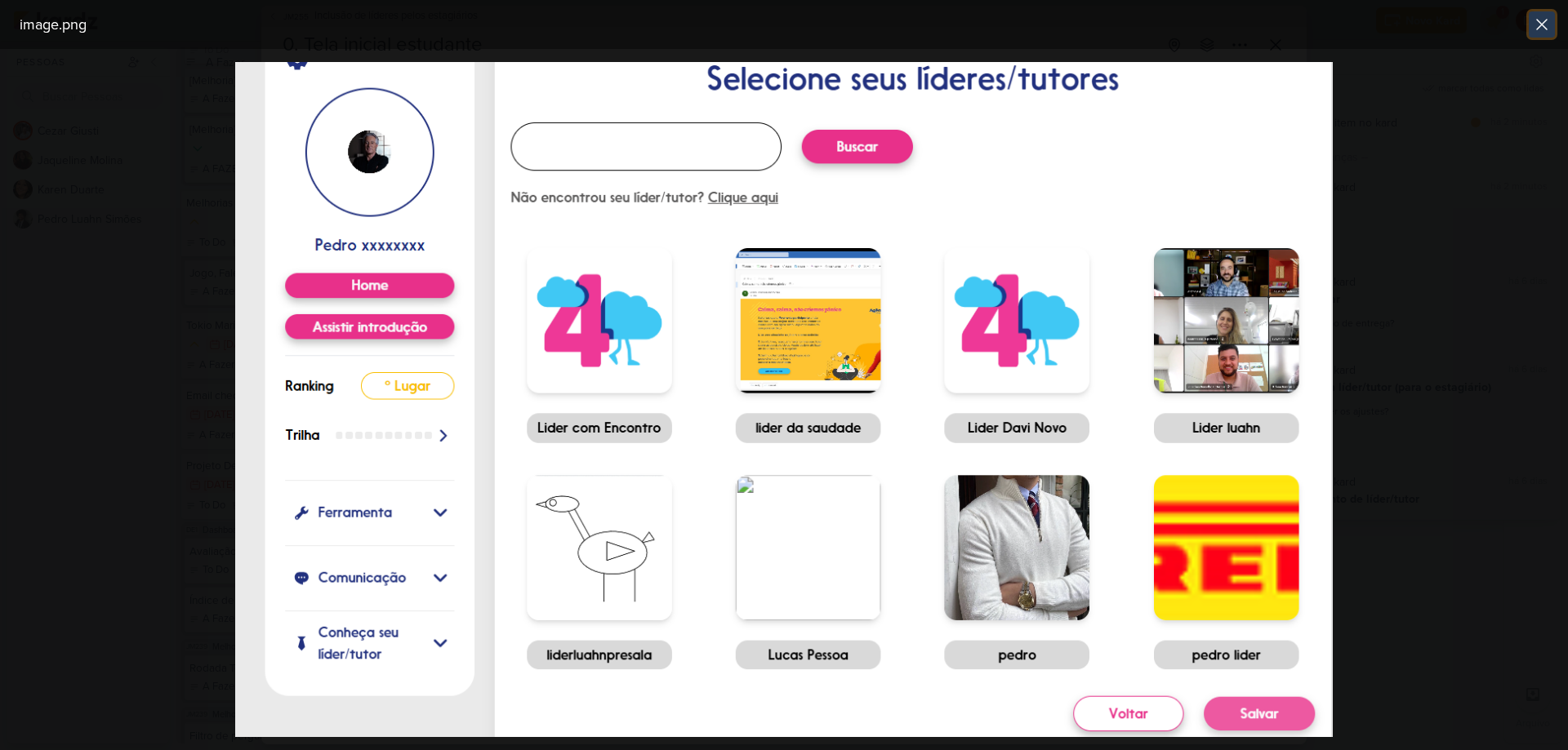
click at [1545, 27] on icon at bounding box center [1542, 25] width 10 height 10
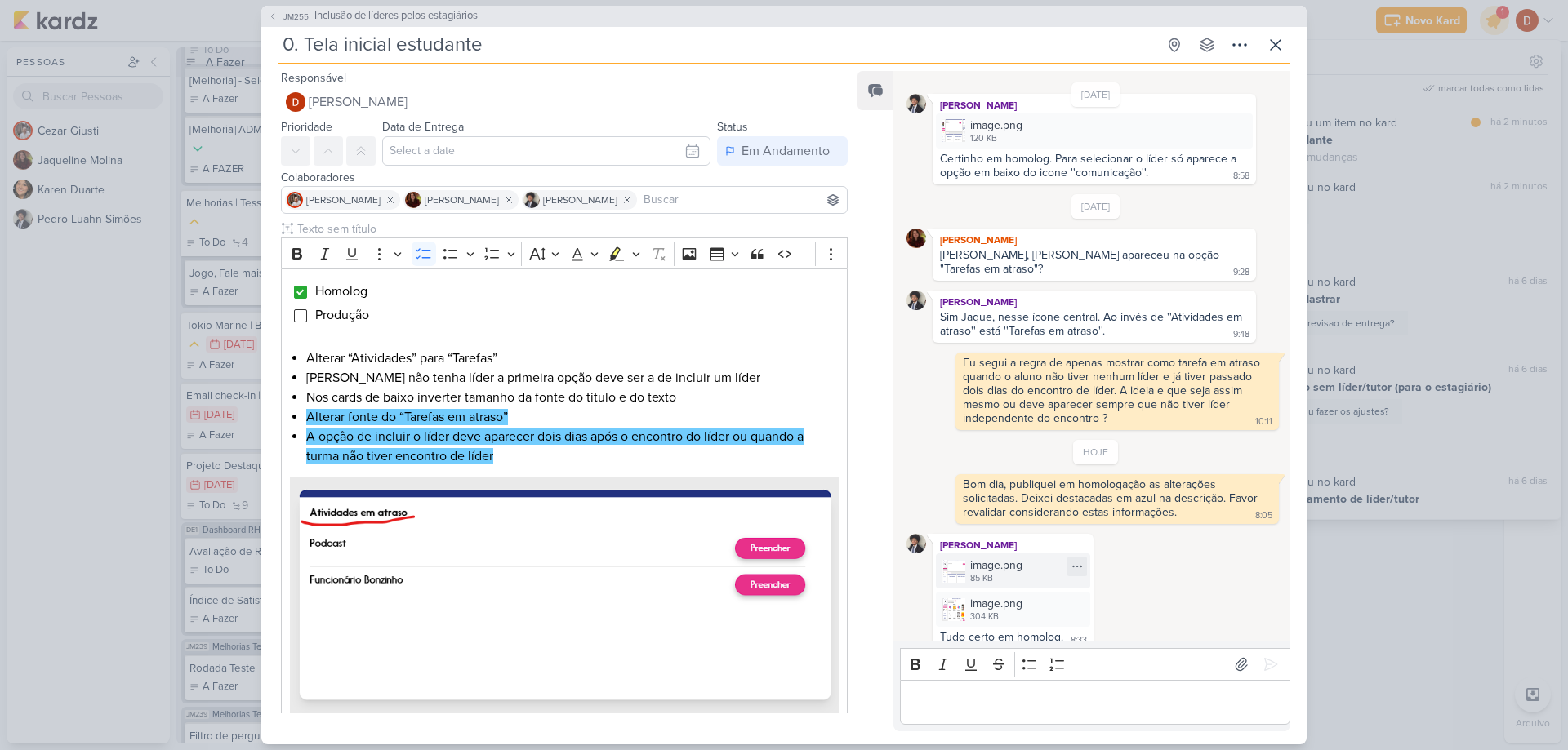
click at [961, 564] on img at bounding box center [954, 571] width 23 height 23
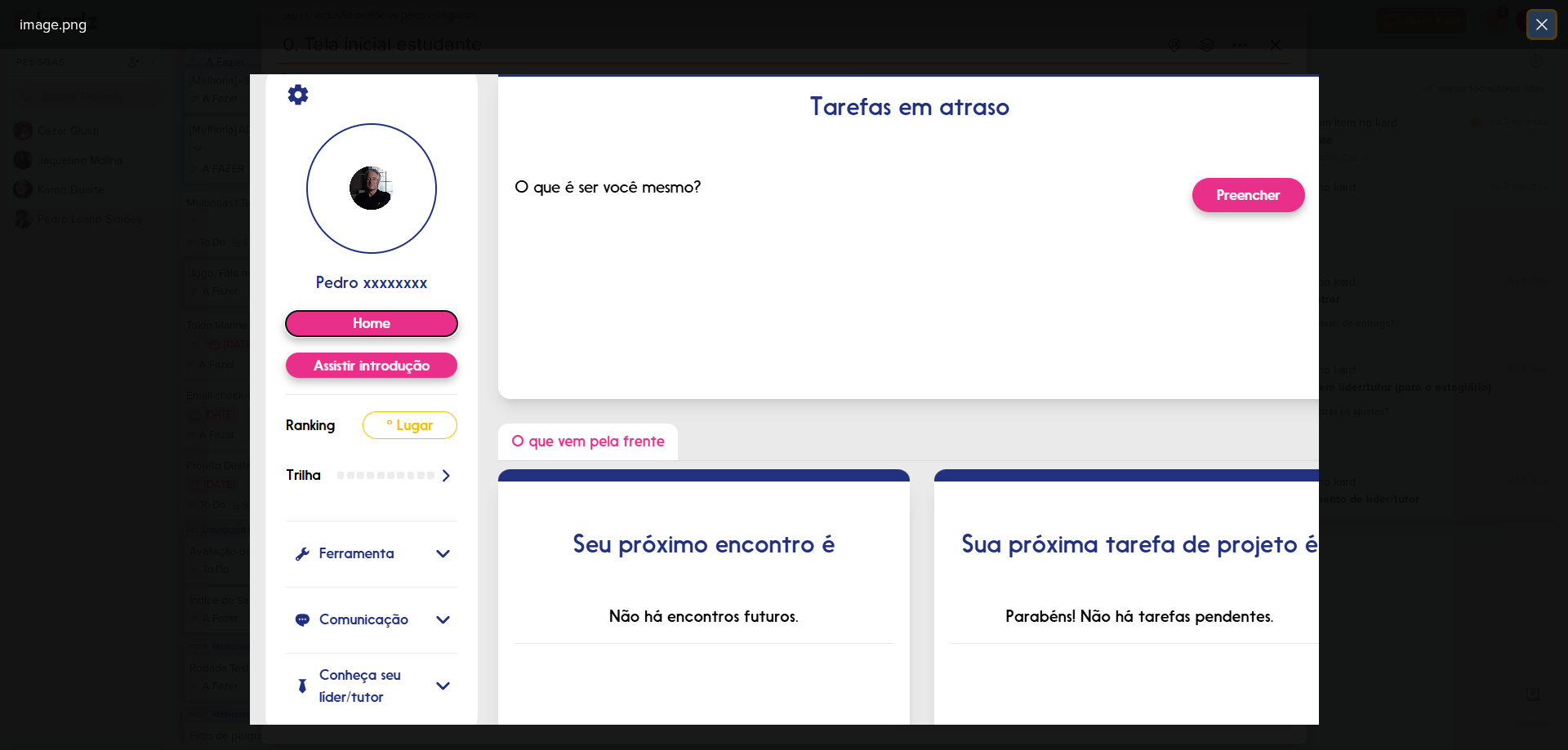
click at [1542, 26] on icon at bounding box center [1542, 25] width 10 height 10
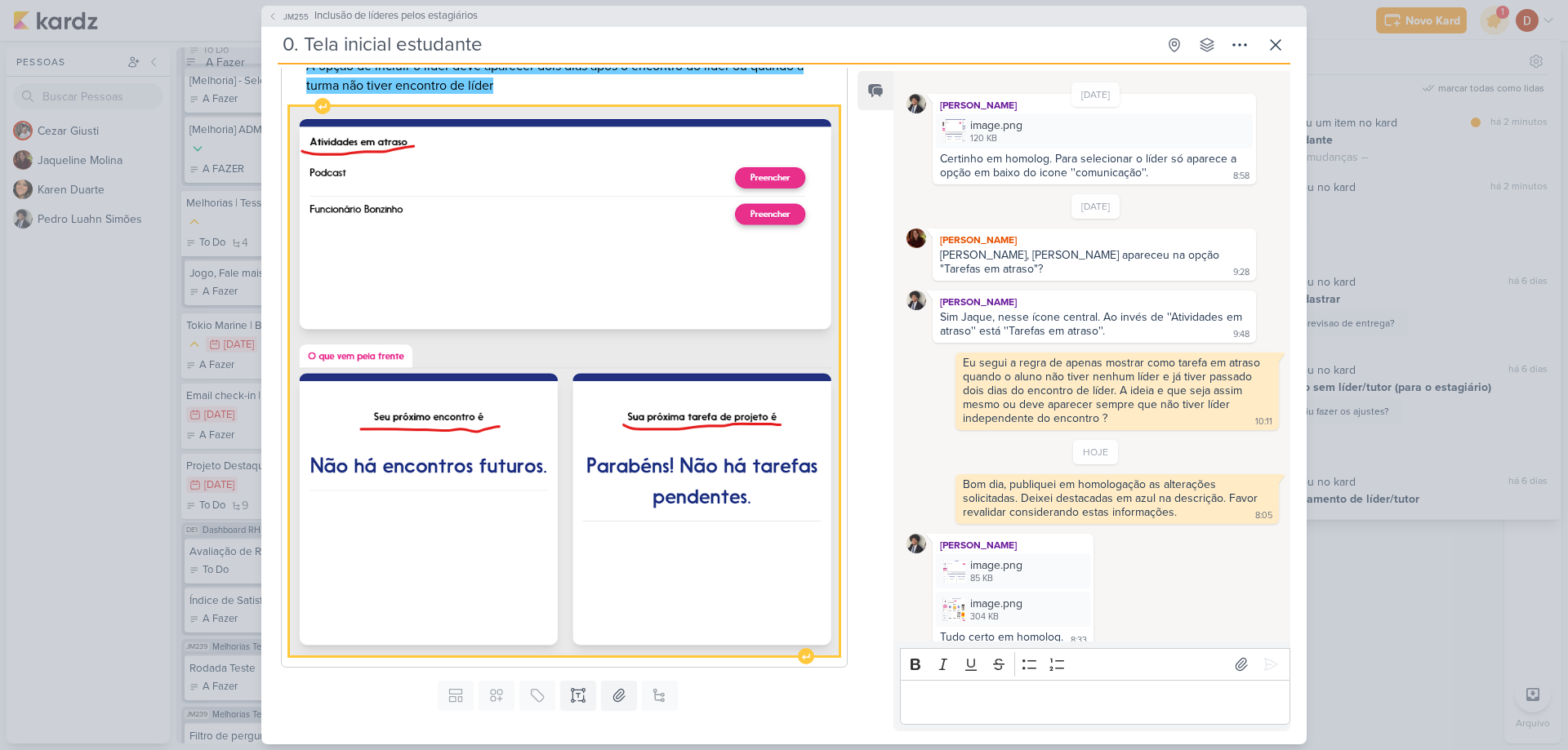
scroll to position [409, 0]
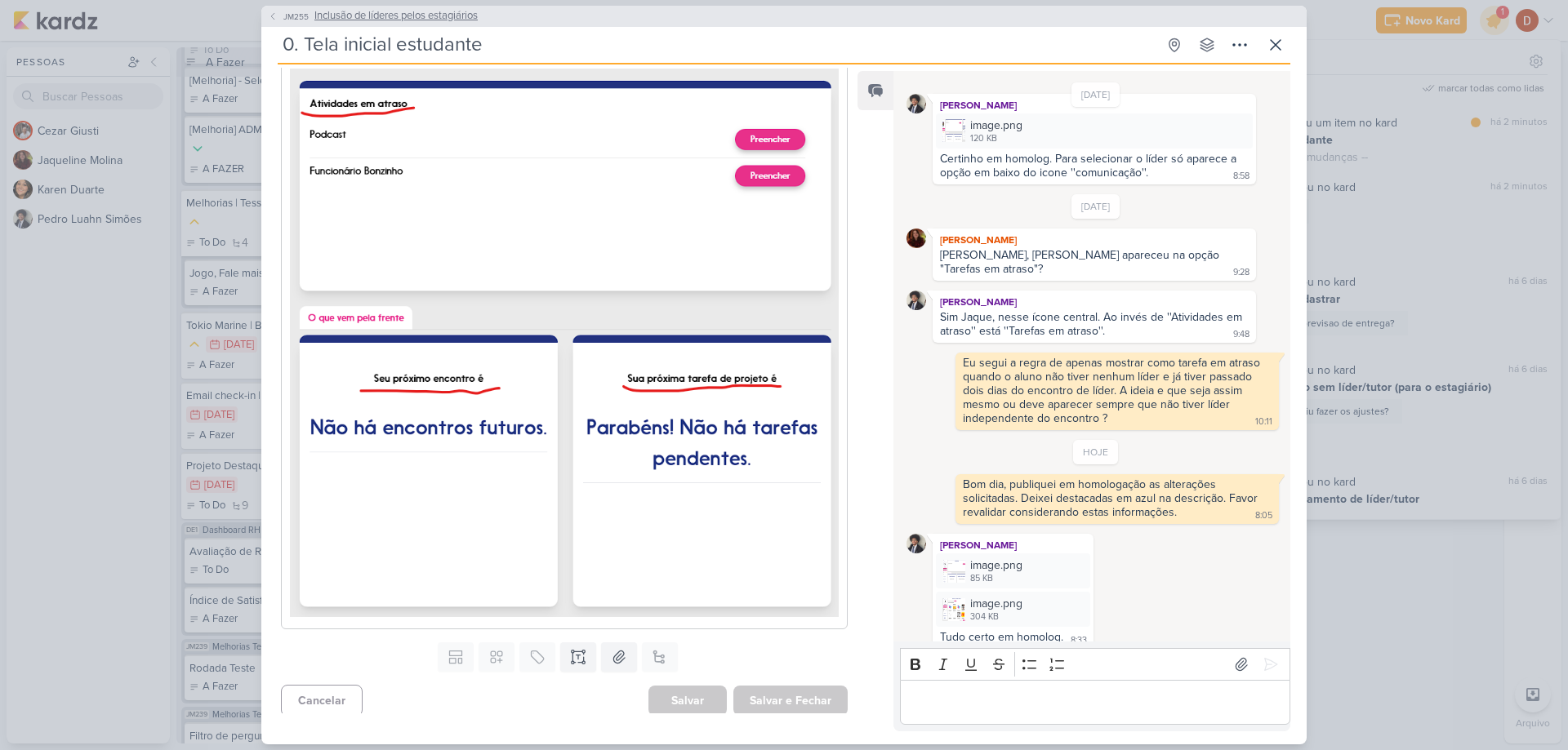
click at [277, 22] on button "JM255 Inclusão de líderes pelos estagiários" at bounding box center [373, 16] width 210 height 16
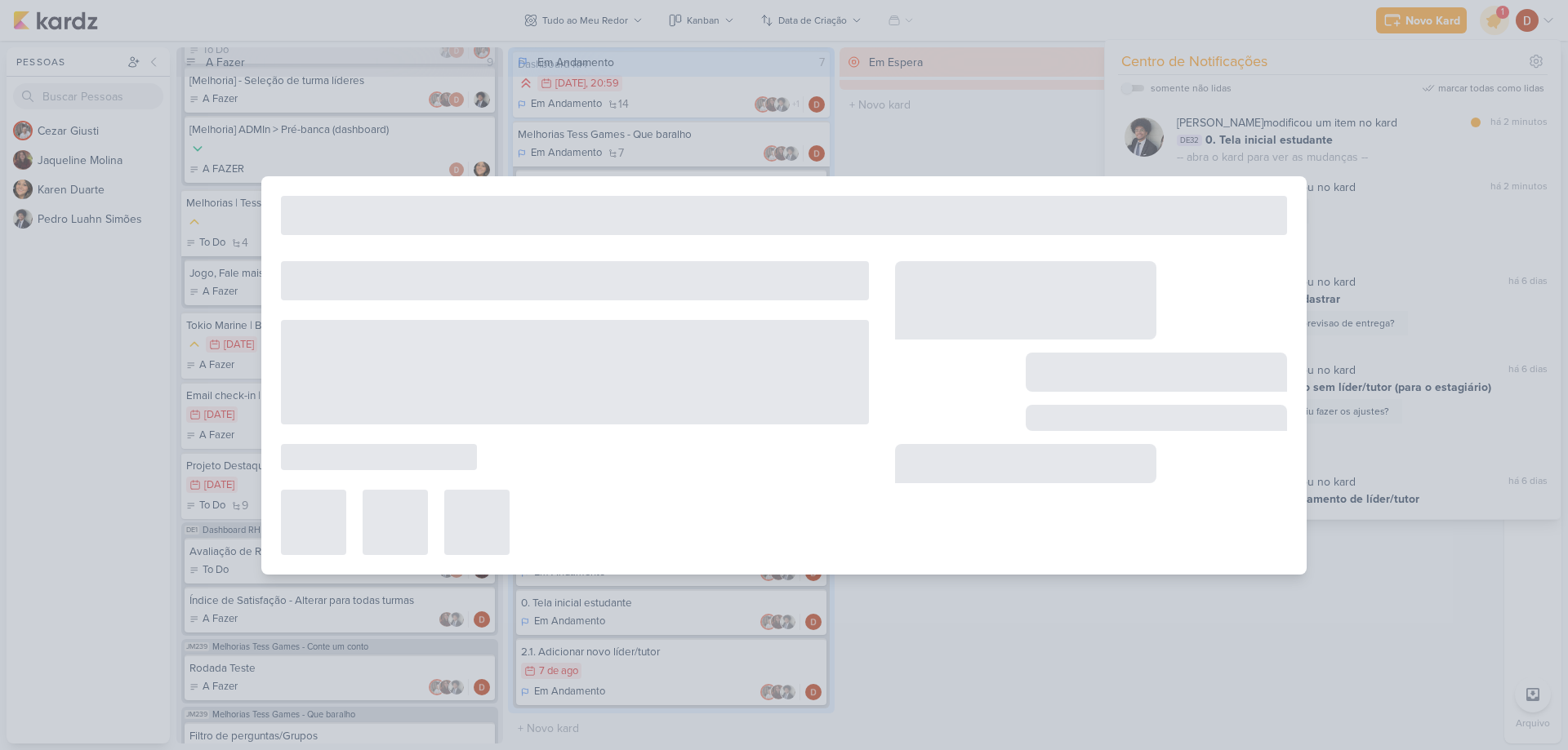
type input "Inclusão de líderes pelos estagiários"
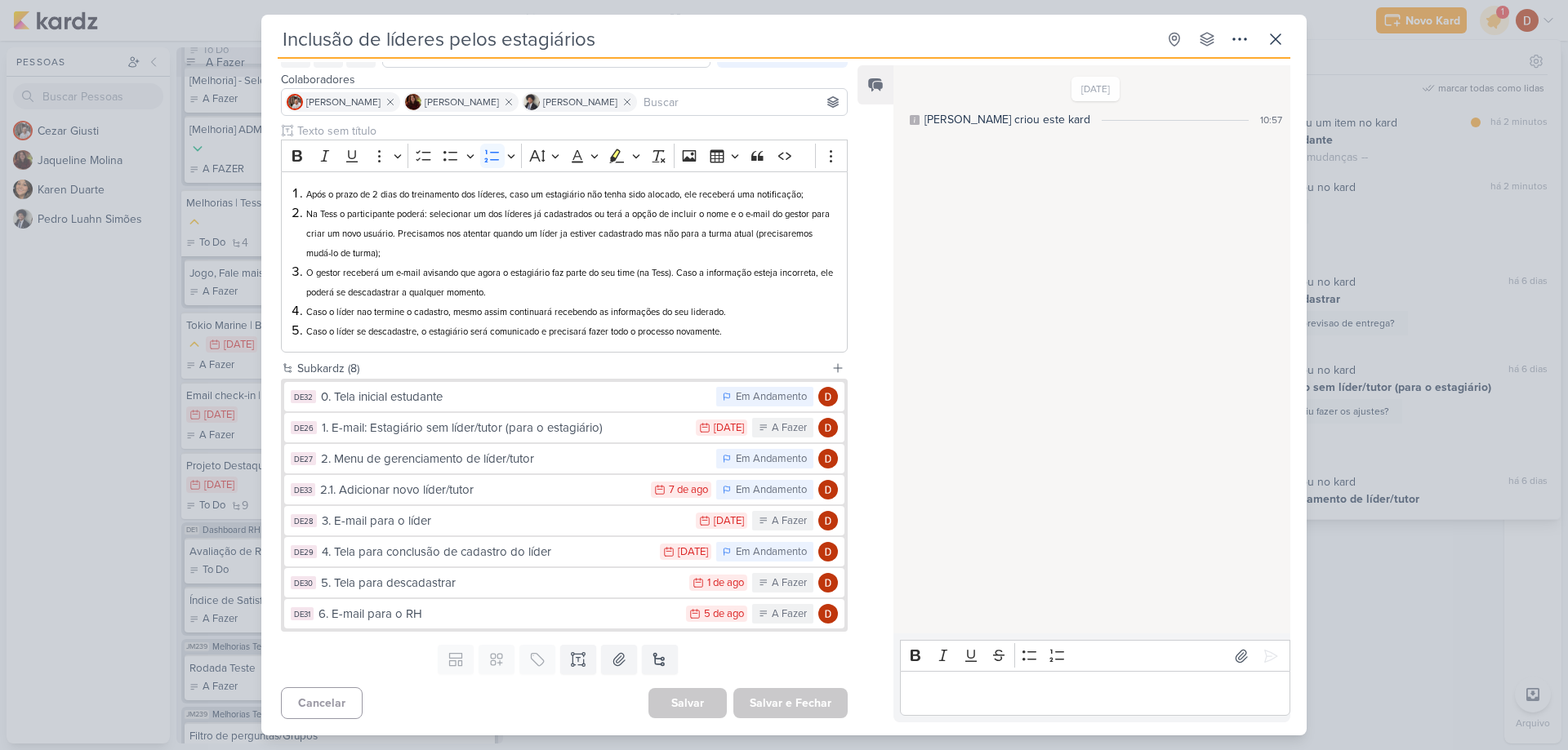
scroll to position [0, 0]
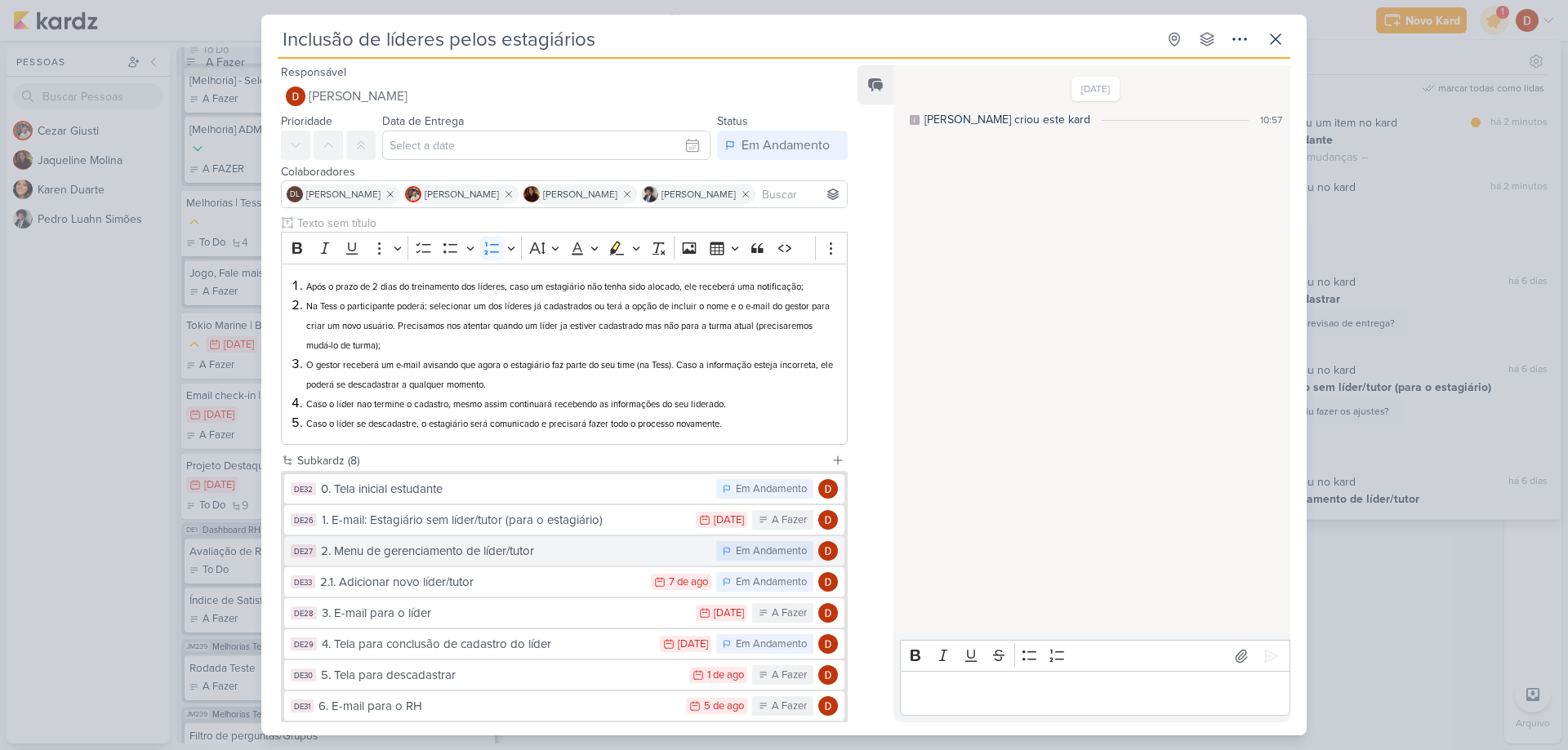
click at [507, 548] on div "2. Menu de gerenciamento de líder/tutor" at bounding box center [514, 551] width 387 height 19
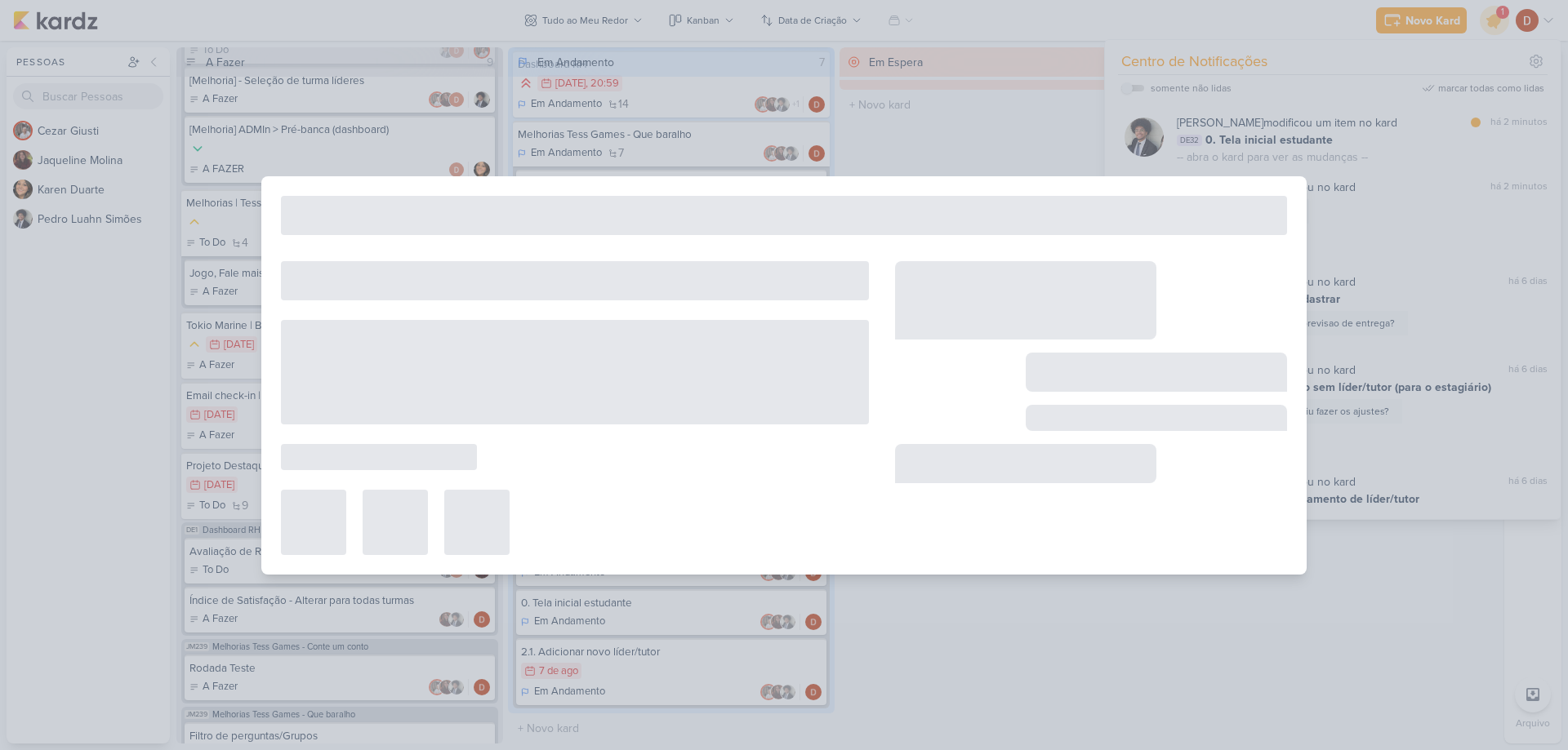
type input "2. Menu de gerenciamento de líder/tutor"
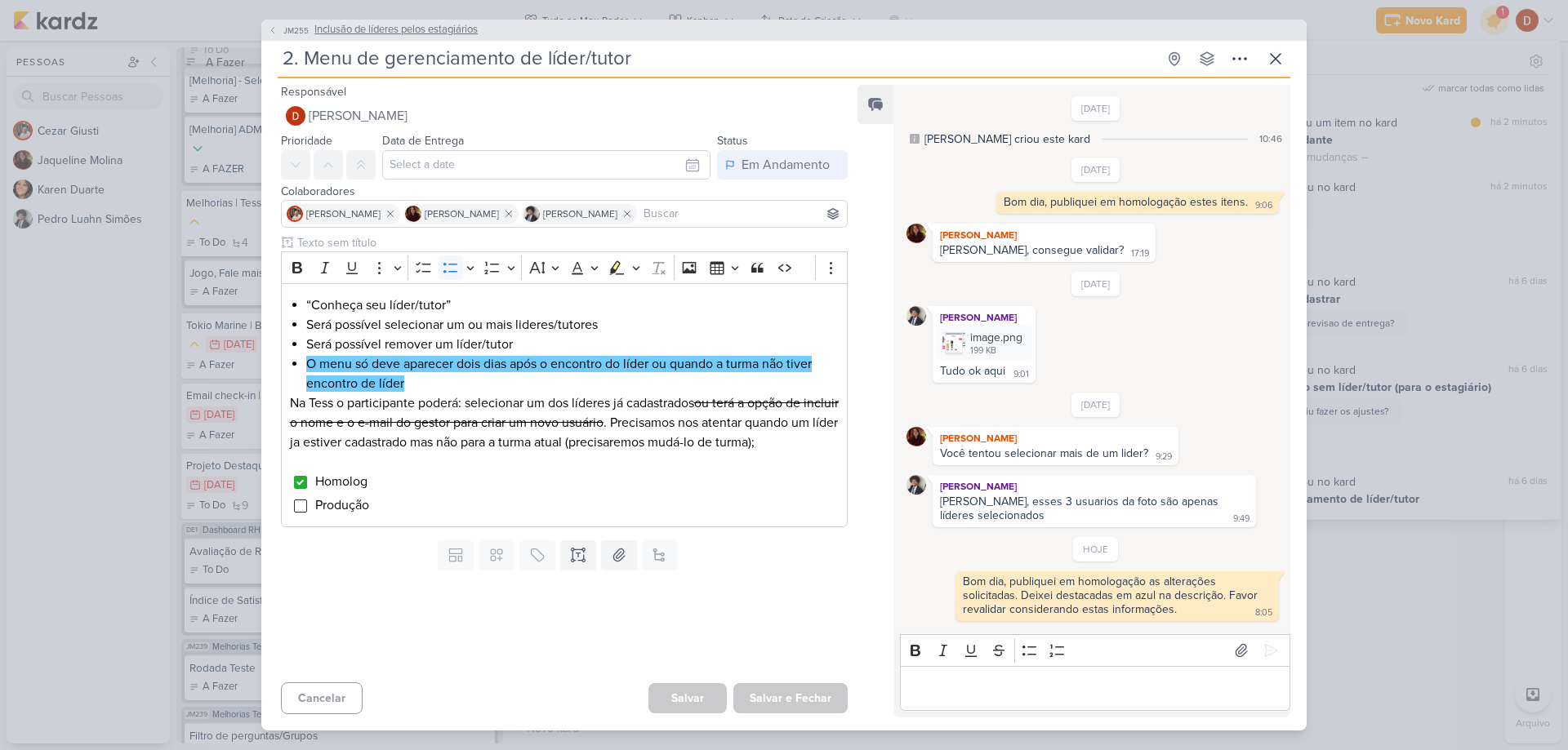
click at [284, 31] on span "JM255" at bounding box center [296, 31] width 31 height 12
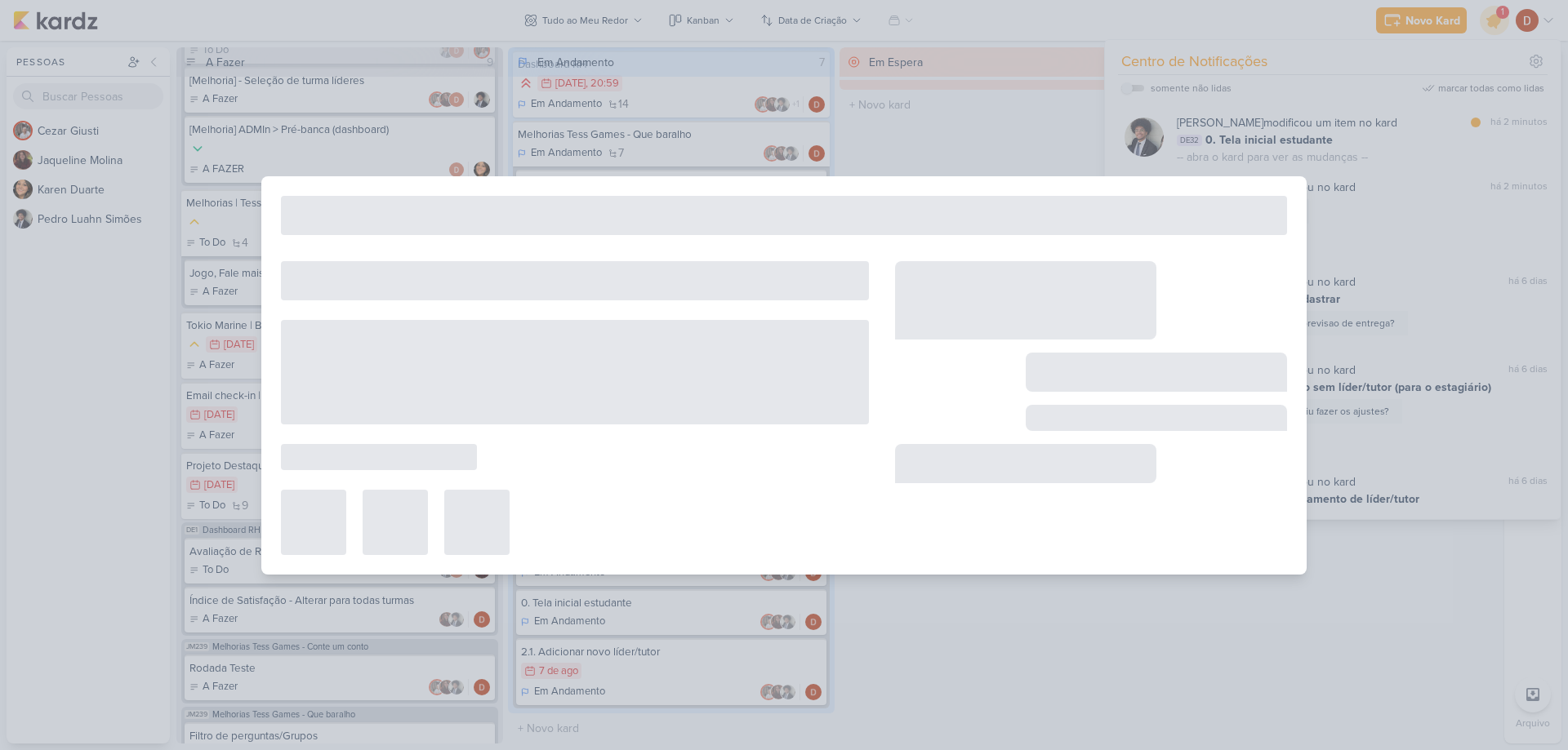
type input "Inclusão de líderes pelos estagiários"
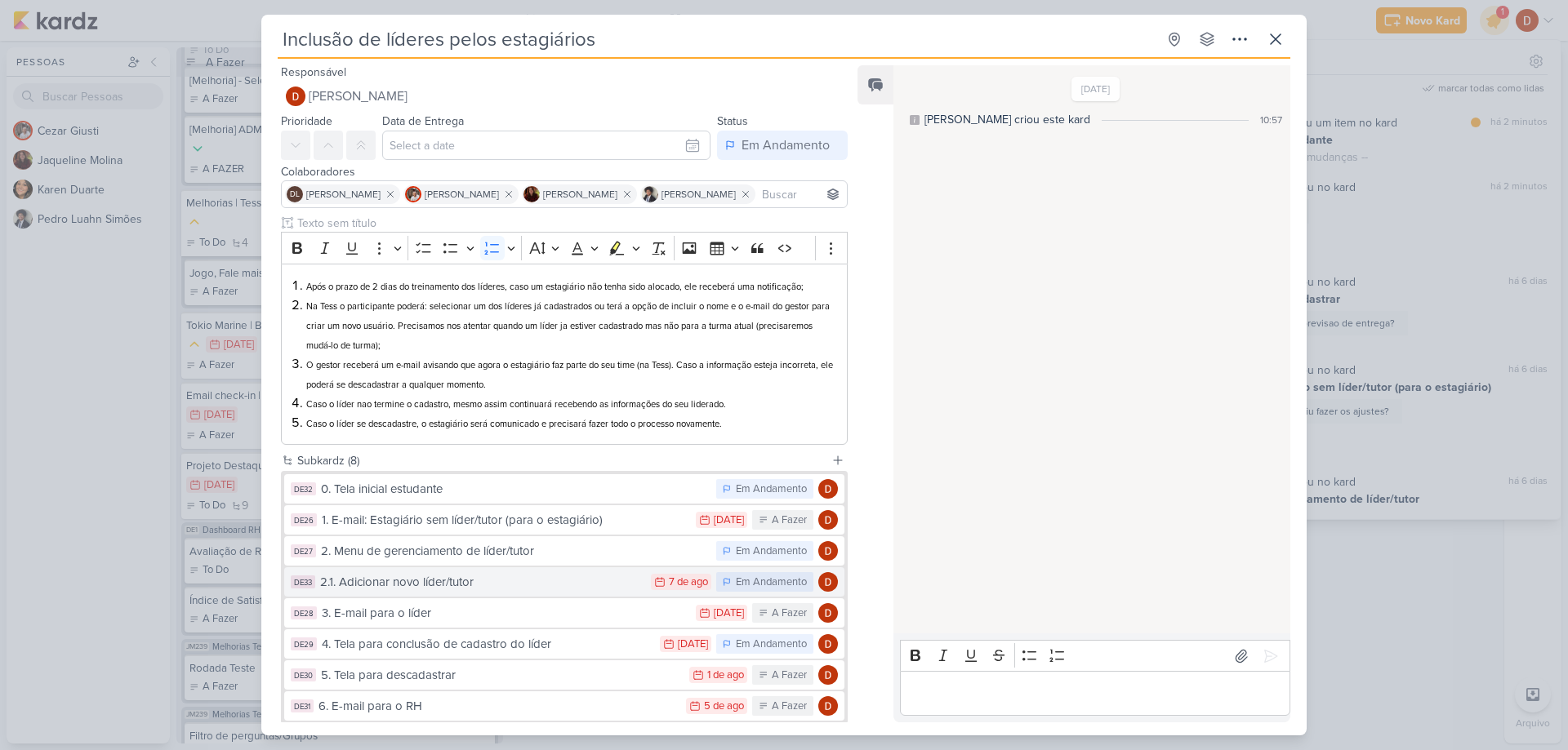
click at [506, 596] on button "DE33 2.1. Adicionar novo líder/tutor 7/8 [DATE] Em Andamento" at bounding box center [564, 582] width 560 height 30
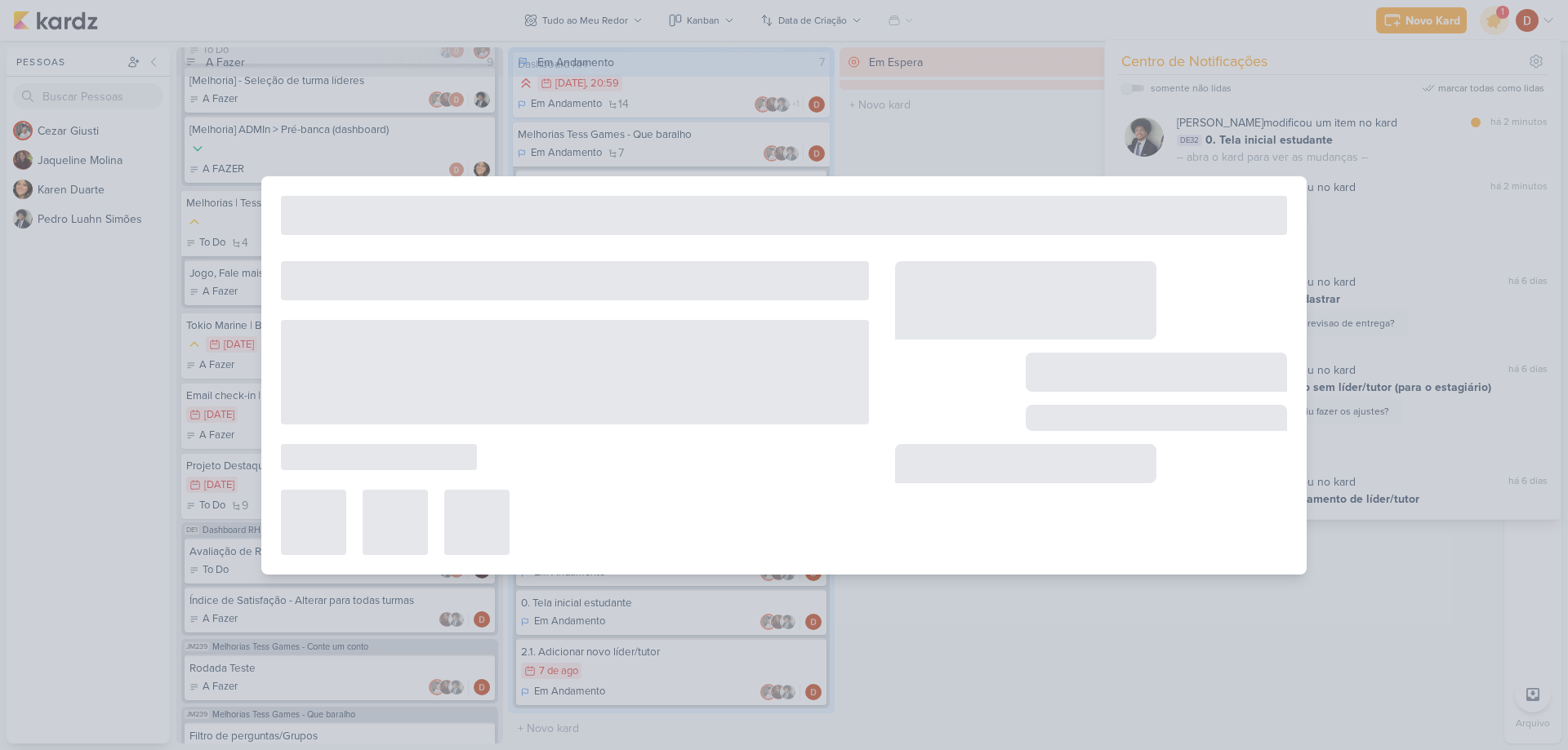
type input "2.1. Adicionar novo líder/tutor"
type input "[DATE] 23:59"
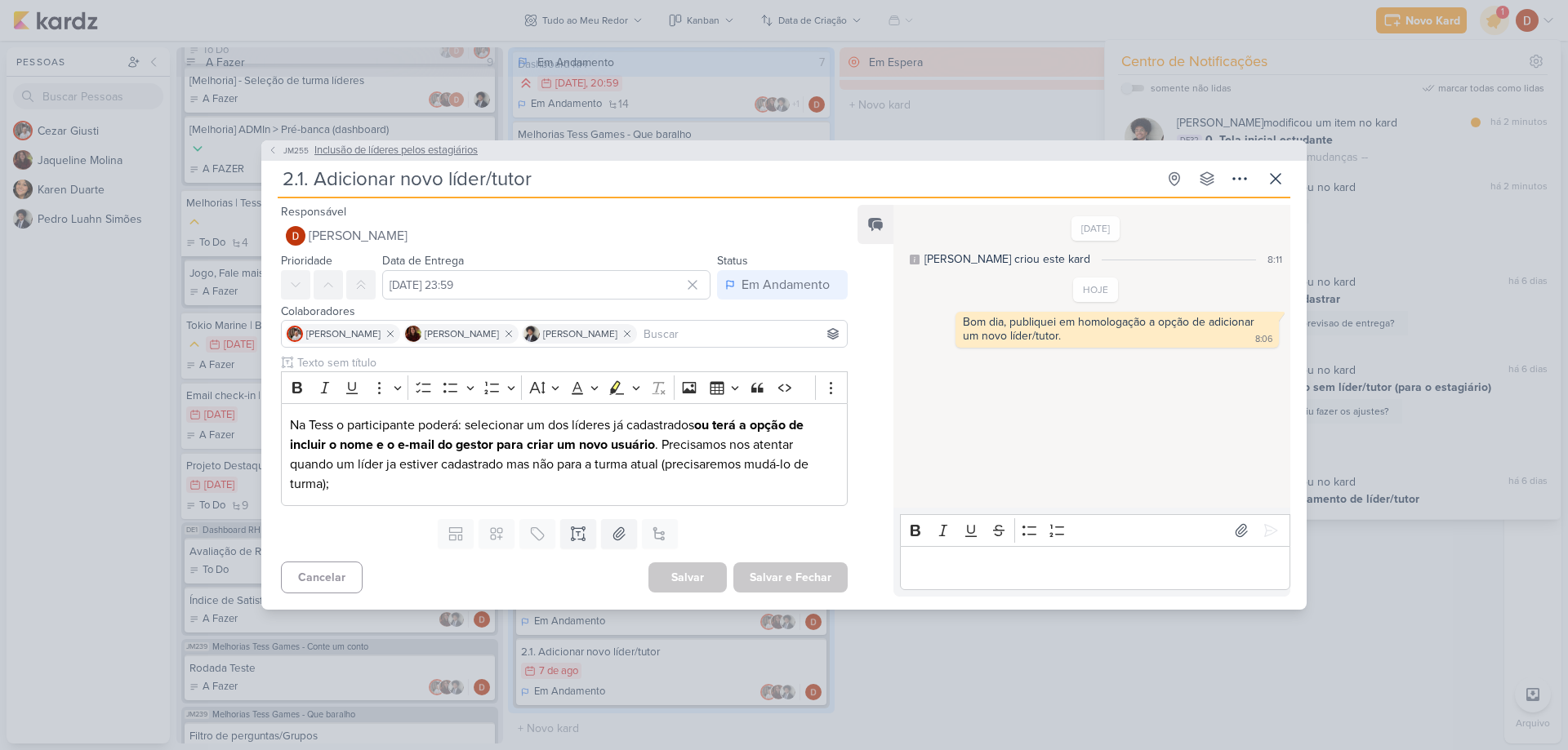
click at [274, 153] on icon at bounding box center [273, 151] width 10 height 10
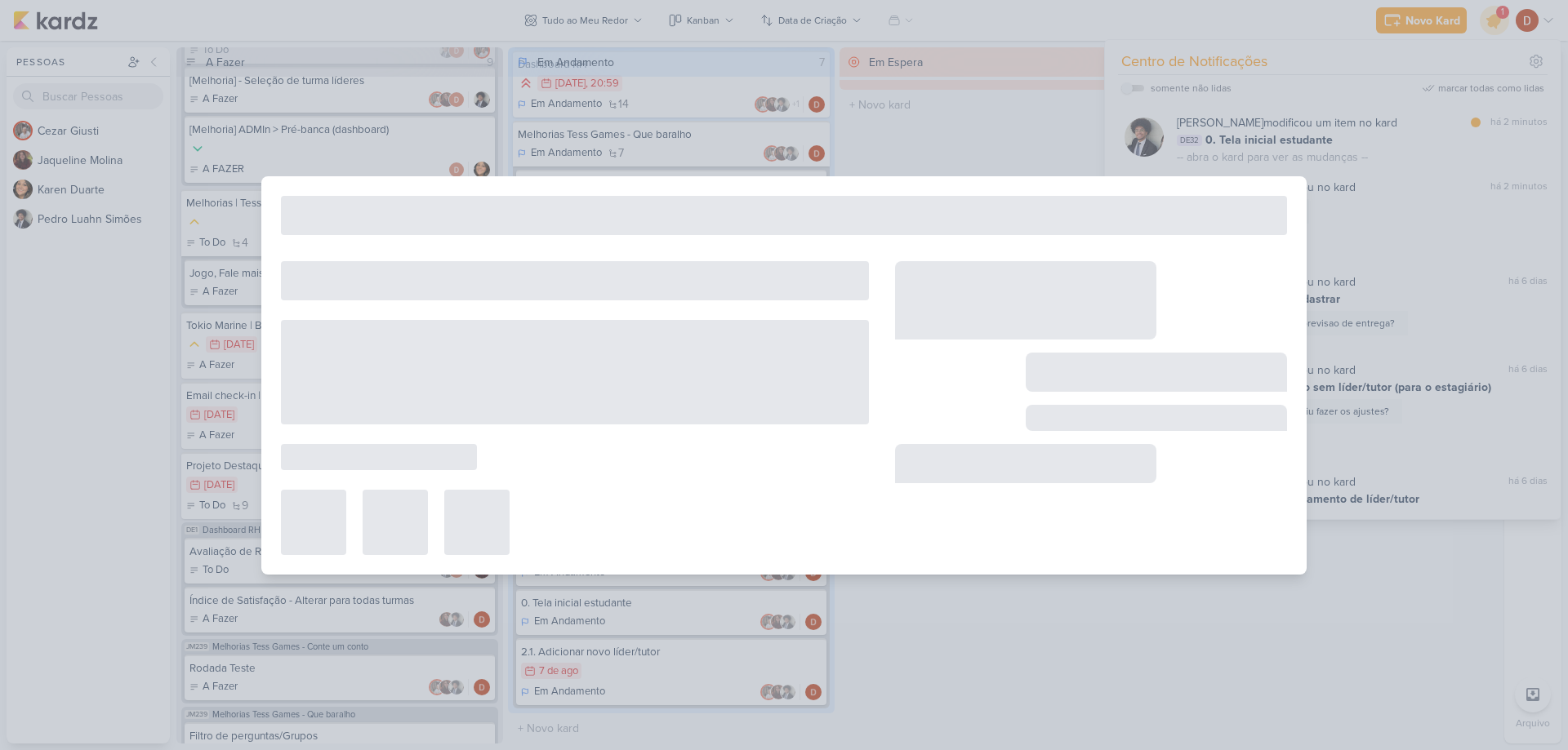
type input "Inclusão de líderes pelos estagiários"
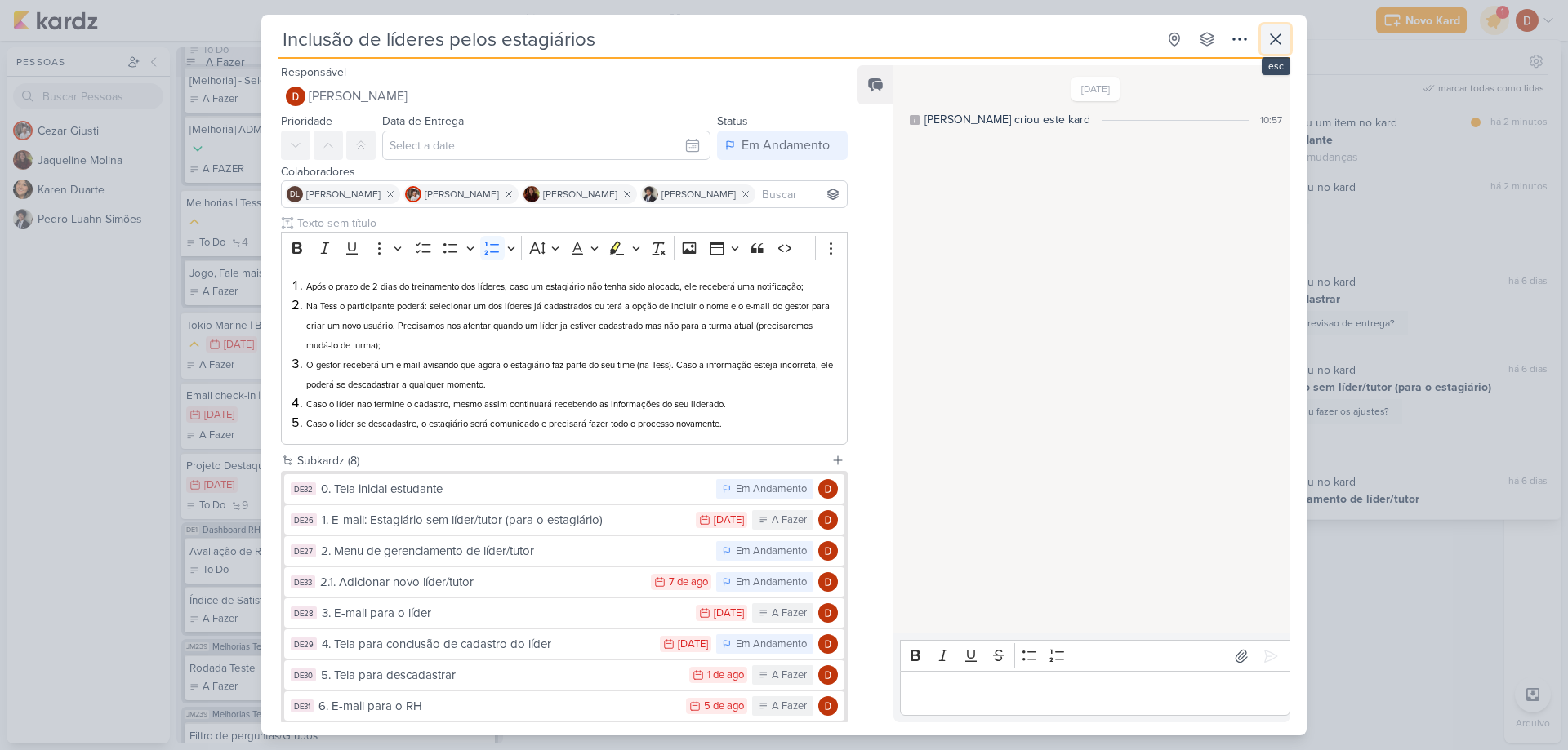
click at [1277, 42] on icon at bounding box center [1276, 39] width 10 height 10
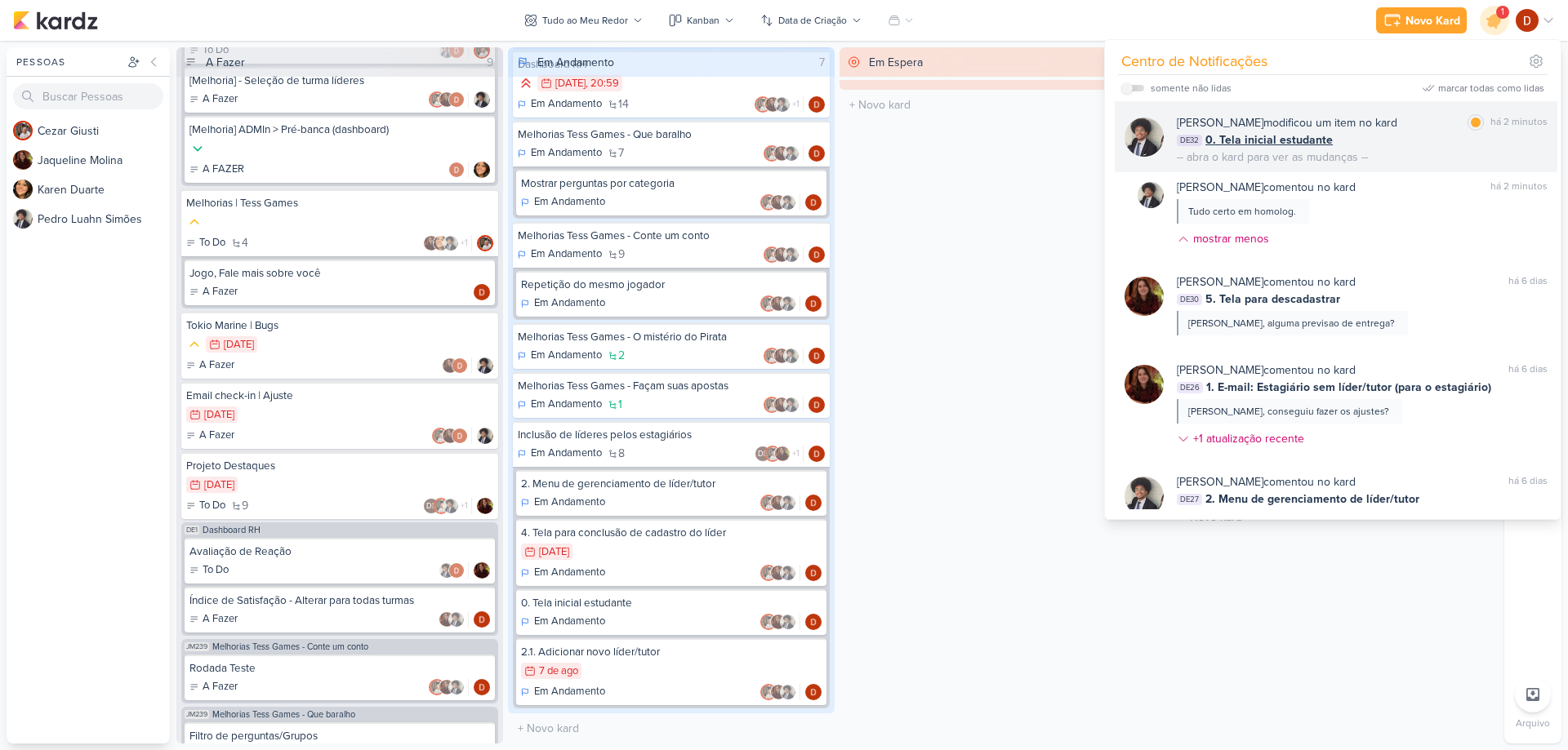
click at [1392, 146] on div "DE32 0. Tela inicial estudante" at bounding box center [1362, 140] width 371 height 17
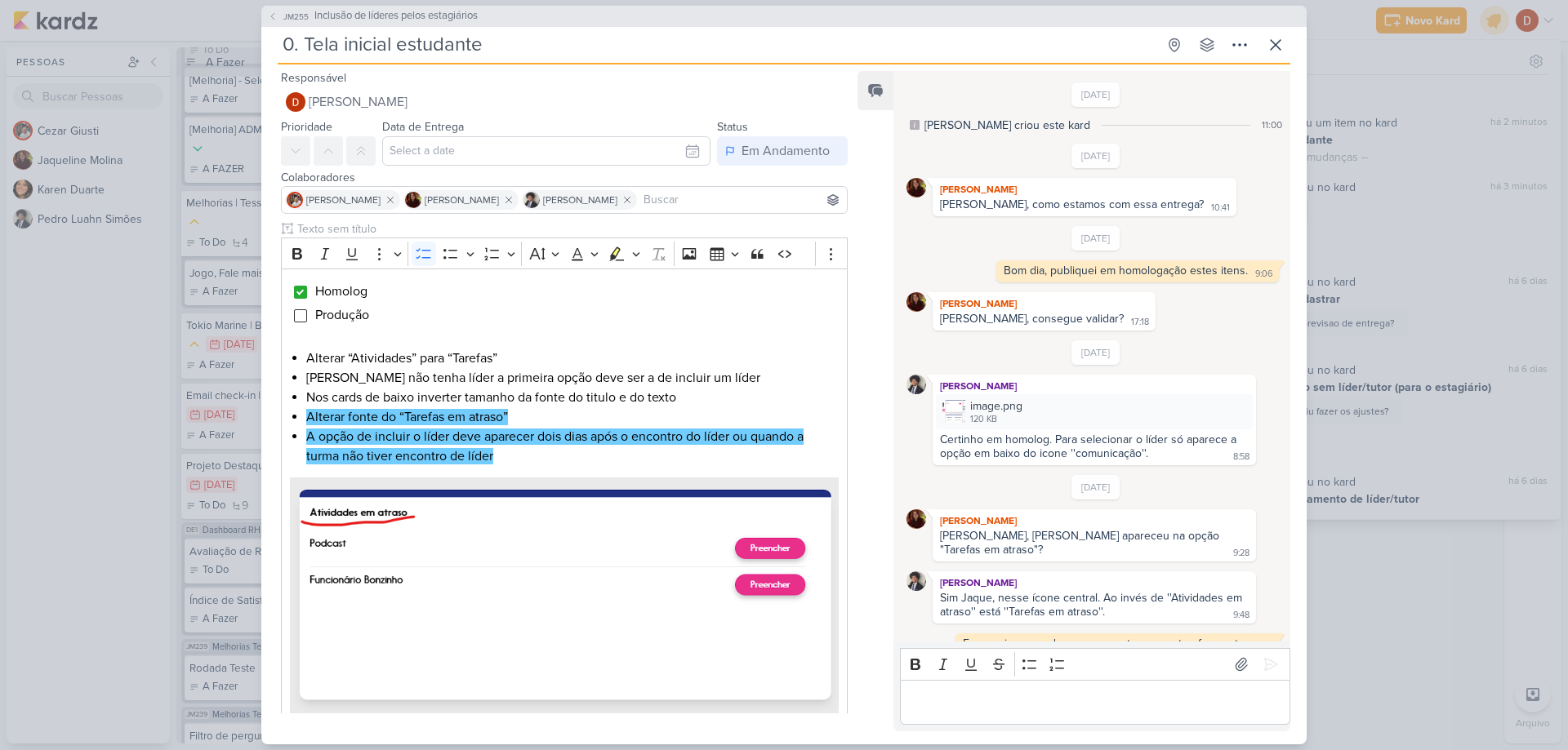
scroll to position [281, 0]
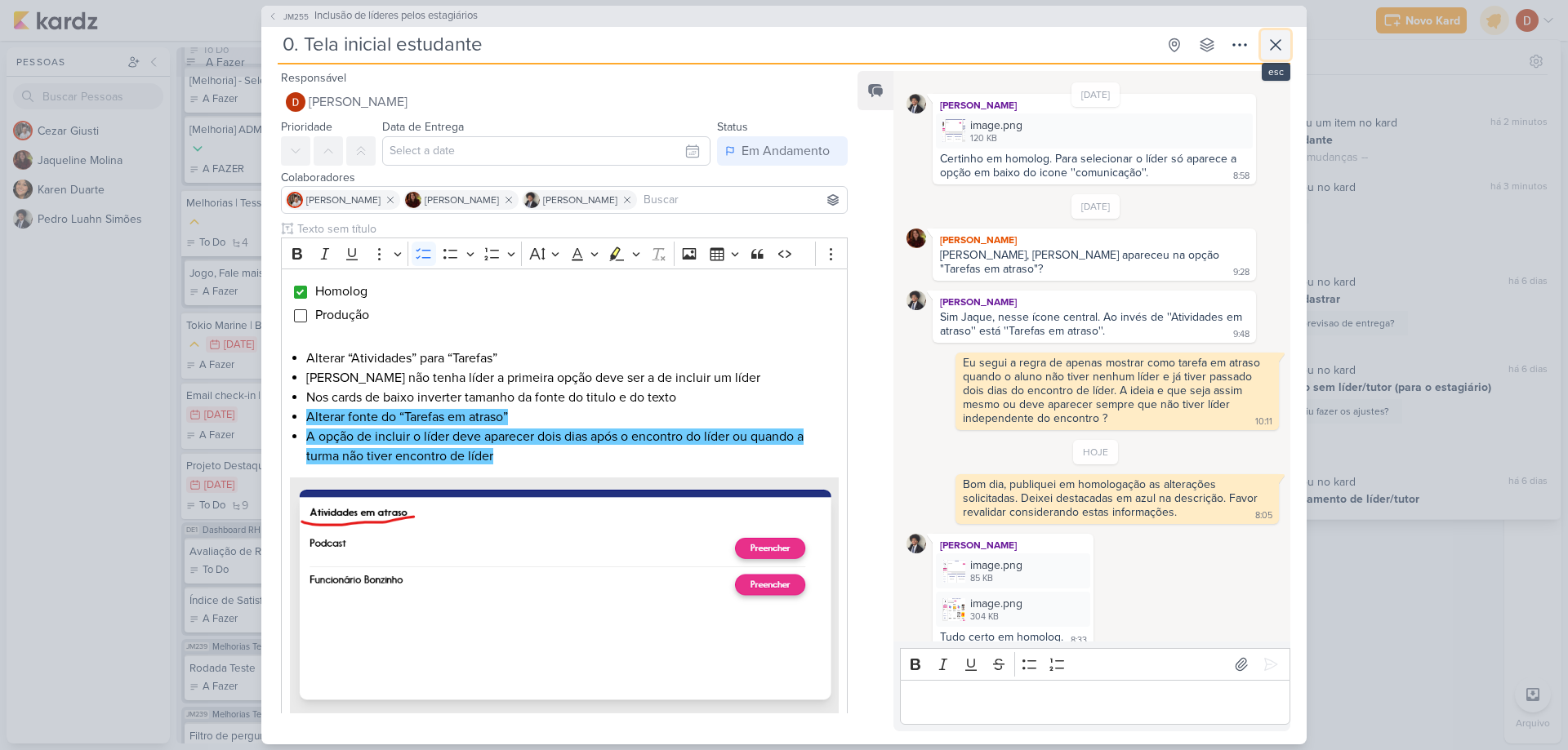
click at [1276, 47] on icon at bounding box center [1275, 44] width 20 height 20
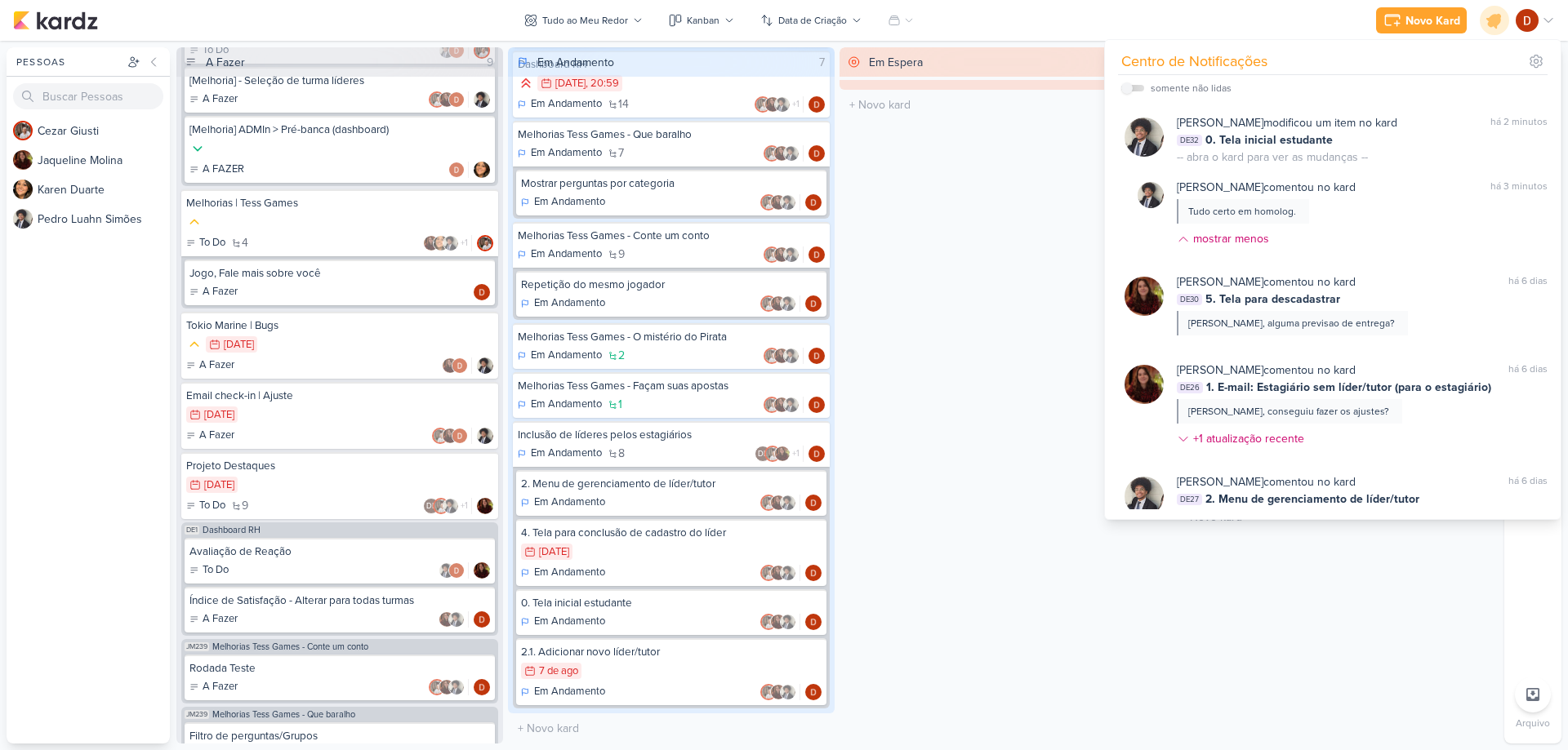
click at [1025, 226] on div "Em Espera 0 O título do kard deve ter menos que 100 caracteres" at bounding box center [1003, 395] width 327 height 696
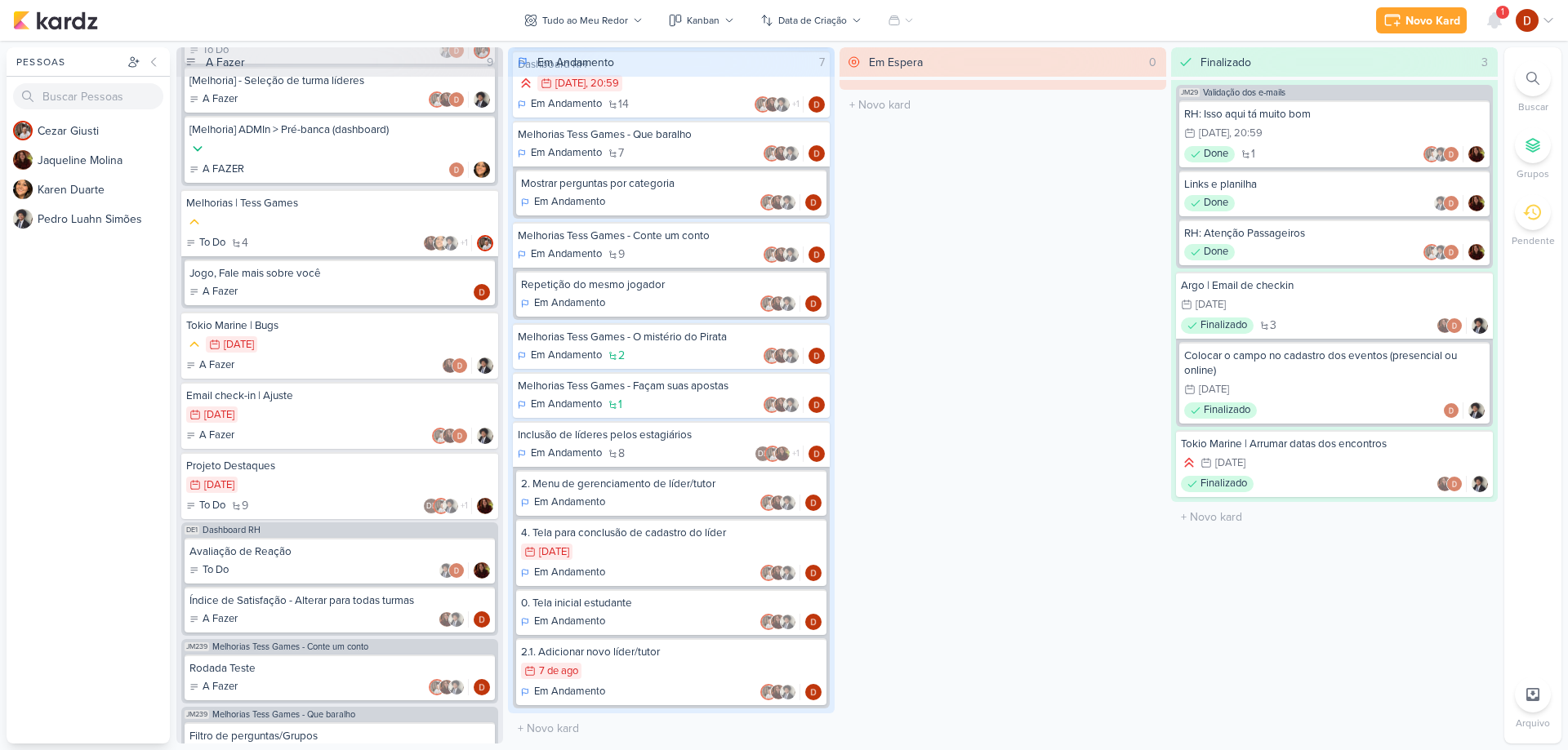
click at [1507, 17] on div "1" at bounding box center [1502, 12] width 13 height 13
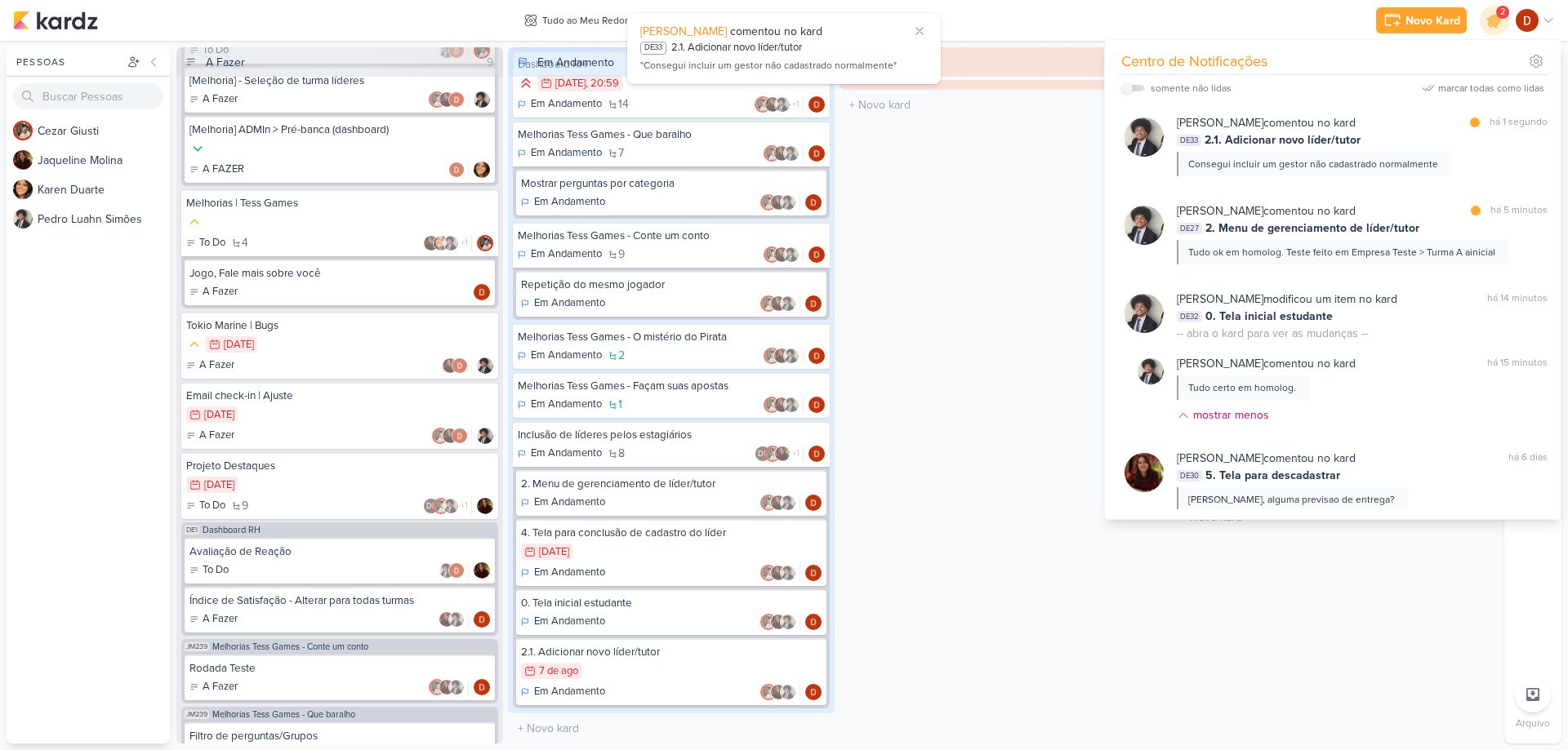
click at [1420, 159] on div "Consegui incluir um gestor não cadastrado normalmente" at bounding box center [1314, 163] width 250 height 14
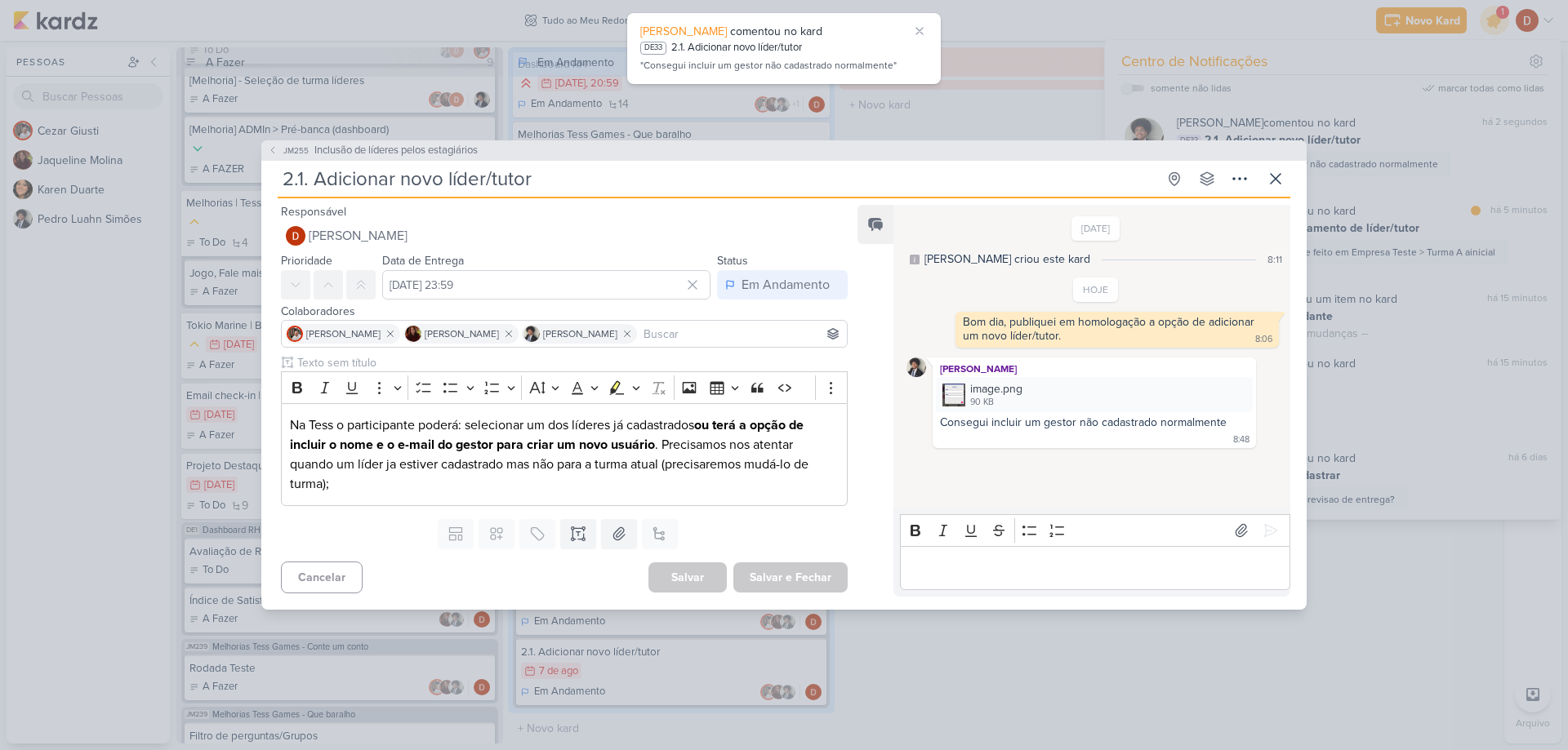
click at [1033, 429] on div "Consegui incluir um gestor não cadastrado normalmente" at bounding box center [1083, 423] width 287 height 14
click at [970, 401] on div "90 KB" at bounding box center [995, 402] width 52 height 13
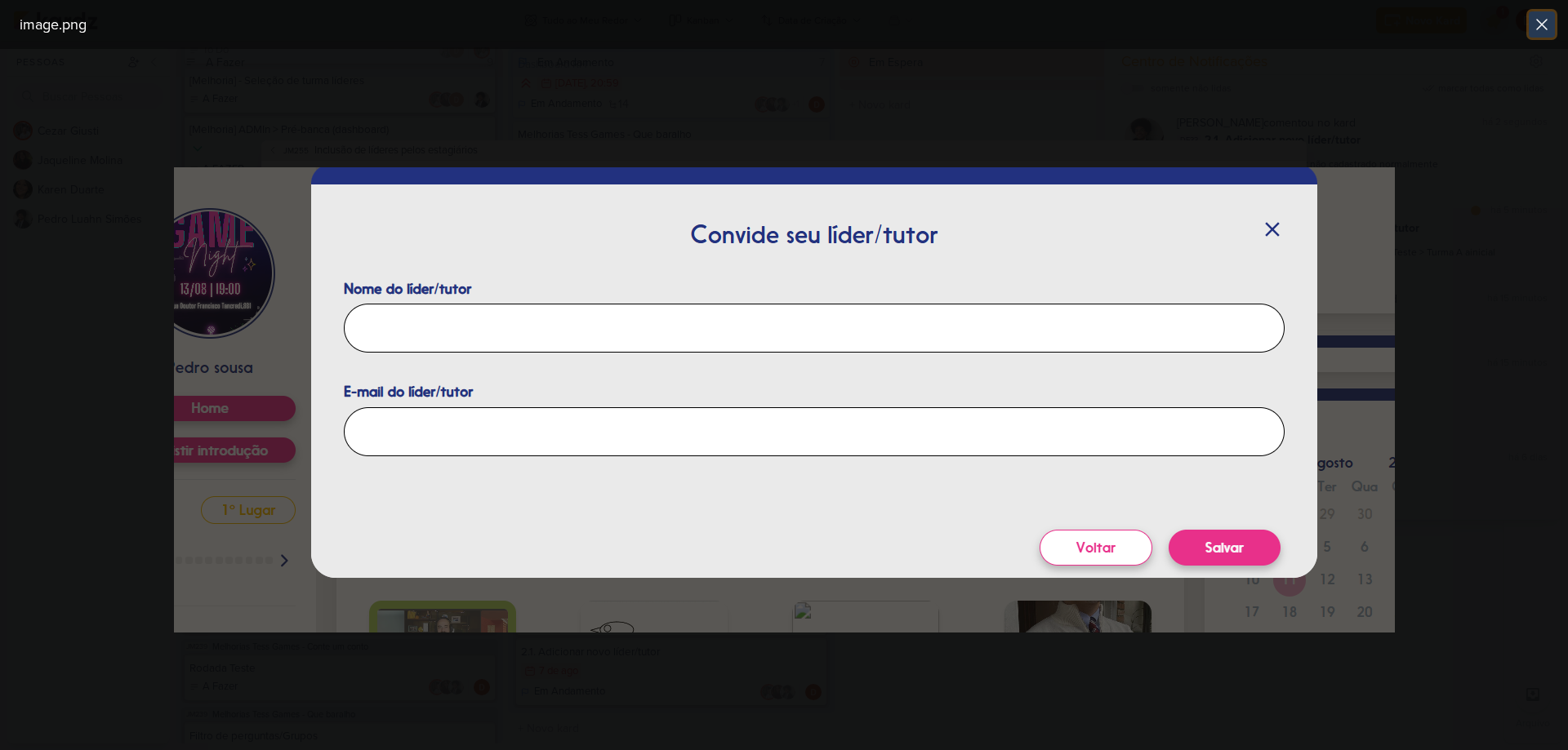
click at [1547, 26] on icon at bounding box center [1542, 24] width 20 height 20
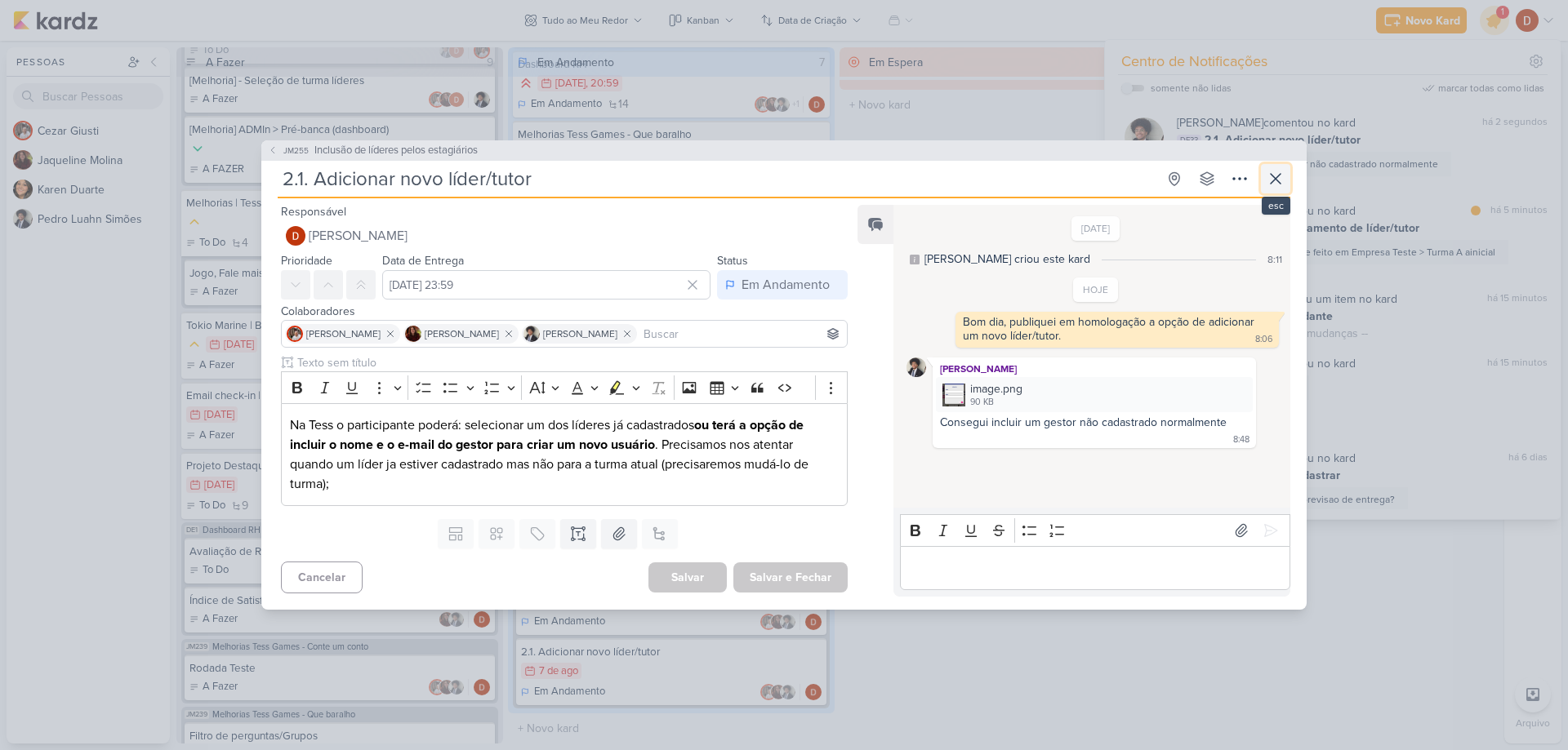
click at [1280, 179] on icon at bounding box center [1275, 179] width 20 height 20
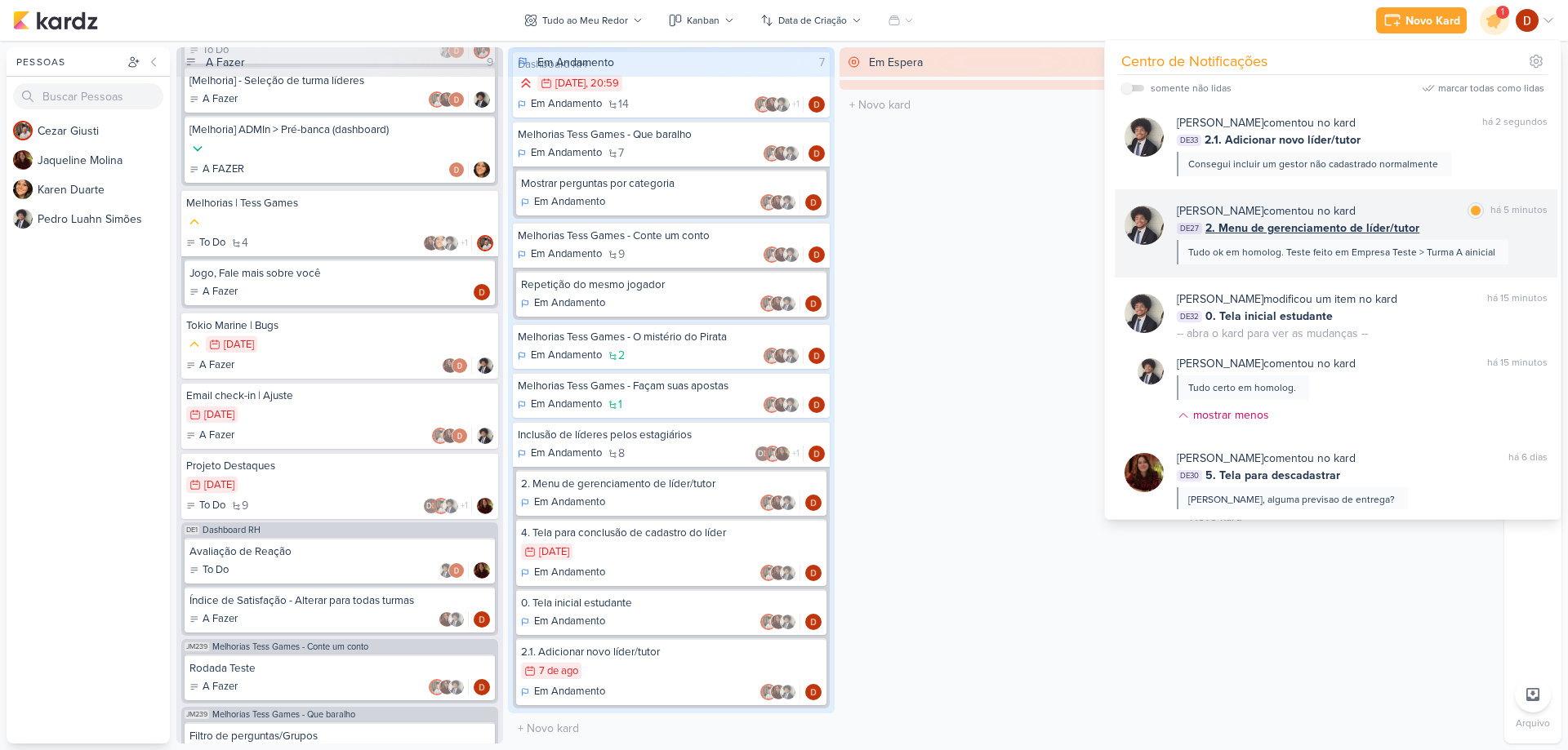
click at [1299, 241] on div "Tudo ok em homolog. Teste feito em Empresa Teste > Turma A ainicial" at bounding box center [1343, 252] width 332 height 25
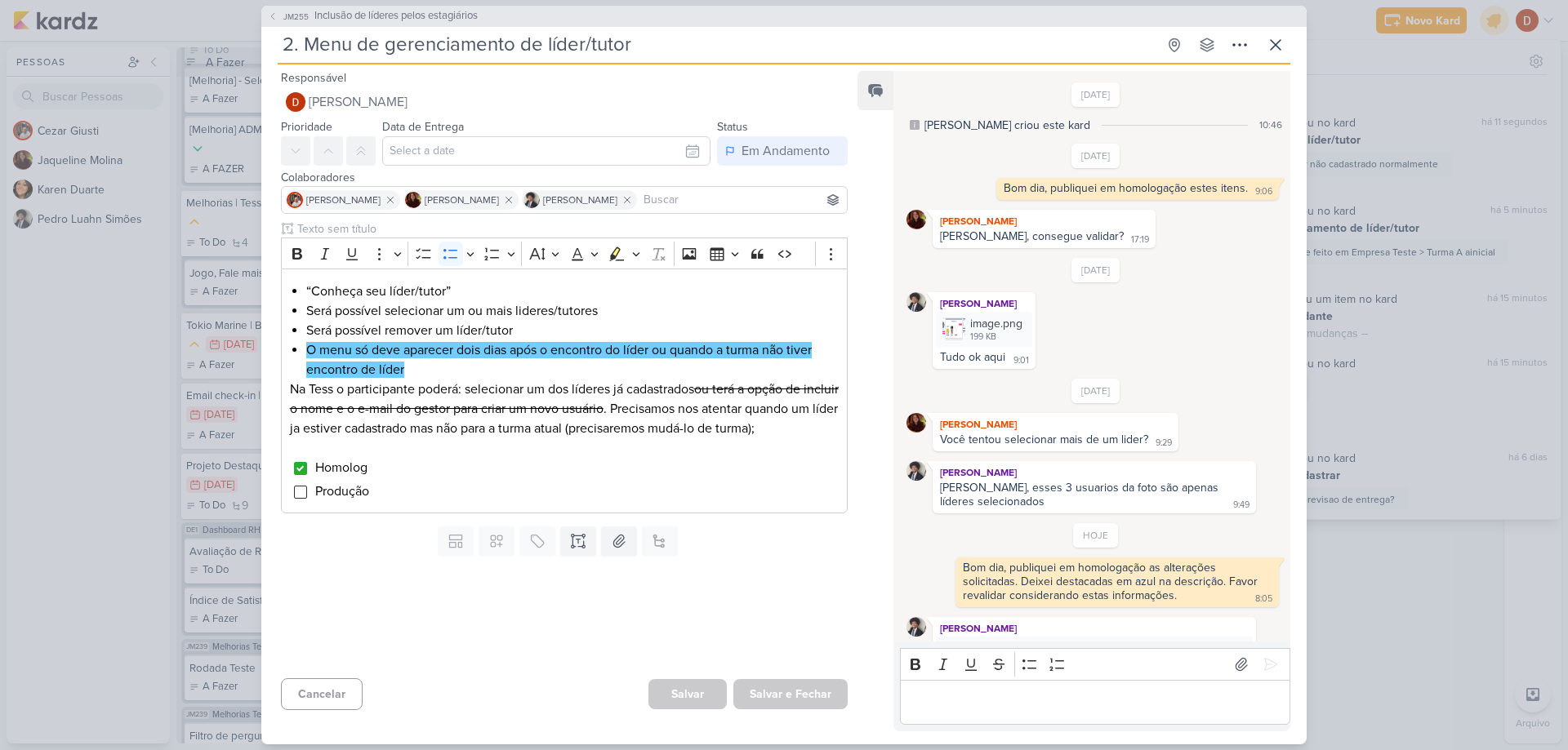
scroll to position [71, 0]
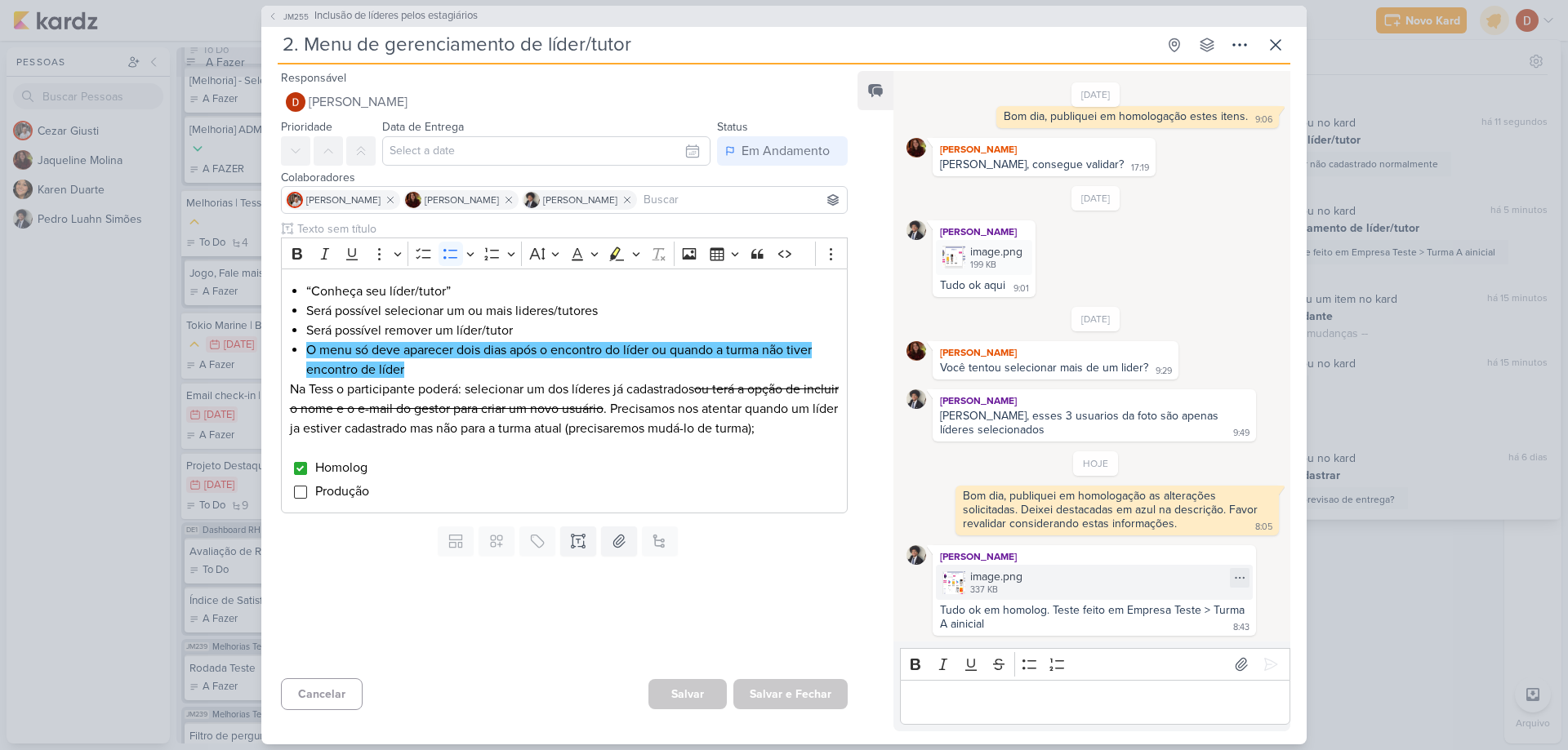
click at [960, 589] on img at bounding box center [954, 582] width 23 height 23
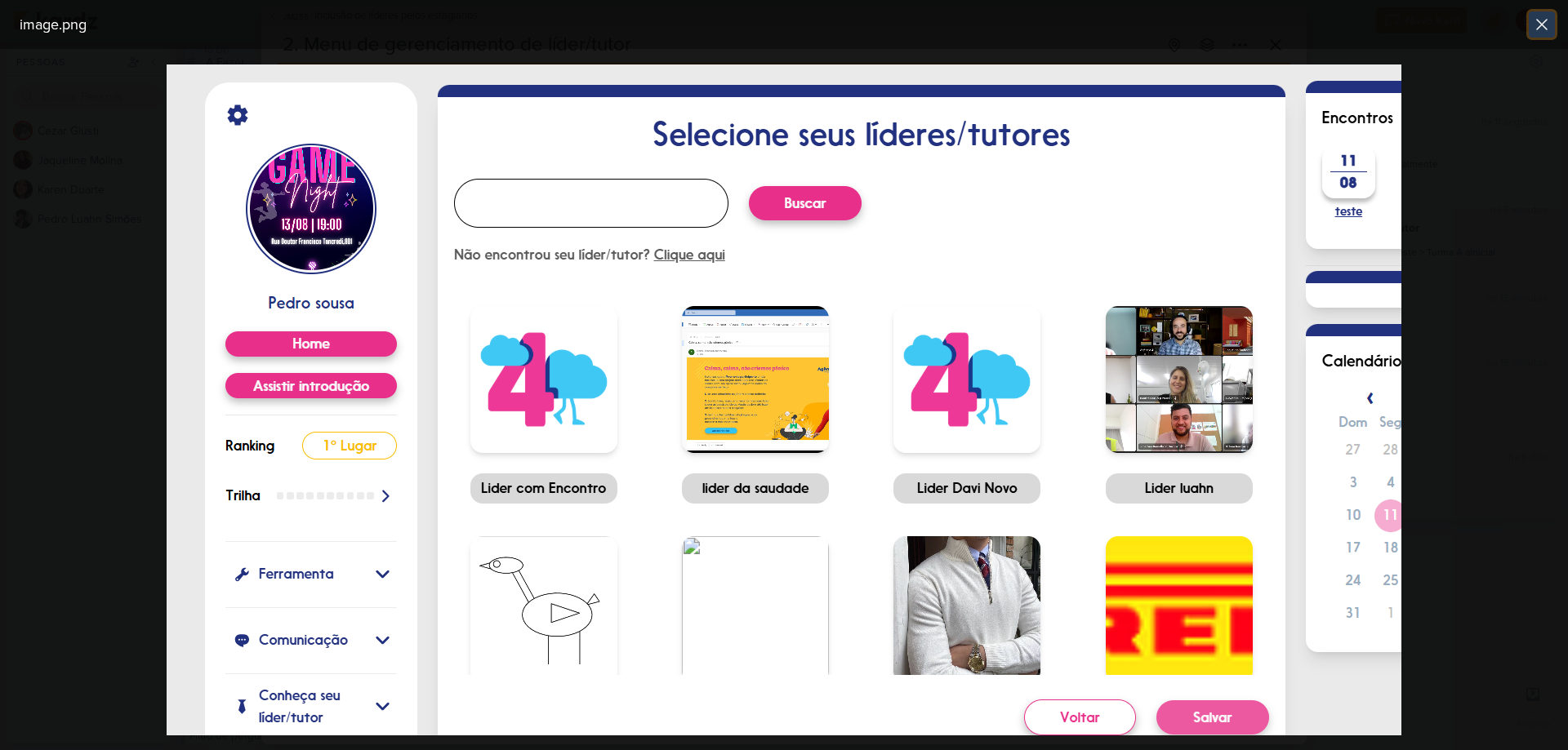
click at [1546, 20] on icon at bounding box center [1542, 25] width 10 height 10
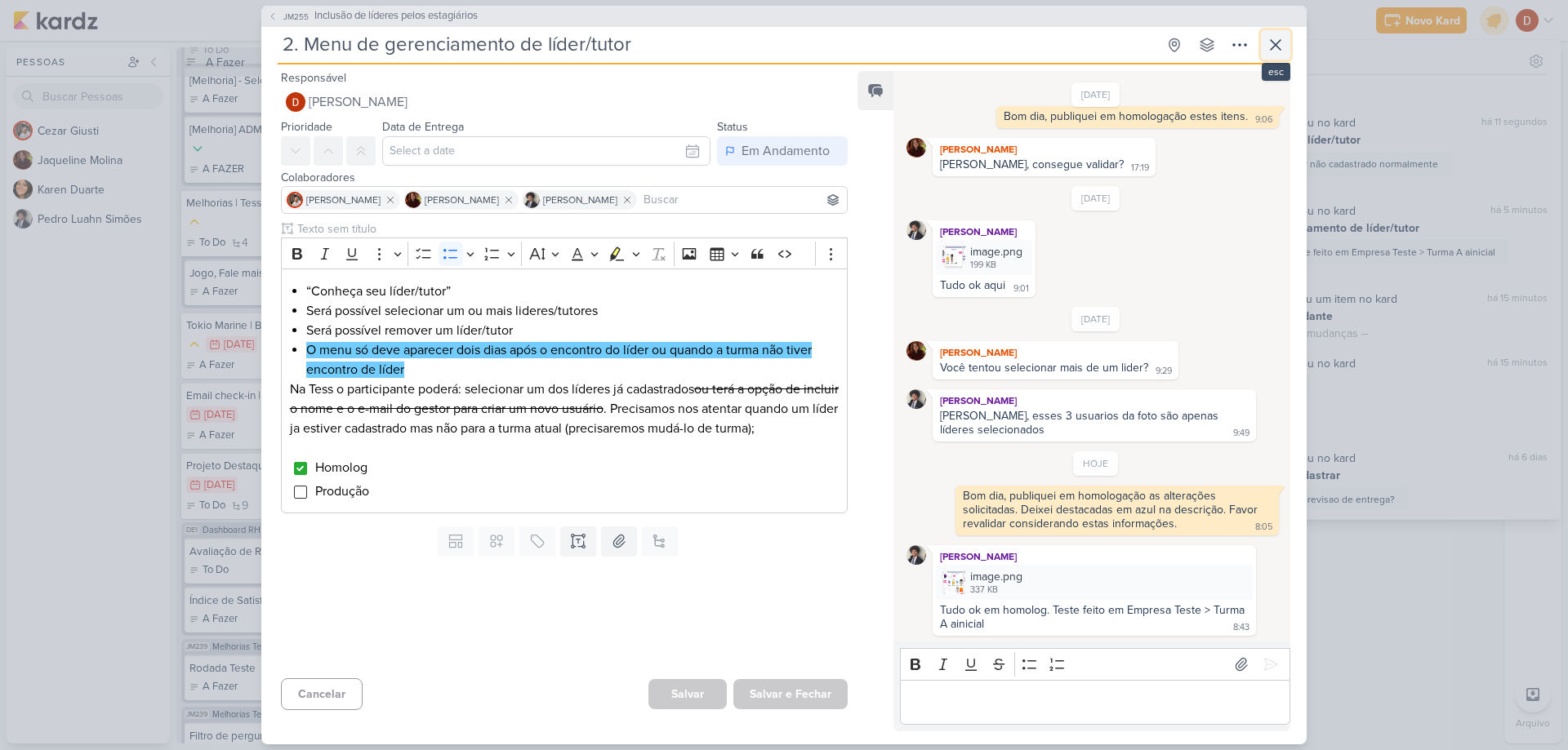
click at [1277, 57] on button at bounding box center [1275, 45] width 30 height 30
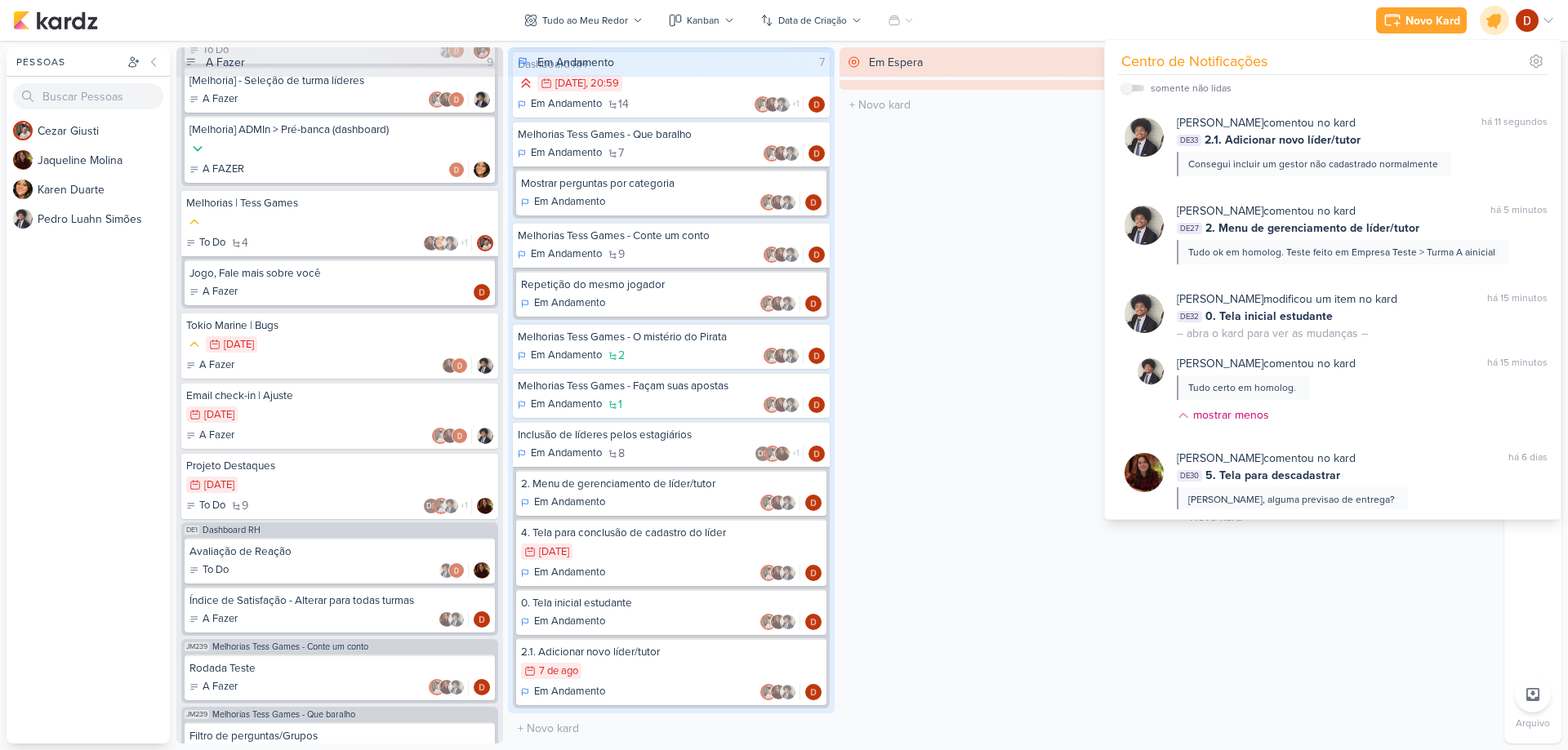
click at [1501, 12] on div at bounding box center [1495, 20] width 42 height 42
